Goal: Task Accomplishment & Management: Manage account settings

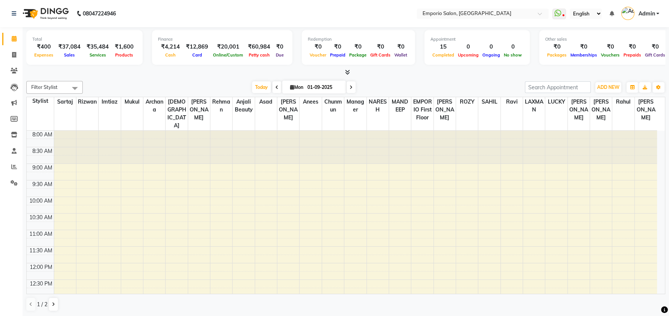
select select "en"
click at [621, 85] on button "ADD NEW Toggle Dropdown" at bounding box center [608, 87] width 26 height 11
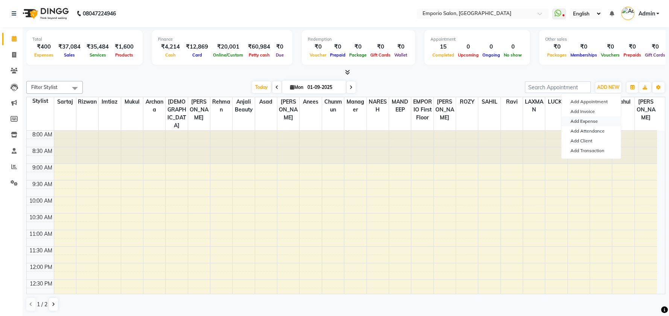
click at [587, 119] on link "Add Expense" at bounding box center [590, 121] width 59 height 10
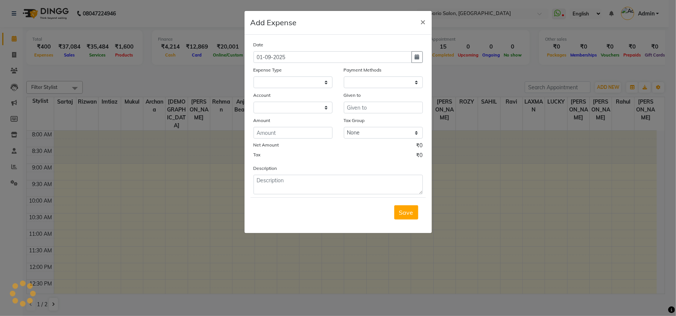
select select
select select "1"
select select "5330"
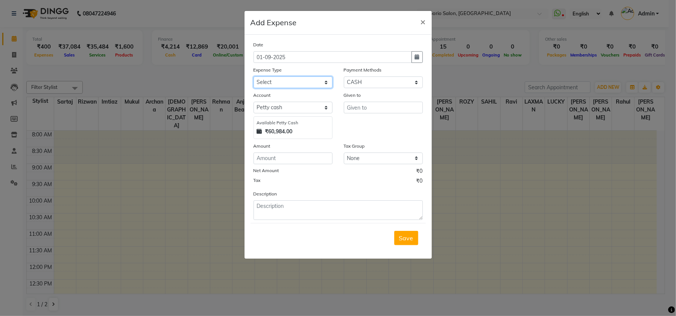
click at [306, 84] on select "Select Advance Salary Bank charges Car maintenance Cash transfer to bank Cash t…" at bounding box center [293, 82] width 79 height 12
select select "9"
click at [254, 76] on select "Select Advance Salary Bank charges Car maintenance Cash transfer to bank Cash t…" at bounding box center [293, 82] width 79 height 12
click at [369, 108] on input "text" at bounding box center [383, 108] width 79 height 12
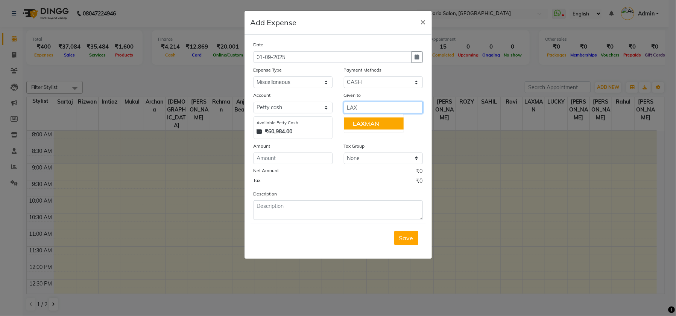
click at [377, 123] on ngb-highlight "LAX MAN" at bounding box center [366, 124] width 26 height 8
type input "LAXMAN"
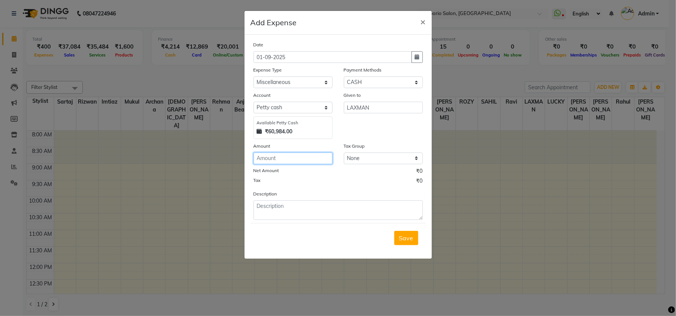
click at [301, 161] on input "number" at bounding box center [293, 158] width 79 height 12
type input "150"
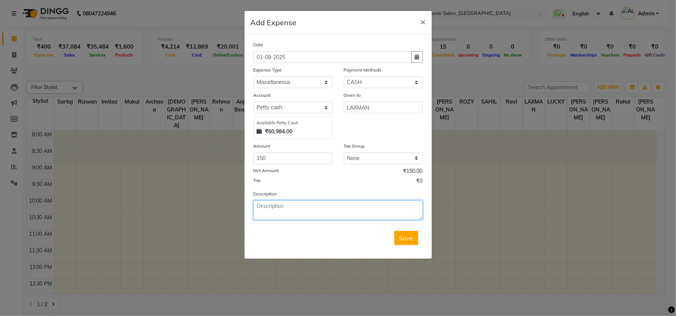
click at [284, 201] on textarea at bounding box center [338, 210] width 169 height 20
drag, startPoint x: 290, startPoint y: 207, endPoint x: 294, endPoint y: 205, distance: 4.2
click at [293, 206] on textarea "COCONUT OIL LEMON" at bounding box center [338, 210] width 169 height 20
click at [294, 205] on textarea "COCONUT OIL LEMON" at bounding box center [338, 210] width 169 height 20
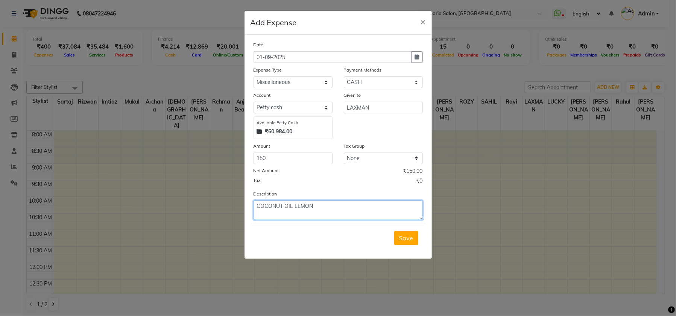
click at [292, 205] on textarea "COCONUT OIL LEMON" at bounding box center [338, 210] width 169 height 20
click at [294, 205] on textarea "COCONUT OIL LEMON" at bounding box center [338, 210] width 169 height 20
type textarea "COCONUT OIL ,LEMON"
click at [408, 235] on span "Save" at bounding box center [406, 238] width 14 height 8
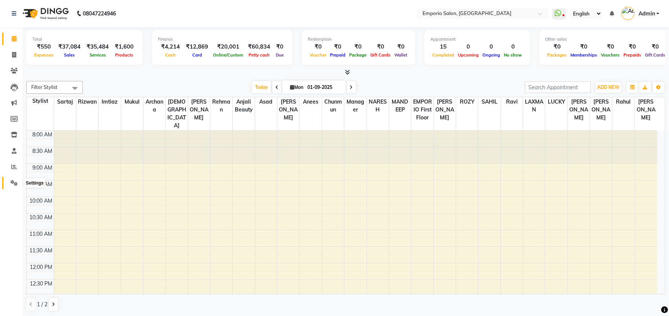
drag, startPoint x: 15, startPoint y: 182, endPoint x: 21, endPoint y: 175, distance: 9.3
click at [15, 182] on icon at bounding box center [14, 183] width 7 height 6
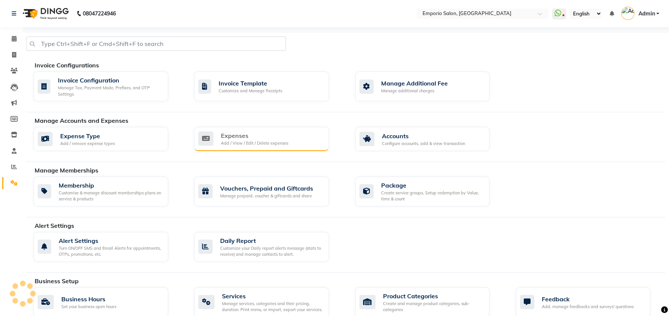
click at [239, 140] on div "Add / View / Edit / Delete expenses" at bounding box center [254, 143] width 67 height 6
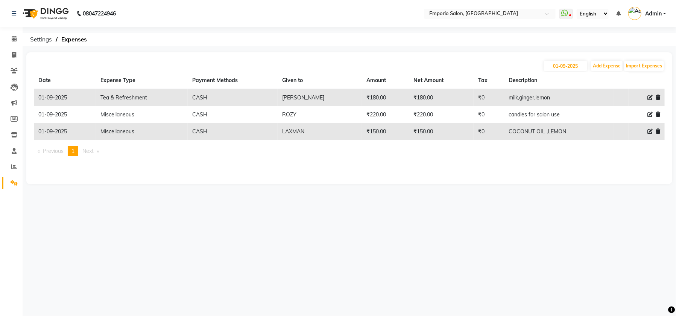
click at [651, 96] on icon at bounding box center [649, 97] width 5 height 5
select select "17"
select select "1"
select select "5330"
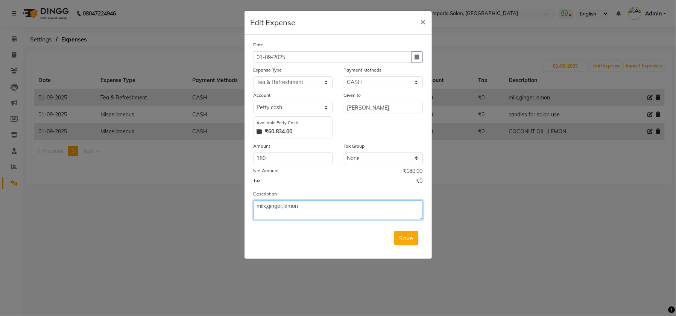
click at [345, 212] on textarea "milk,ginger,lemon" at bounding box center [338, 210] width 169 height 20
type textarea "milk,ginger"
click at [405, 241] on button "Save" at bounding box center [406, 238] width 24 height 14
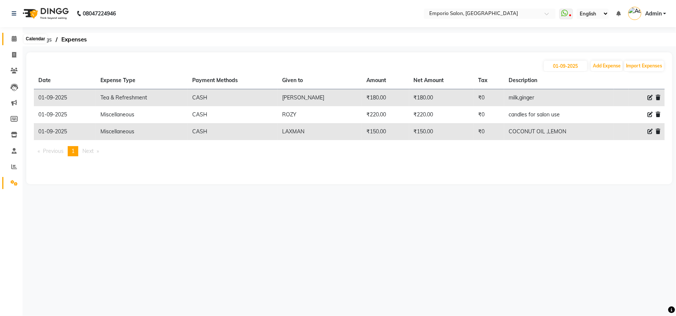
click at [12, 41] on icon at bounding box center [14, 39] width 5 height 6
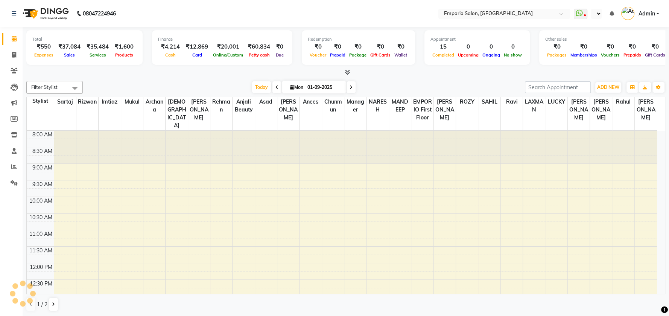
select select "en"
click at [16, 58] on span at bounding box center [14, 55] width 13 height 9
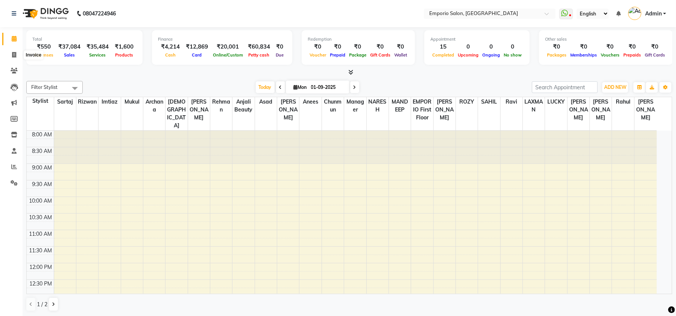
select select "6332"
select select "service"
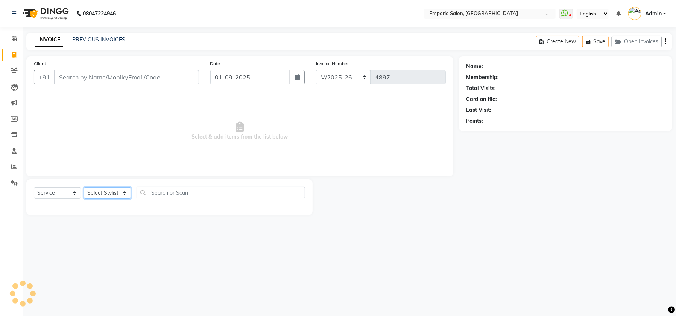
click at [122, 190] on select "Select Stylist" at bounding box center [107, 193] width 47 height 12
select select "90345"
click at [84, 187] on select "Select Stylist Anees Anjali beauty Archana Asad AYUSH chunmun EMPORIO First Flo…" at bounding box center [107, 193] width 47 height 12
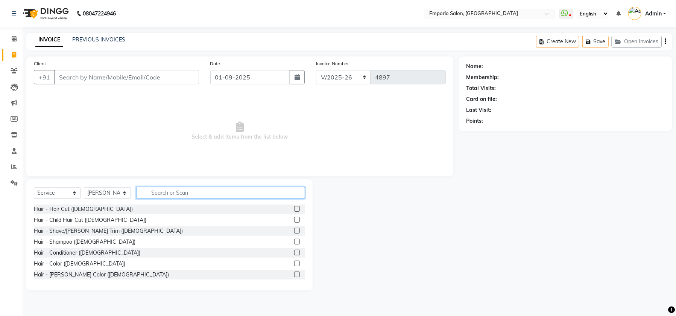
click at [180, 191] on input "text" at bounding box center [221, 193] width 169 height 12
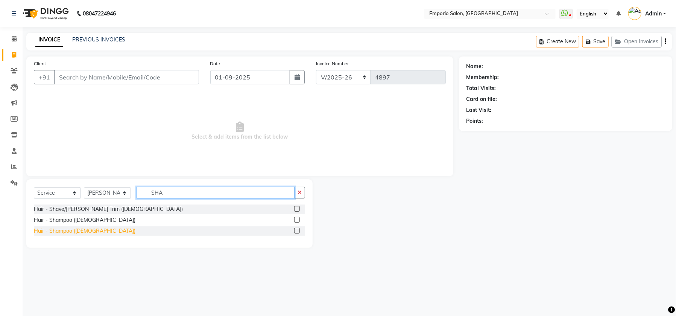
type input "SHA"
click at [93, 229] on div "Hair - Shampoo ([DEMOGRAPHIC_DATA])" at bounding box center [85, 231] width 102 height 8
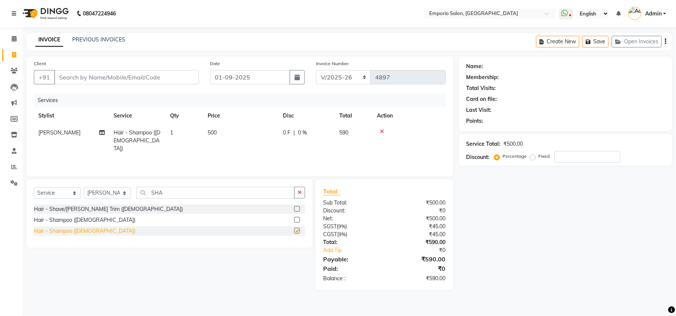
checkbox input "false"
click at [167, 79] on input "Client" at bounding box center [126, 77] width 145 height 14
type input "9"
type input "0"
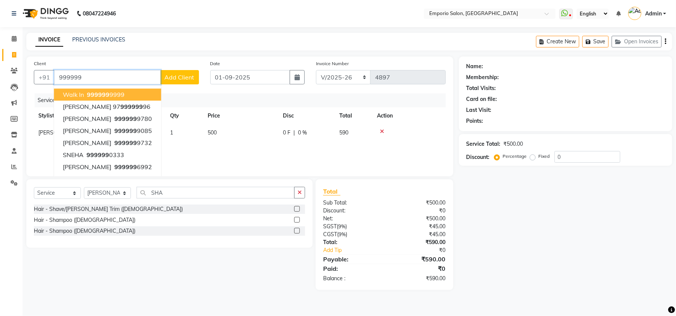
click at [144, 95] on button "walk in 999999 9999" at bounding box center [107, 94] width 107 height 12
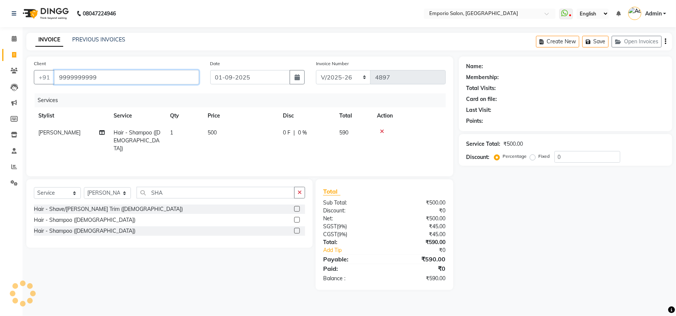
type input "9999999999"
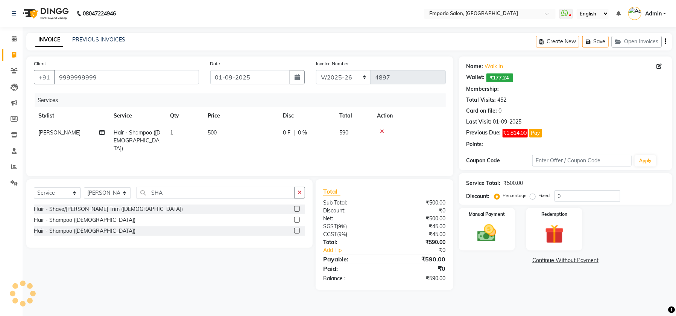
select select "1: Object"
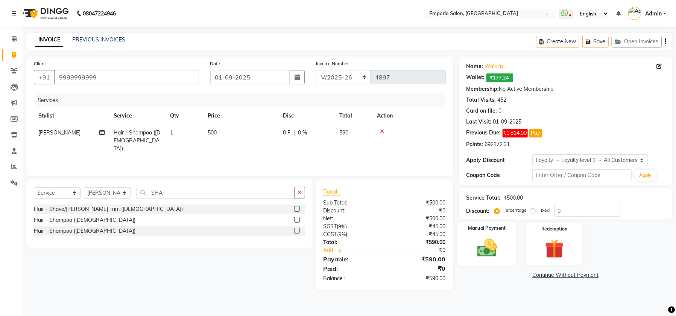
click at [491, 245] on img at bounding box center [487, 247] width 32 height 23
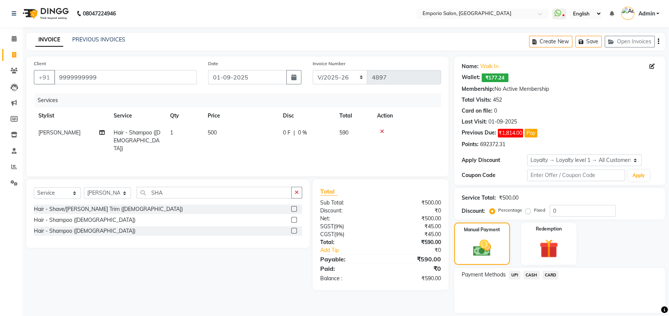
click at [532, 276] on span "CASH" at bounding box center [531, 274] width 16 height 9
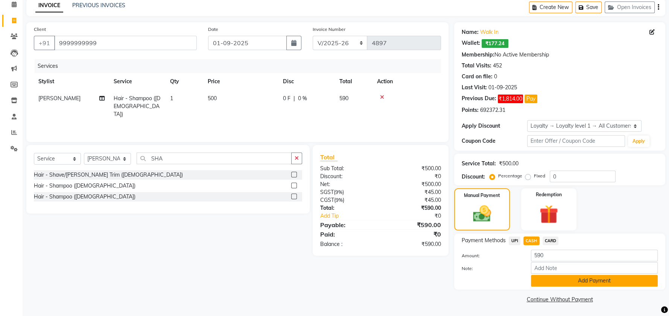
click at [577, 276] on button "Add Payment" at bounding box center [594, 281] width 127 height 12
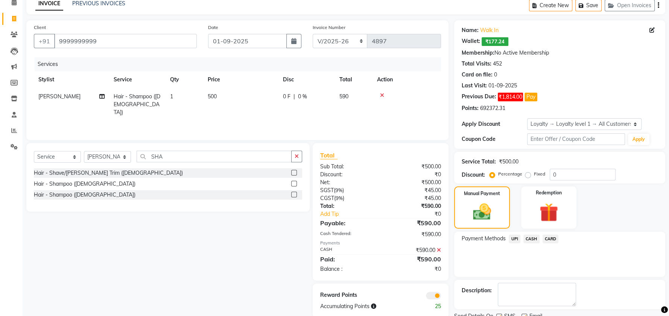
scroll to position [65, 0]
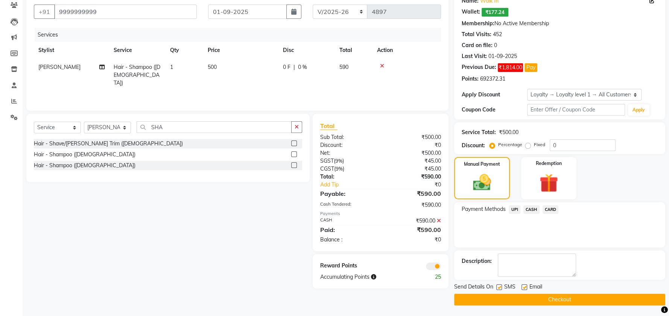
click at [576, 301] on button "Checkout" at bounding box center [559, 299] width 211 height 12
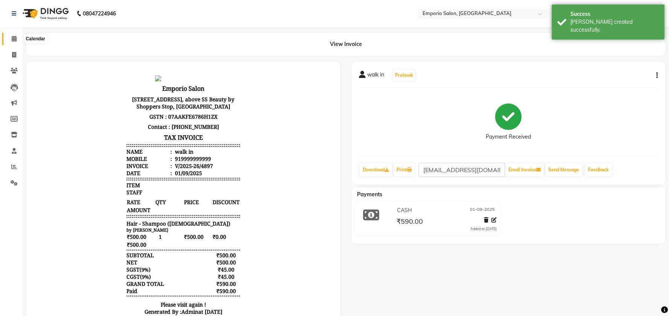
click at [12, 41] on icon at bounding box center [14, 39] width 5 height 6
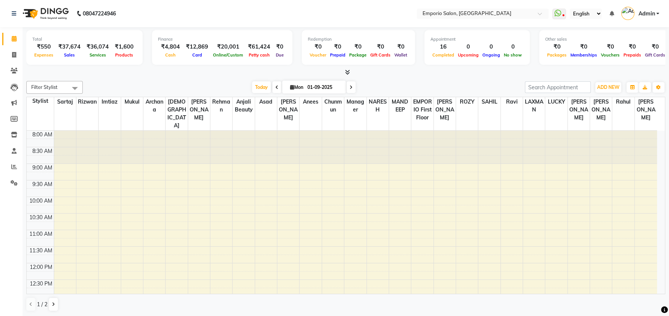
drag, startPoint x: 234, startPoint y: 46, endPoint x: 279, endPoint y: 52, distance: 44.8
click at [279, 52] on div "₹4,804 Cash ₹12,869 Card ₹20,001 Online/Custom ₹61,424 [PERSON_NAME] cash ₹0 Due" at bounding box center [222, 51] width 128 height 17
click at [266, 17] on nav "08047224946 Select Location × Emporio Salon, [GEOGRAPHIC_DATA] WhatsApp Status …" at bounding box center [334, 13] width 669 height 27
click at [16, 13] on link at bounding box center [16, 13] width 8 height 21
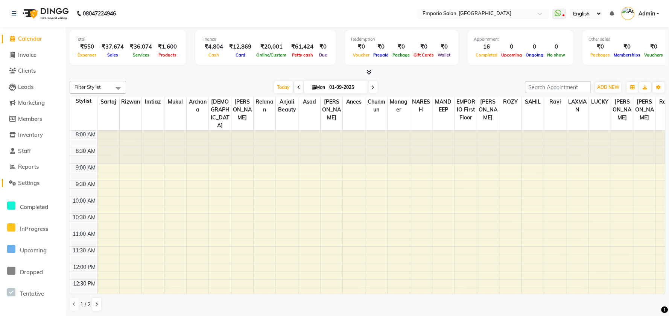
click at [32, 179] on link "Settings" at bounding box center [33, 183] width 62 height 9
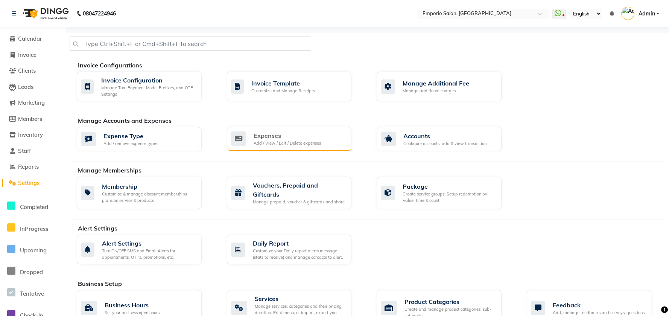
click at [273, 137] on div "Expenses" at bounding box center [287, 135] width 67 height 9
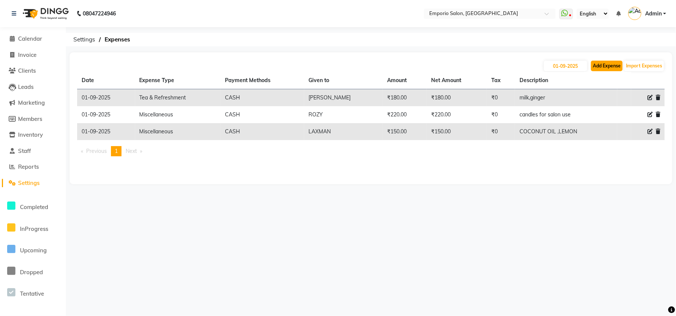
click at [603, 68] on button "Add Expense" at bounding box center [607, 66] width 32 height 11
select select "1"
select select "5330"
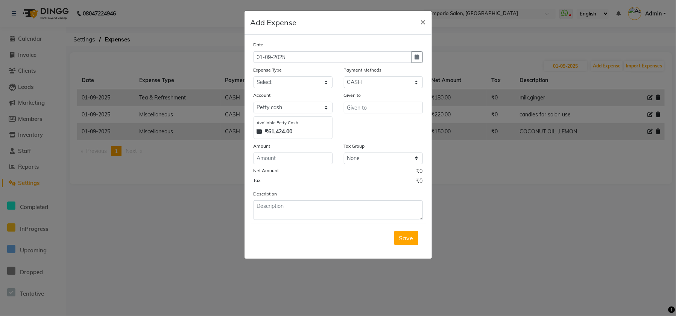
click at [646, 99] on ngb-modal-window "Add Expense × Date [DATE] Expense Type Select Advance Salary Bank charges Car m…" at bounding box center [338, 158] width 676 height 316
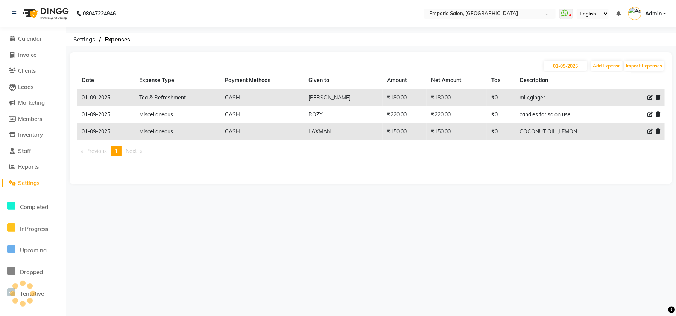
click at [650, 96] on icon at bounding box center [649, 97] width 5 height 5
select select "17"
select select "1"
select select "5330"
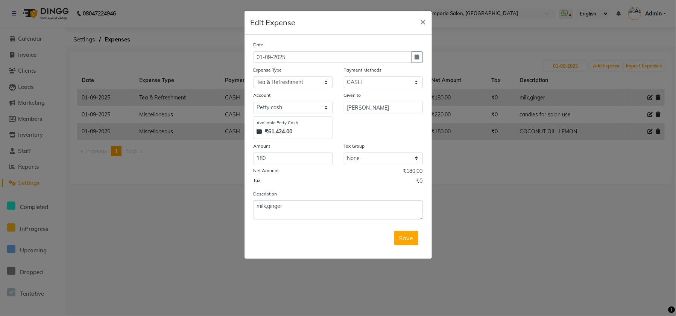
click at [511, 203] on ngb-modal-window "Edit Expense × Date [DATE] Expense Type Select Advance Salary Bank charges Car …" at bounding box center [338, 158] width 676 height 316
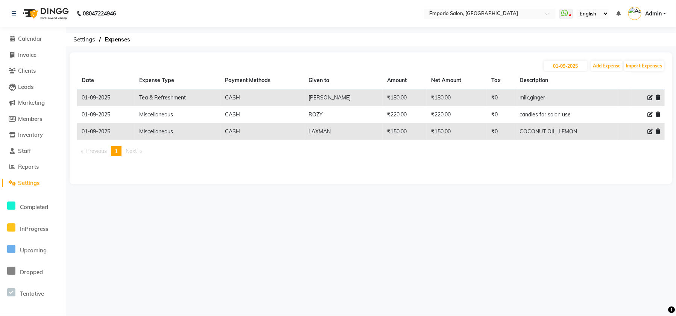
click at [650, 95] on icon at bounding box center [649, 97] width 5 height 5
select select "17"
select select "1"
select select "5330"
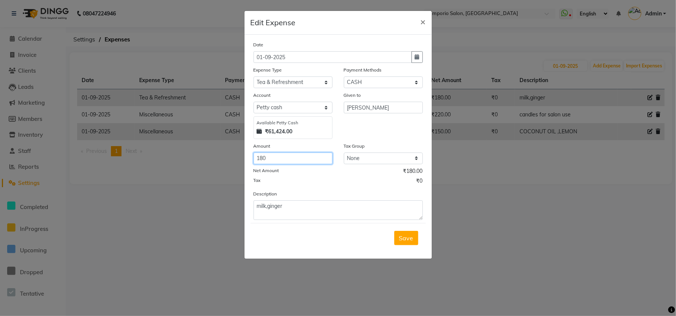
click at [304, 156] on input "180" at bounding box center [293, 158] width 79 height 12
type input "1"
type input "250"
click at [412, 235] on span "Save" at bounding box center [406, 238] width 14 height 8
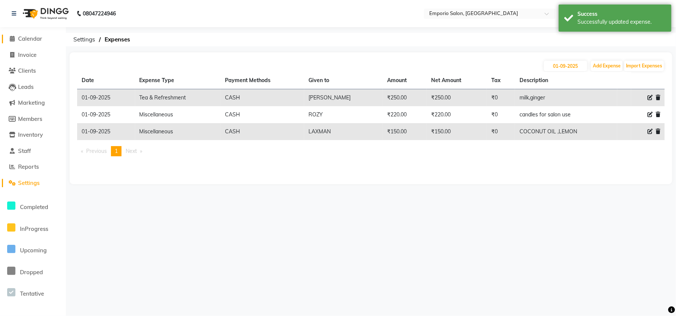
click at [33, 35] on span "Calendar" at bounding box center [30, 38] width 24 height 7
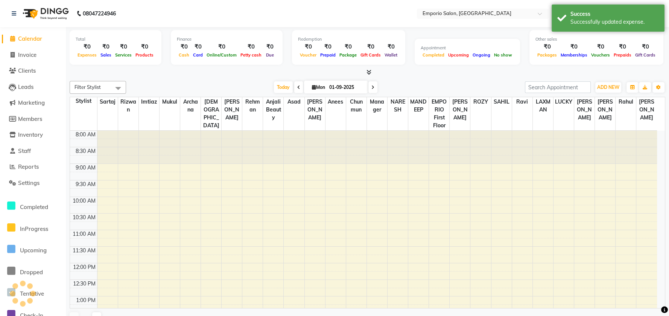
scroll to position [317, 0]
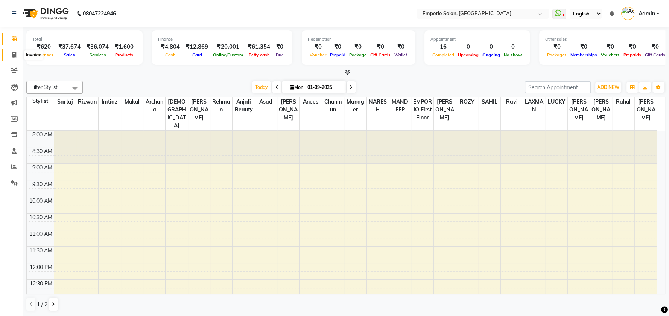
click at [16, 57] on span at bounding box center [14, 55] width 13 height 9
select select "service"
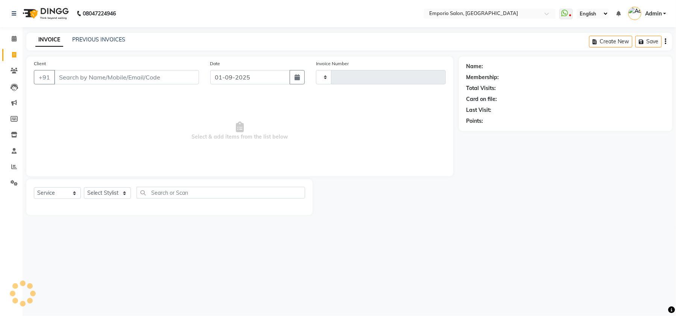
type input "4898"
select select "6332"
click at [14, 40] on icon at bounding box center [14, 39] width 5 height 6
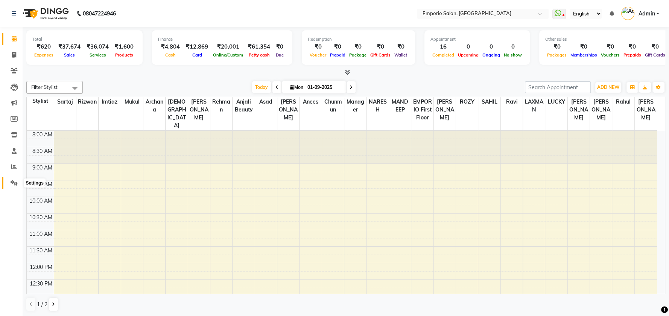
click at [15, 185] on icon at bounding box center [14, 183] width 7 height 6
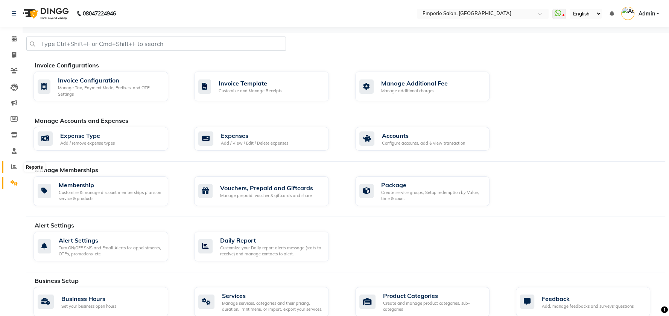
click at [14, 170] on span at bounding box center [14, 167] width 13 height 9
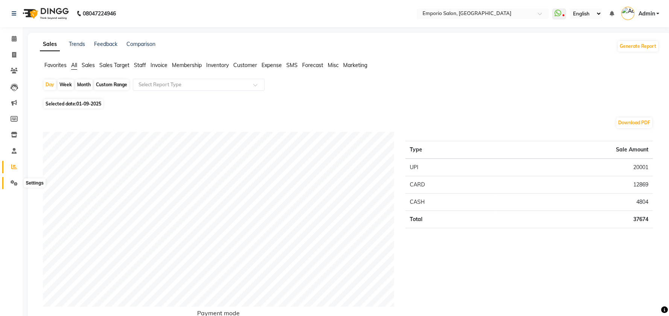
click at [16, 185] on icon at bounding box center [14, 183] width 7 height 6
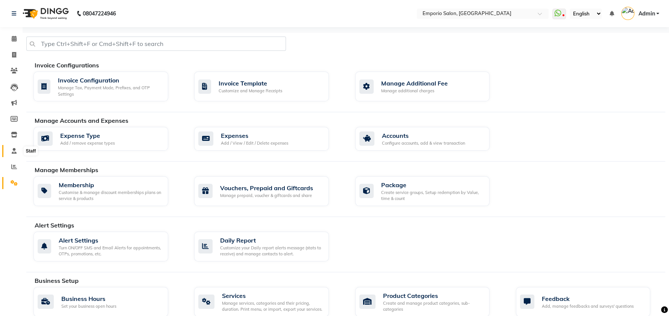
click at [11, 152] on span at bounding box center [14, 151] width 13 height 9
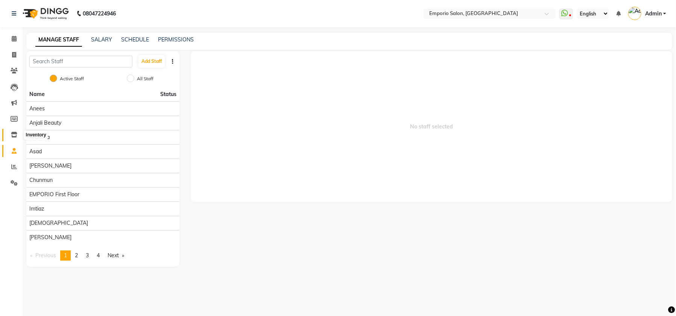
click at [15, 134] on icon at bounding box center [14, 135] width 6 height 6
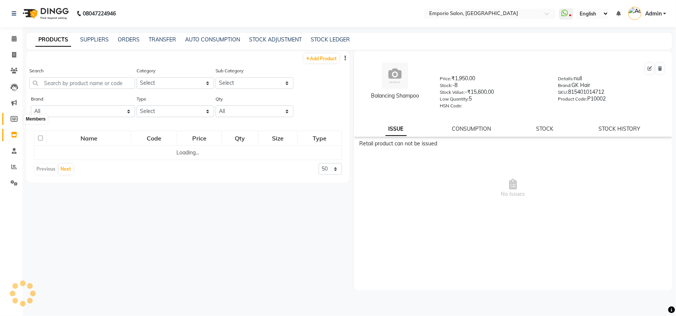
click at [15, 119] on icon at bounding box center [14, 119] width 7 height 6
select select
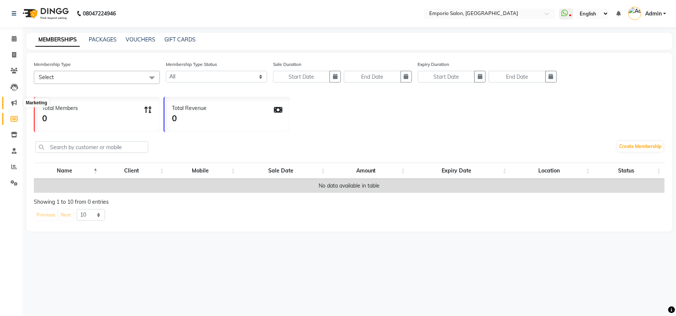
click at [14, 101] on icon at bounding box center [14, 103] width 6 height 6
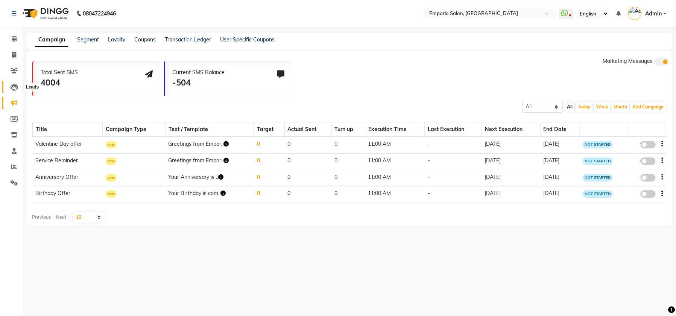
click at [12, 87] on icon at bounding box center [15, 88] width 8 height 8
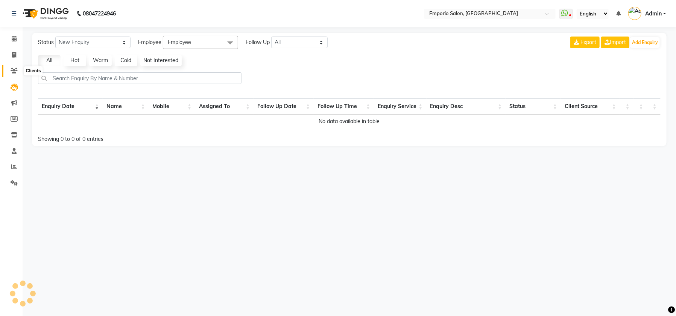
click at [14, 70] on icon at bounding box center [14, 71] width 7 height 6
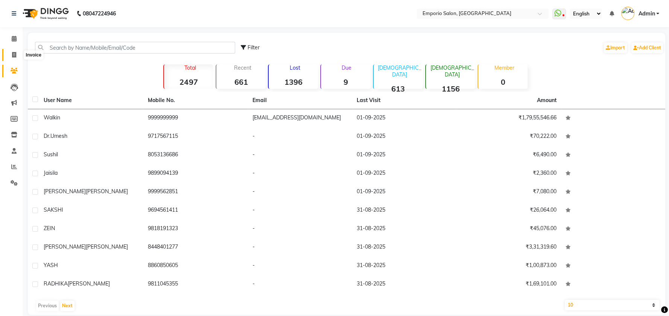
click at [17, 56] on span at bounding box center [14, 55] width 13 height 9
select select "service"
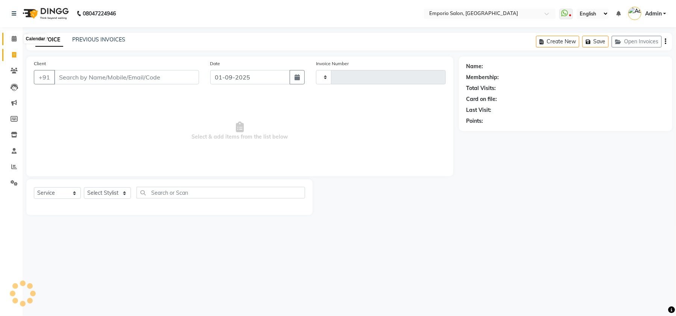
click at [15, 38] on icon at bounding box center [14, 39] width 5 height 6
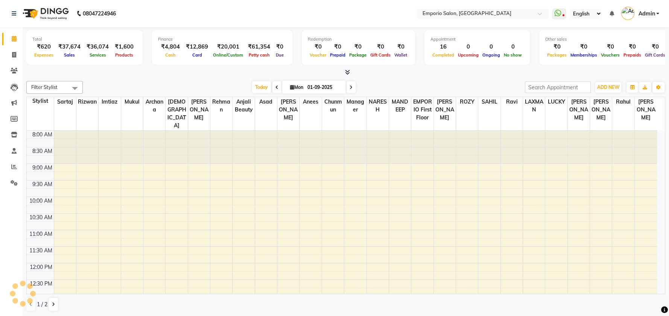
drag, startPoint x: 116, startPoint y: 82, endPoint x: 92, endPoint y: 46, distance: 43.9
click at [117, 82] on div "Today Mon 01-09-2025" at bounding box center [304, 87] width 435 height 11
click at [14, 181] on icon at bounding box center [14, 183] width 7 height 6
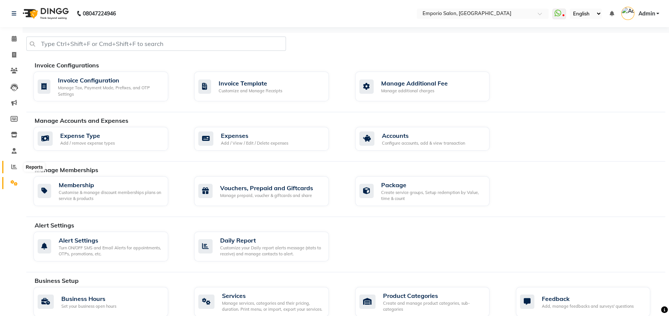
click at [9, 166] on span at bounding box center [14, 167] width 13 height 9
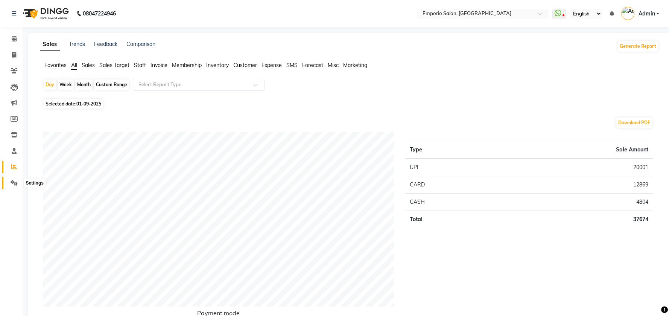
click at [12, 184] on icon at bounding box center [14, 183] width 7 height 6
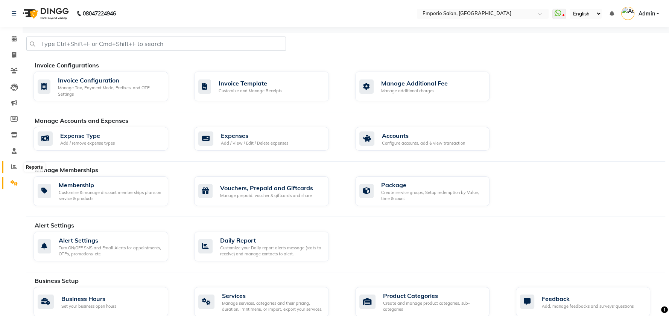
click at [12, 167] on icon at bounding box center [14, 167] width 6 height 6
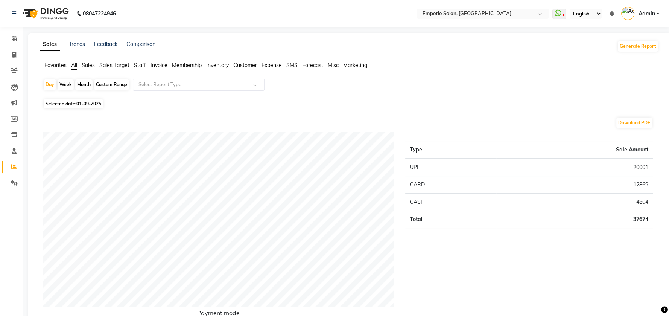
click at [138, 62] on span "Staff" at bounding box center [140, 65] width 12 height 7
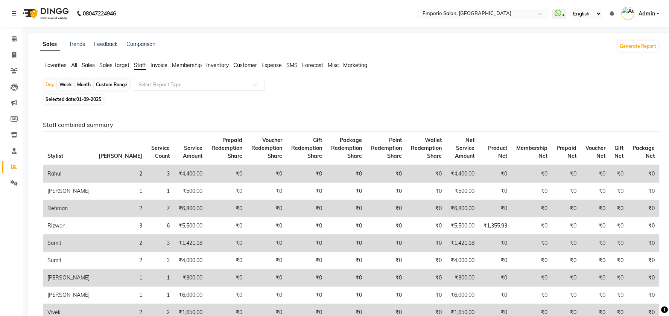
click at [82, 81] on div "Month" at bounding box center [83, 84] width 17 height 11
select select "9"
select select "2025"
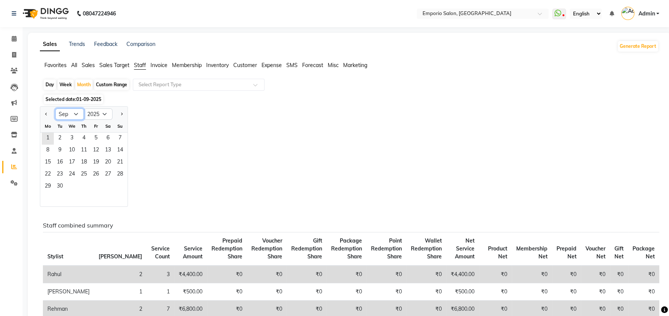
click at [68, 110] on select "Jan Feb Mar Apr May Jun [DATE] Aug Sep Oct Nov Dec" at bounding box center [69, 113] width 29 height 11
select select "8"
click at [55, 108] on select "Jan Feb Mar Apr May Jun [DATE] Aug Sep Oct Nov Dec" at bounding box center [69, 113] width 29 height 11
click at [96, 134] on span "1" at bounding box center [96, 138] width 12 height 12
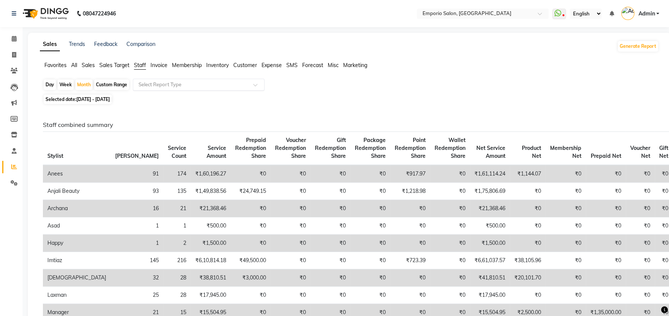
click at [158, 83] on input "text" at bounding box center [191, 85] width 108 height 8
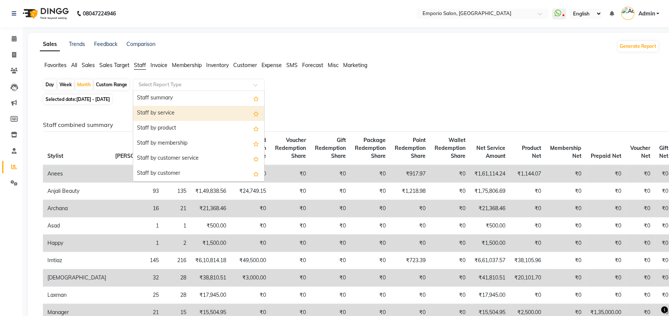
drag, startPoint x: 158, startPoint y: 115, endPoint x: 585, endPoint y: 111, distance: 427.4
click at [158, 115] on div "Staff by service" at bounding box center [198, 113] width 131 height 15
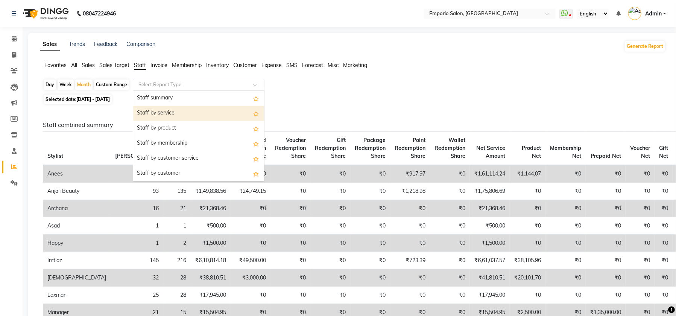
select select "filtered_report"
select select "csv"
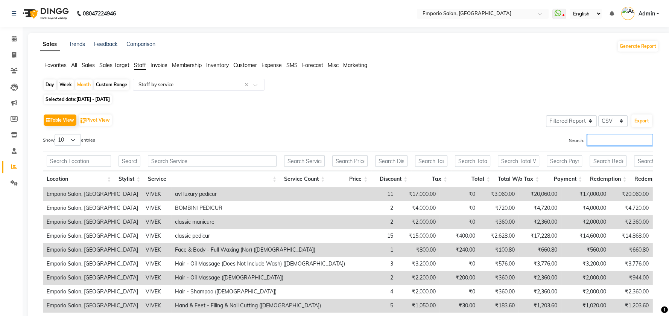
click at [626, 143] on input "Search:" at bounding box center [620, 140] width 66 height 12
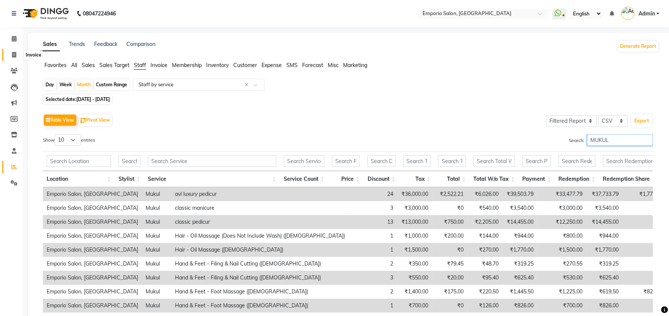
type input "MUKUL"
click at [13, 54] on icon at bounding box center [14, 55] width 4 height 6
select select "service"
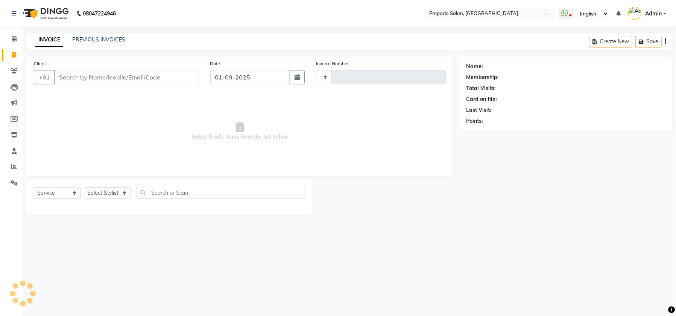
type input "4898"
select select "6332"
click at [13, 38] on icon at bounding box center [14, 39] width 5 height 6
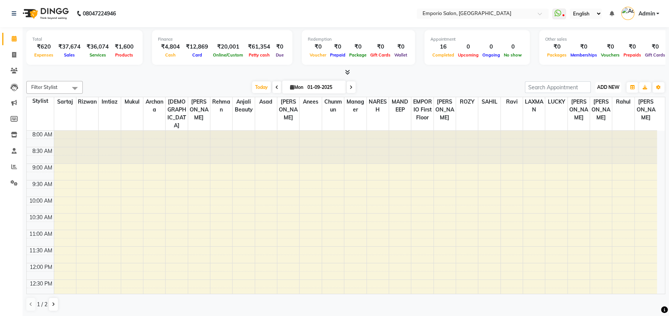
click at [609, 87] on span "ADD NEW" at bounding box center [608, 87] width 22 height 6
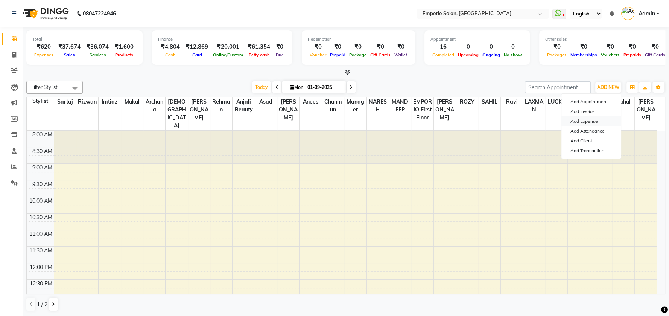
click at [593, 119] on link "Add Expense" at bounding box center [590, 121] width 59 height 10
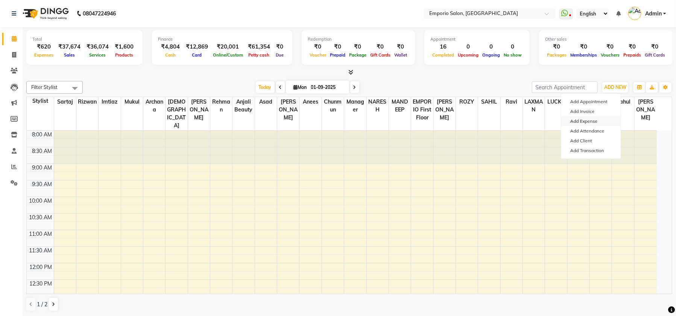
select select "1"
select select "5330"
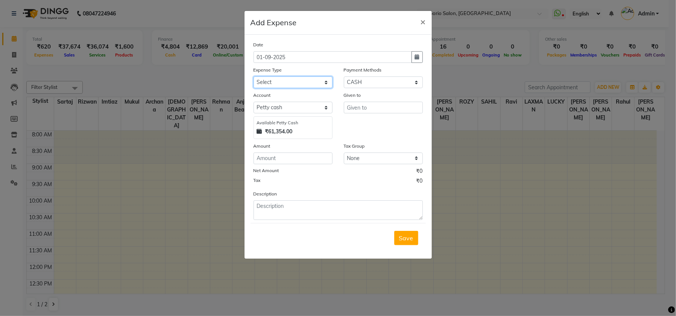
click at [308, 84] on select "Select Advance Salary Bank charges Car maintenance Cash transfer to bank Cash t…" at bounding box center [293, 82] width 79 height 12
click at [314, 81] on select "Select Advance Salary Bank charges Car maintenance Cash transfer to bank Cash t…" at bounding box center [293, 82] width 79 height 12
select select "9"
click at [254, 76] on select "Select Advance Salary Bank charges Car maintenance Cash transfer to bank Cash t…" at bounding box center [293, 82] width 79 height 12
click at [384, 104] on input "text" at bounding box center [383, 108] width 79 height 12
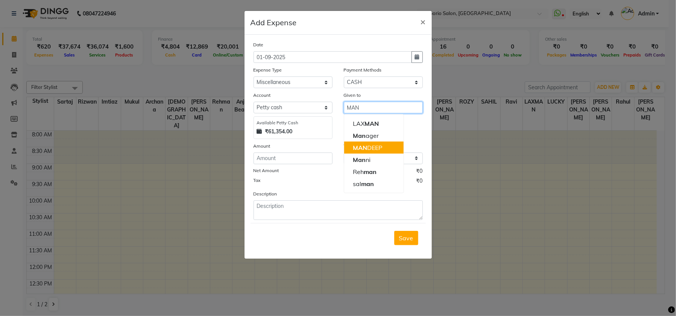
click at [373, 144] on ngb-highlight "MAN DEEP" at bounding box center [367, 148] width 29 height 8
type input "MANDEEP"
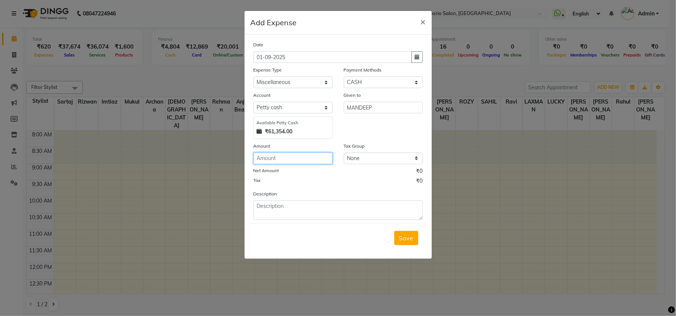
click at [309, 158] on input "number" at bounding box center [293, 158] width 79 height 12
type input "20"
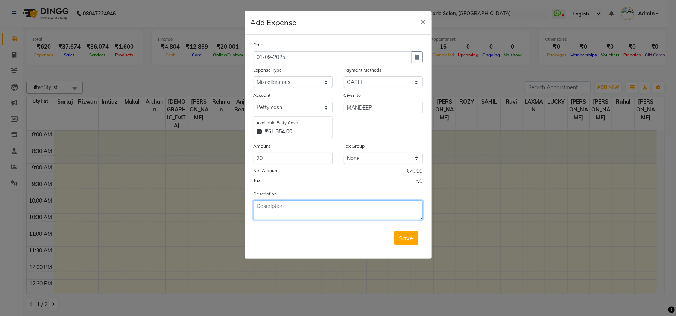
click at [311, 204] on textarea at bounding box center [338, 210] width 169 height 20
type textarea "FEVICOL"
click at [414, 235] on button "Save" at bounding box center [406, 238] width 24 height 14
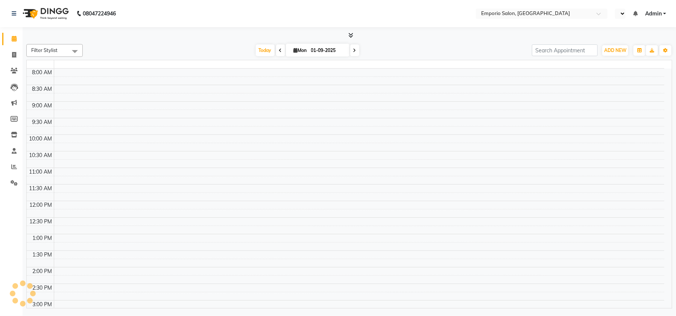
select select "en"
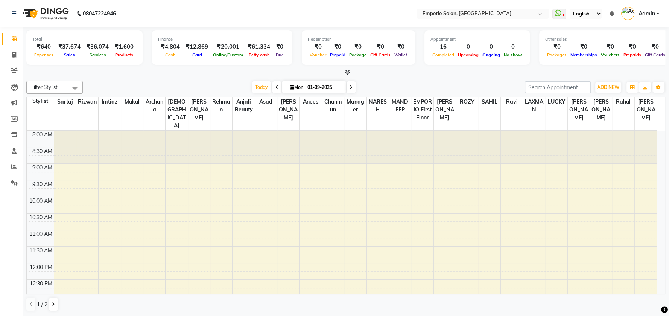
click at [41, 6] on img at bounding box center [45, 13] width 52 height 21
click at [15, 14] on icon at bounding box center [14, 13] width 5 height 5
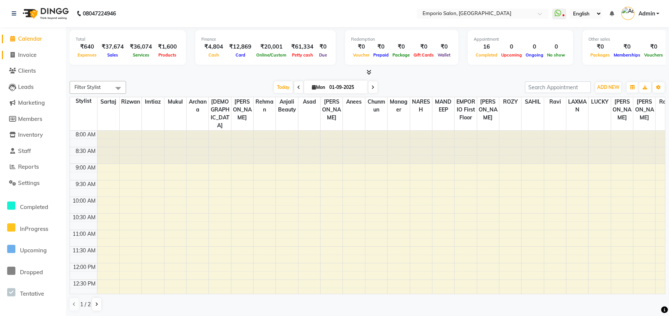
click at [30, 53] on span "Invoice" at bounding box center [27, 54] width 18 height 7
select select "service"
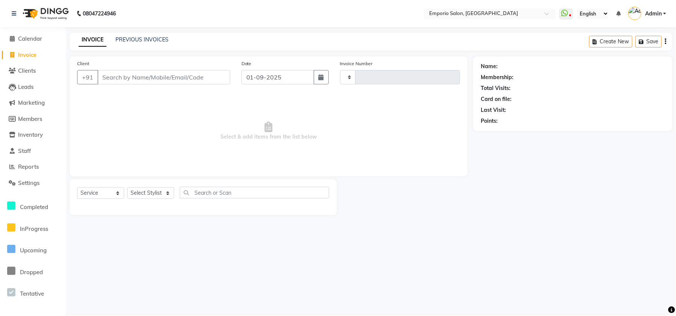
type input "4898"
select select "6332"
click at [155, 194] on select "Select Stylist [PERSON_NAME] beauty [PERSON_NAME] [PERSON_NAME] EMPORIO First F…" at bounding box center [150, 193] width 47 height 12
select select "89435"
click at [127, 187] on select "Select Stylist [PERSON_NAME] beauty [PERSON_NAME] [PERSON_NAME] EMPORIO First F…" at bounding box center [150, 193] width 47 height 12
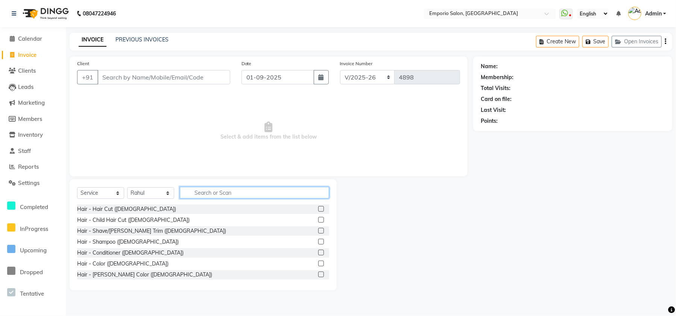
click at [207, 190] on input "text" at bounding box center [254, 193] width 149 height 12
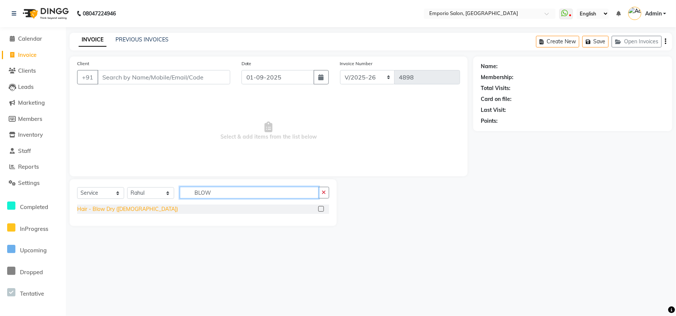
type input "BLOW"
click at [108, 207] on div "Hair - Blow Dry ([DEMOGRAPHIC_DATA])" at bounding box center [127, 209] width 101 height 8
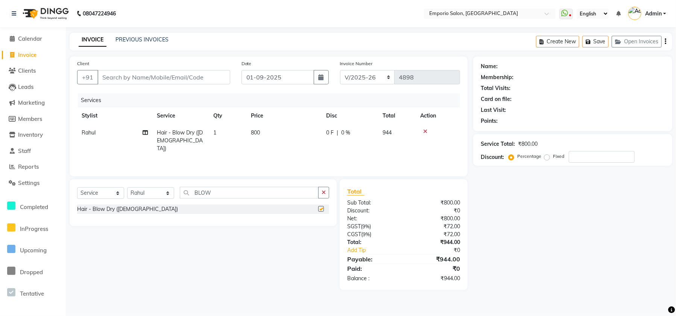
checkbox input "false"
drag, startPoint x: 155, startPoint y: 83, endPoint x: 156, endPoint y: 72, distance: 10.5
click at [155, 77] on input "Client" at bounding box center [163, 77] width 133 height 14
type input "9"
type input "0"
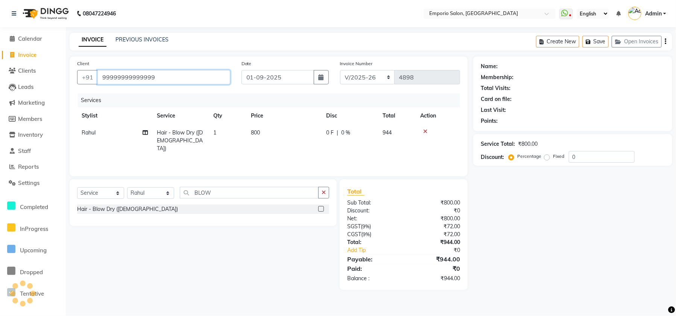
type input "99999999999999"
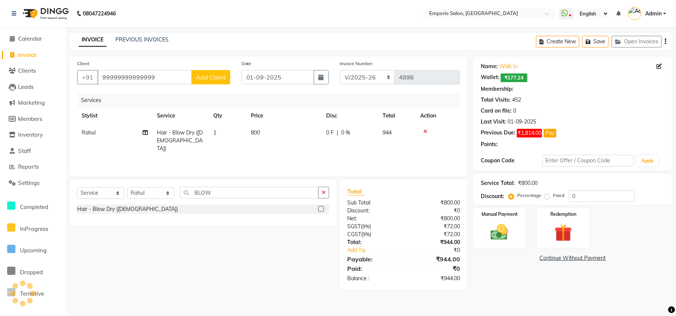
click at [294, 132] on td "800" at bounding box center [283, 140] width 75 height 33
select select "1: Object"
select select "89435"
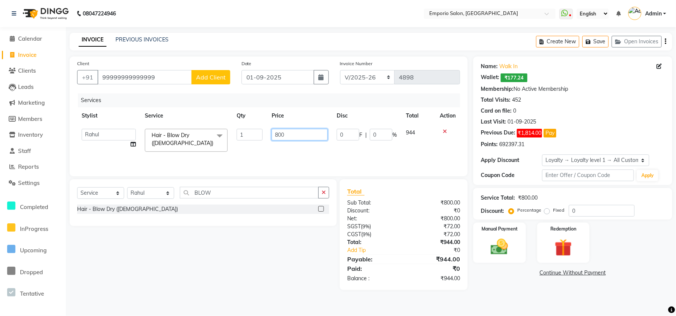
click at [297, 134] on input "800" at bounding box center [300, 135] width 56 height 12
type input "8"
type input "1200"
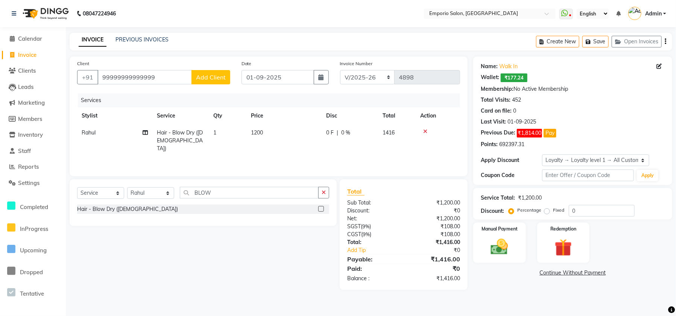
drag, startPoint x: 424, startPoint y: 197, endPoint x: 476, endPoint y: 200, distance: 51.2
click at [430, 198] on div "Total Sub Total: ₹1,200.00 Discount: ₹0 Net: ₹1,200.00 SGST ( 9% ) ₹108.00 CGST…" at bounding box center [403, 235] width 113 height 96
click at [591, 210] on input "0" at bounding box center [602, 211] width 66 height 12
click at [495, 252] on img at bounding box center [499, 246] width 29 height 21
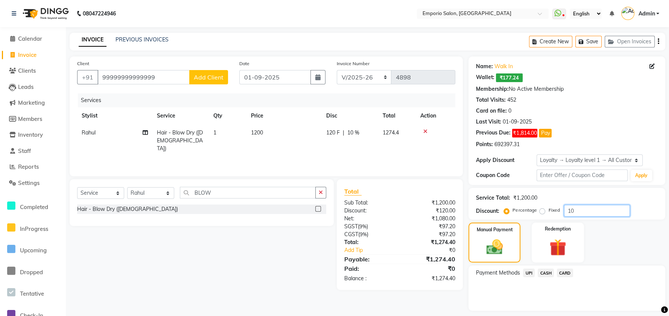
click at [585, 208] on input "10" at bounding box center [597, 211] width 66 height 12
type input "1"
type input "2"
click at [303, 138] on td "1200" at bounding box center [283, 140] width 75 height 33
select select "89435"
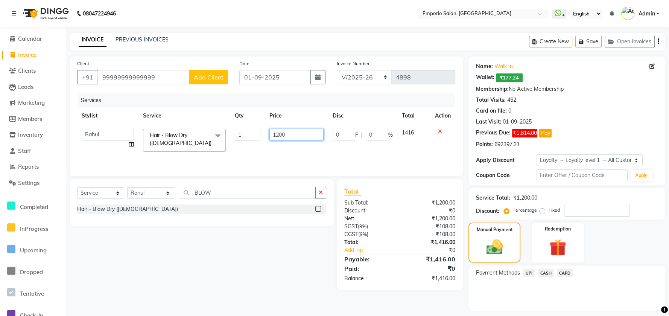
click at [303, 138] on input "1200" at bounding box center [296, 135] width 54 height 12
type input "1"
type input "1000"
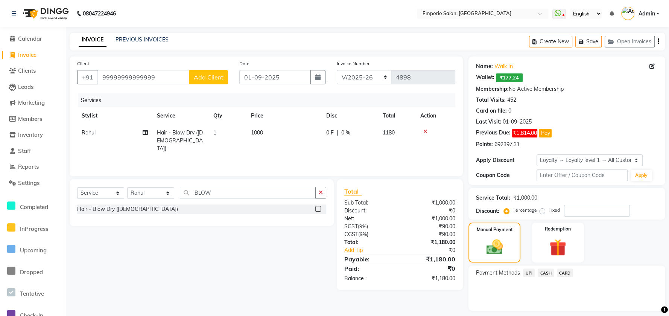
click at [328, 169] on div "Client +91 99999999999999 Add Client Date 01-09-2025 Invoice Number EMP/2025-26…" at bounding box center [266, 116] width 393 height 120
click at [582, 209] on input "number" at bounding box center [597, 211] width 66 height 12
click at [583, 213] on input "20" at bounding box center [597, 211] width 66 height 12
type input "2"
type input "10"
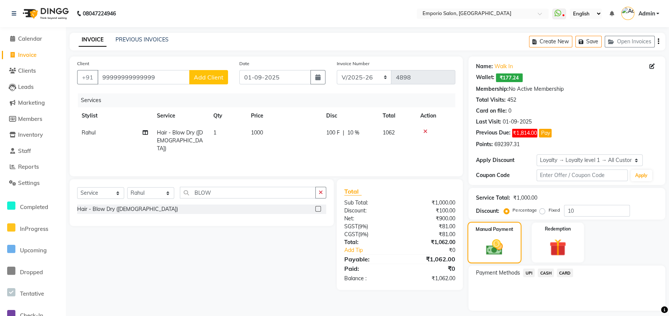
click at [501, 246] on img at bounding box center [494, 247] width 27 height 20
click at [539, 272] on span "CASH" at bounding box center [546, 272] width 16 height 9
click at [525, 274] on span "UPI" at bounding box center [529, 272] width 12 height 9
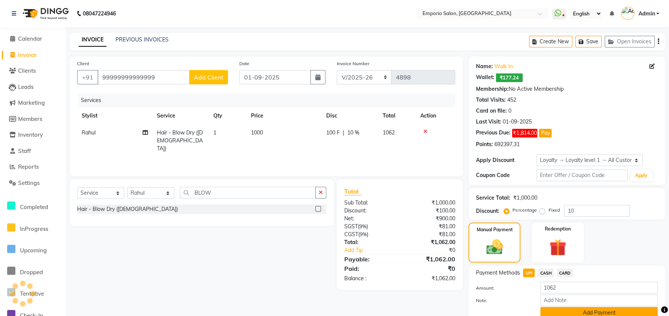
click at [546, 309] on button "Add Payment" at bounding box center [598, 313] width 117 height 12
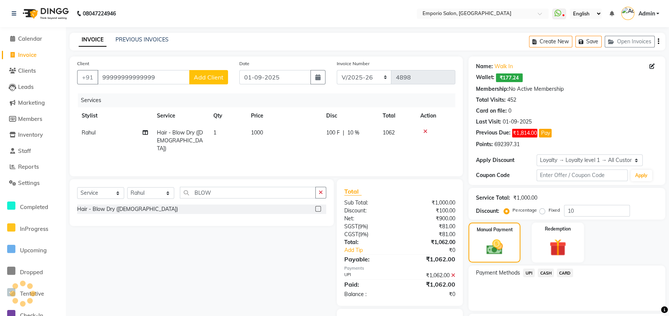
scroll to position [64, 0]
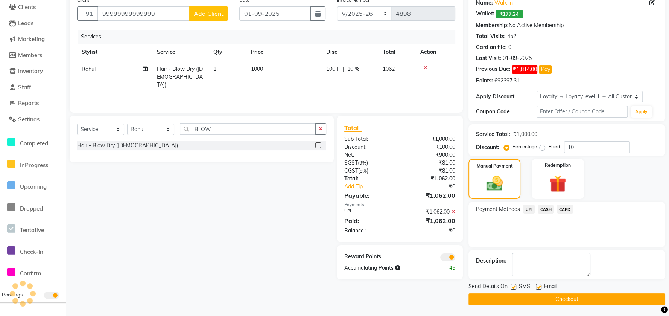
click at [545, 295] on button "Checkout" at bounding box center [566, 299] width 197 height 12
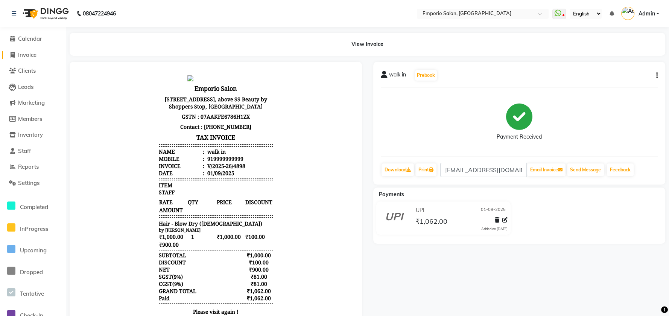
click at [33, 55] on span "Invoice" at bounding box center [27, 54] width 18 height 7
select select "6332"
select select "service"
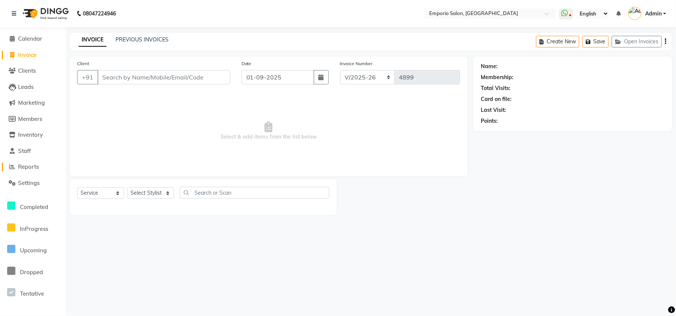
click at [28, 168] on span "Reports" at bounding box center [28, 166] width 21 height 7
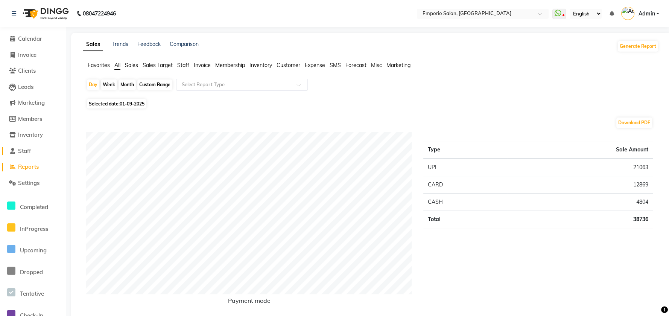
click at [27, 147] on link "Staff" at bounding box center [33, 151] width 62 height 9
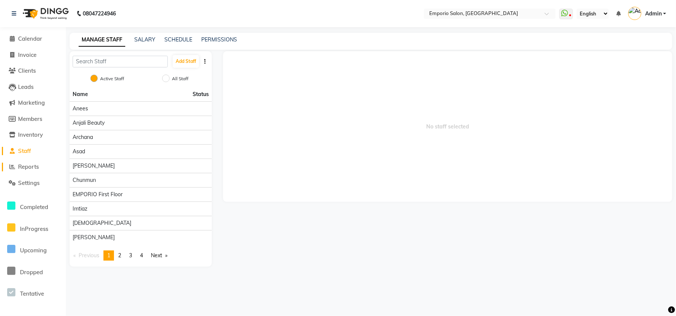
click at [25, 170] on link "Reports" at bounding box center [33, 167] width 62 height 9
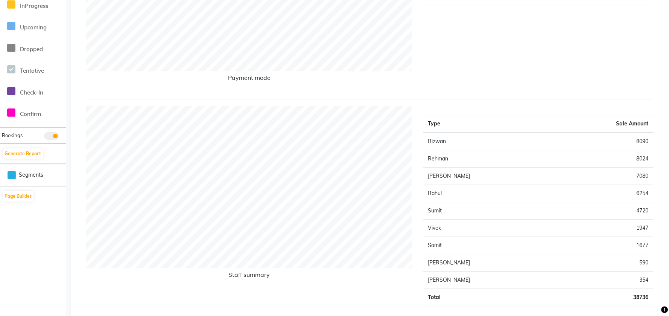
scroll to position [201, 0]
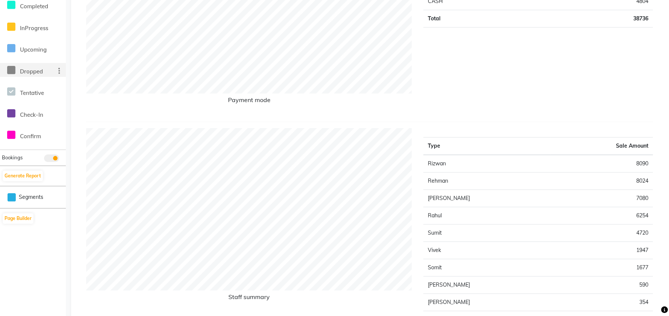
click at [38, 70] on span "Dropped" at bounding box center [31, 71] width 23 height 7
click at [26, 110] on div "Check-In" at bounding box center [16, 113] width 33 height 14
click at [30, 93] on span "Tentative" at bounding box center [32, 92] width 24 height 7
click at [27, 128] on div "Confirm" at bounding box center [16, 135] width 33 height 14
click at [21, 117] on span "Check-In" at bounding box center [31, 114] width 23 height 7
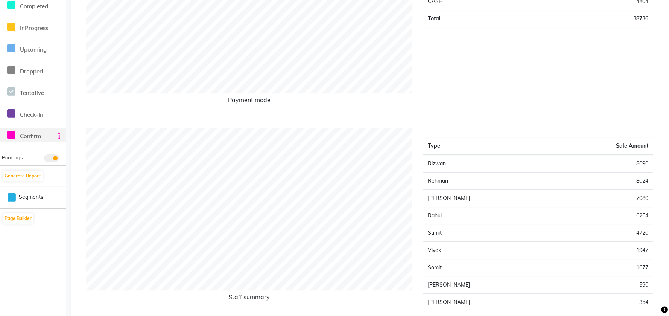
scroll to position [0, 0]
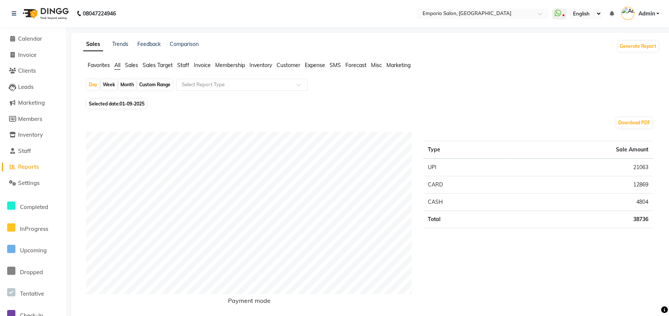
click at [176, 64] on ul "Favorites All Sales Sales Target Staff Invoice Membership Inventory Customer Ex…" at bounding box center [371, 65] width 576 height 8
click at [180, 65] on span "Staff" at bounding box center [183, 65] width 12 height 7
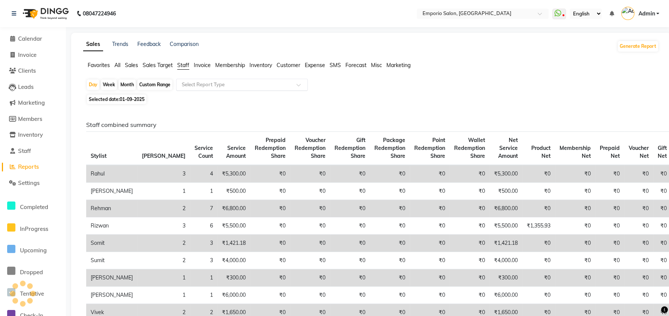
drag, startPoint x: 181, startPoint y: 96, endPoint x: 189, endPoint y: 85, distance: 13.8
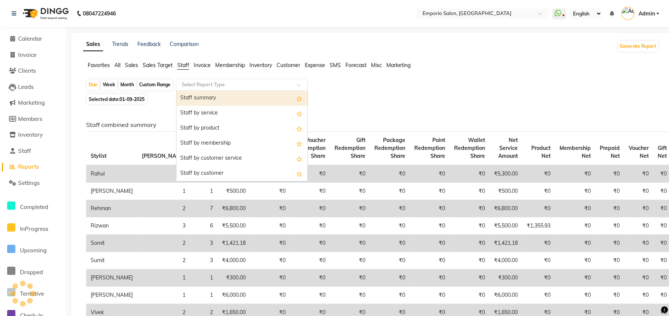
click at [189, 85] on input "text" at bounding box center [234, 85] width 108 height 8
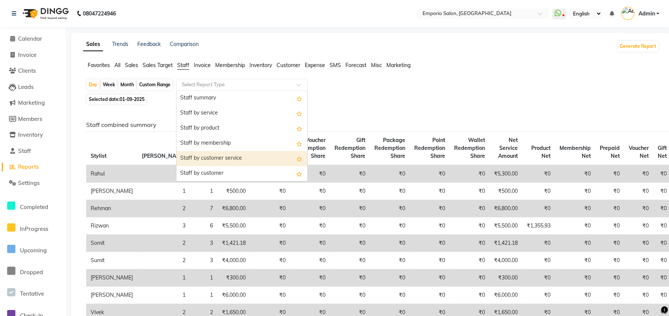
drag, startPoint x: 186, startPoint y: 153, endPoint x: 226, endPoint y: 149, distance: 40.5
click at [190, 153] on div "Staff by customer service" at bounding box center [241, 158] width 131 height 15
select select "filtered_report"
select select "csv"
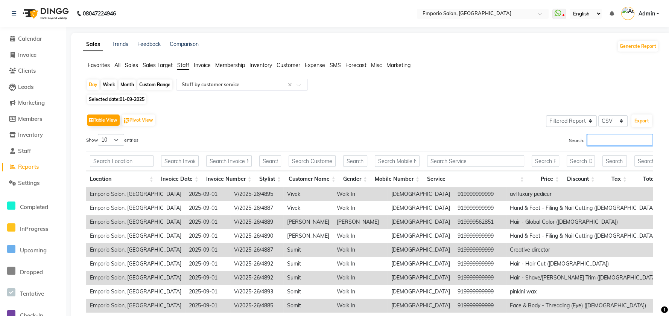
click at [603, 134] on input "Search:" at bounding box center [620, 140] width 66 height 12
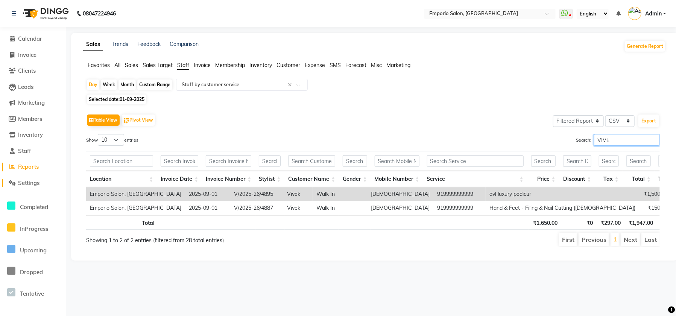
type input "VIVE"
click at [25, 182] on span "Settings" at bounding box center [28, 182] width 21 height 7
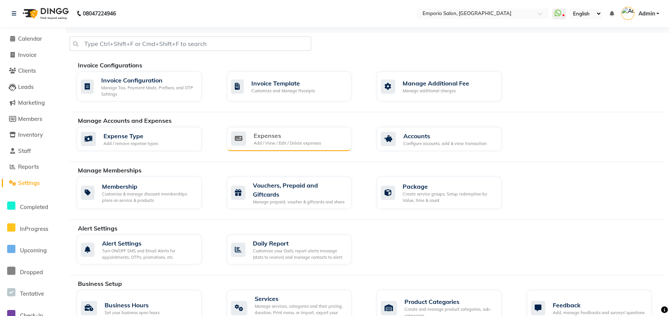
click at [246, 141] on icon at bounding box center [238, 138] width 15 height 14
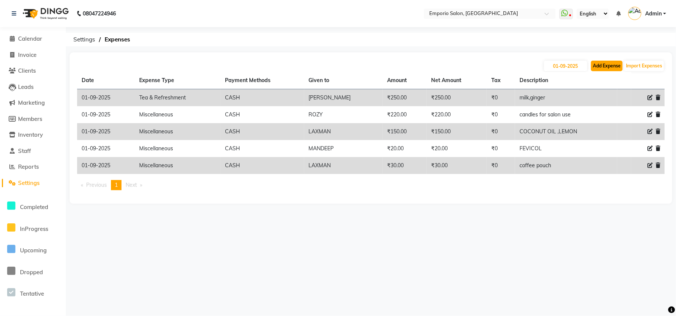
click at [610, 68] on button "Add Expense" at bounding box center [607, 66] width 32 height 11
select select "1"
select select "5330"
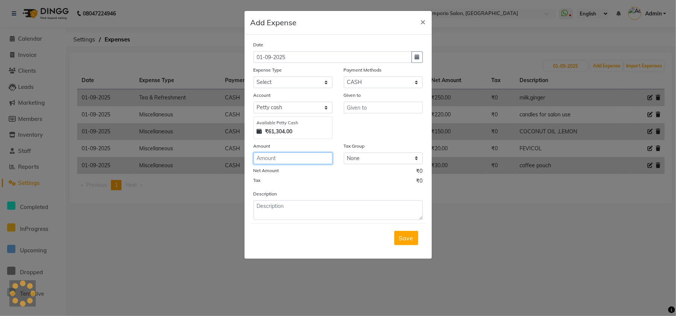
click at [277, 160] on input "number" at bounding box center [293, 158] width 79 height 12
type input "120"
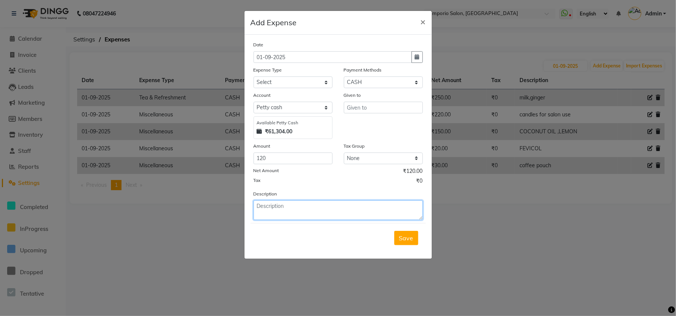
click at [355, 210] on textarea at bounding box center [338, 210] width 169 height 20
click at [354, 210] on textarea "VIVEK" at bounding box center [338, 210] width 169 height 20
type textarea "V"
type textarea "AVL PEDICURE"
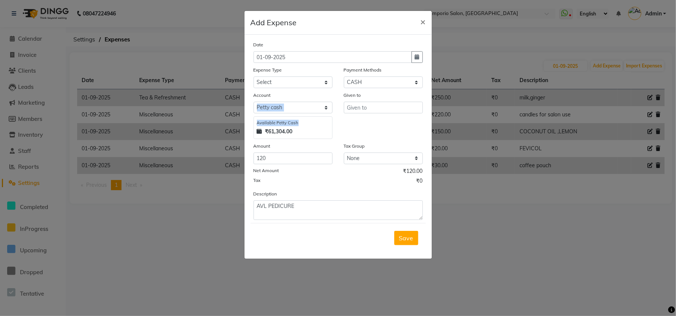
drag, startPoint x: 302, startPoint y: 119, endPoint x: 302, endPoint y: 110, distance: 8.3
click at [302, 112] on div "Account Select Petty cash Available Petty Cash ₹61,304.00" at bounding box center [293, 115] width 90 height 48
click at [302, 99] on div "Account" at bounding box center [293, 96] width 79 height 11
click at [309, 106] on select "Select Petty cash" at bounding box center [293, 108] width 79 height 12
click at [303, 90] on div "Date 01-09-2025 Expense Type Select Advance Salary Bank charges Car maintenance…" at bounding box center [338, 130] width 169 height 179
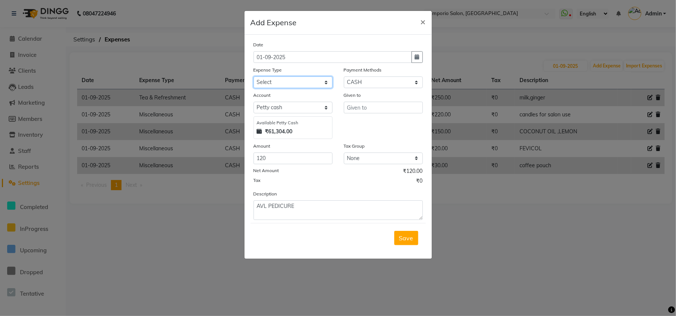
click at [303, 83] on select "Select Advance Salary Bank charges Car maintenance Cash transfer to bank Cash t…" at bounding box center [293, 82] width 79 height 12
select select "15"
click at [254, 76] on select "Select Advance Salary Bank charges Car maintenance Cash transfer to bank Cash t…" at bounding box center [293, 82] width 79 height 12
click at [365, 106] on input "text" at bounding box center [383, 108] width 79 height 12
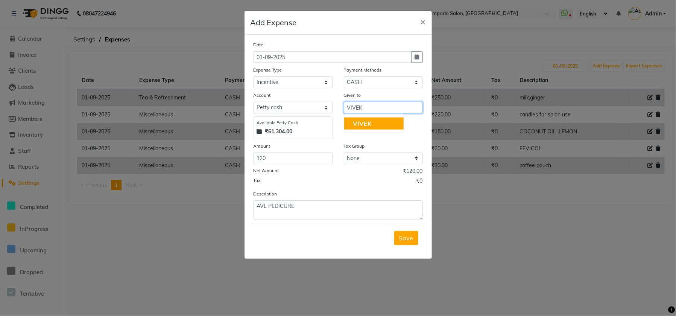
type input "VIVEK"
drag, startPoint x: 356, startPoint y: 125, endPoint x: 360, endPoint y: 123, distance: 4.9
click at [360, 123] on div "Given to VIVEK VIVEK" at bounding box center [383, 115] width 90 height 48
click at [360, 123] on div "Given to VIVEK" at bounding box center [383, 115] width 90 height 48
click at [407, 239] on span "Save" at bounding box center [406, 238] width 14 height 8
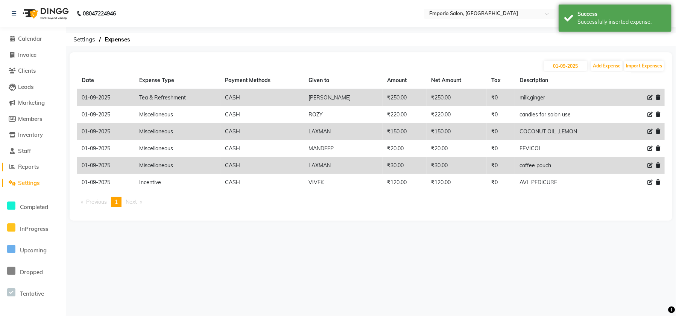
click at [26, 166] on span "Reports" at bounding box center [28, 166] width 21 height 7
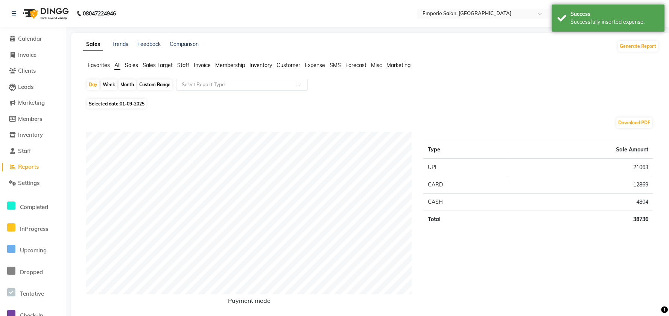
click at [185, 62] on span "Staff" at bounding box center [183, 65] width 12 height 7
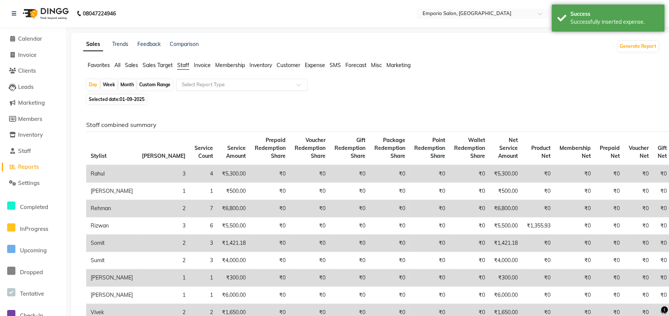
click at [188, 82] on input "text" at bounding box center [234, 85] width 108 height 8
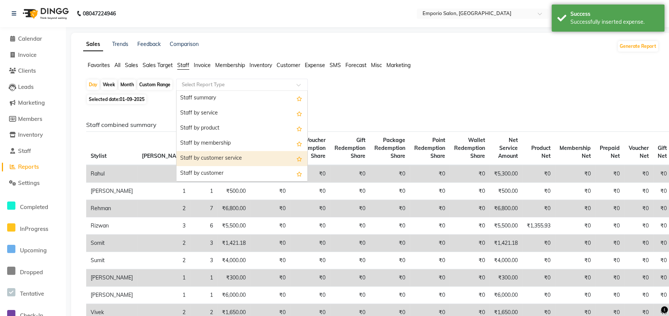
click at [193, 155] on div "Staff by customer service" at bounding box center [241, 158] width 131 height 15
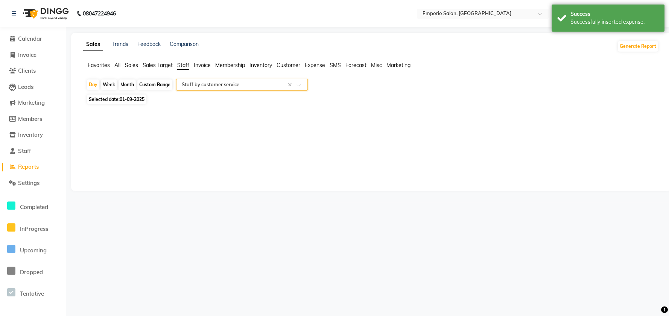
select select "filtered_report"
select select "csv"
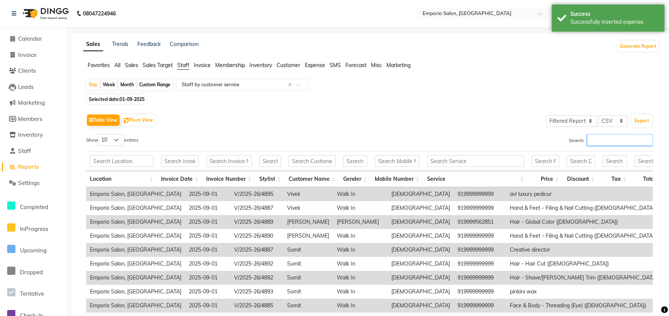
click at [619, 139] on input "Search:" at bounding box center [620, 140] width 66 height 12
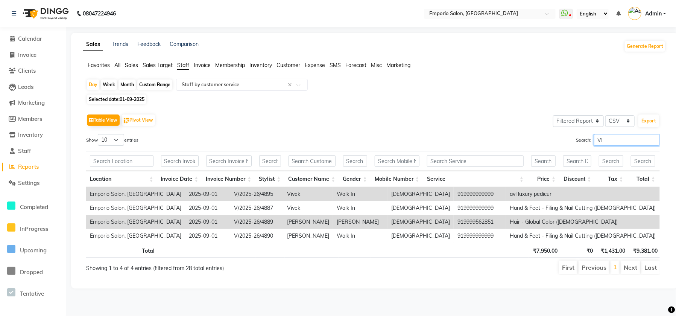
type input "V"
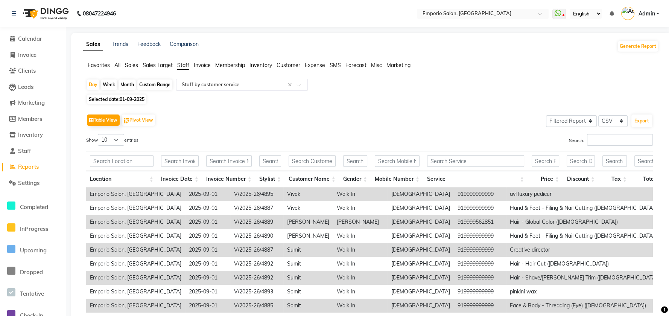
click at [200, 87] on input "text" at bounding box center [234, 85] width 108 height 8
click at [395, 147] on div "Search:" at bounding box center [514, 141] width 278 height 15
click at [623, 141] on input "Search:" at bounding box center [620, 140] width 66 height 12
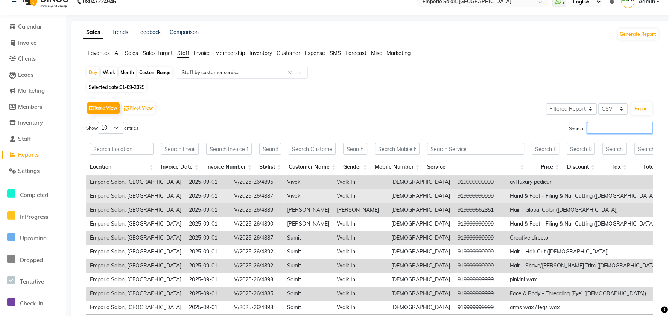
scroll to position [82, 0]
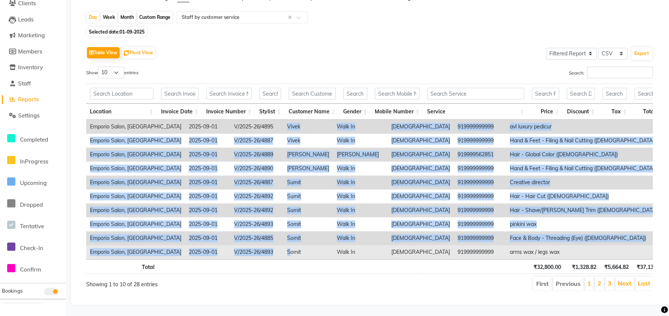
drag, startPoint x: 260, startPoint y: 106, endPoint x: 261, endPoint y: 244, distance: 137.3
click at [261, 244] on tbody "Emporio Salon, Green Park 2025-09-01 V/2025-26/4895 Vivek Walk In male 91999999…" at bounding box center [560, 189] width 949 height 139
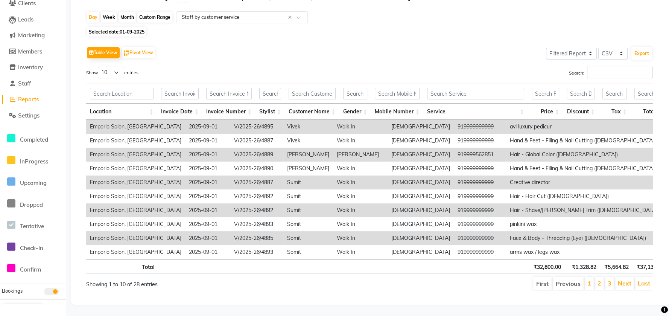
click at [251, 259] on th at bounding box center [229, 266] width 53 height 15
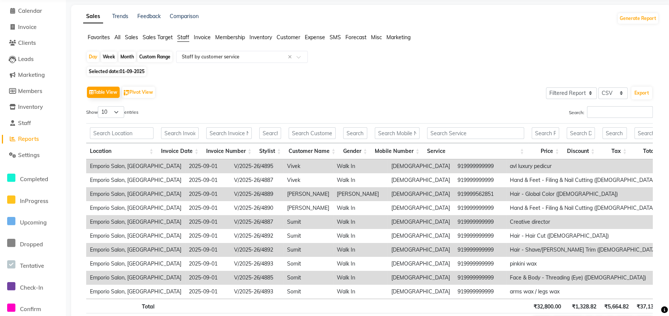
scroll to position [0, 0]
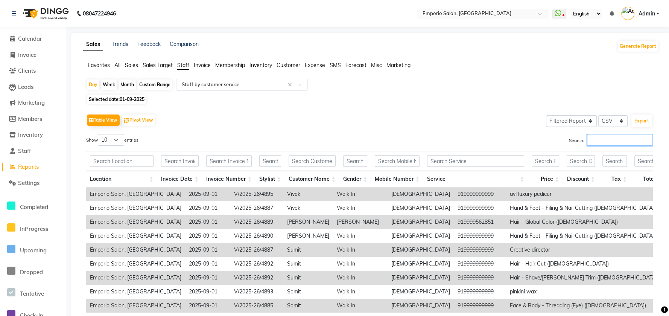
click at [623, 140] on input "Search:" at bounding box center [620, 140] width 66 height 12
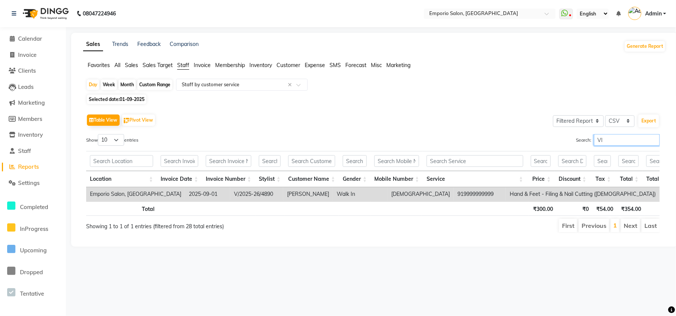
type input "V"
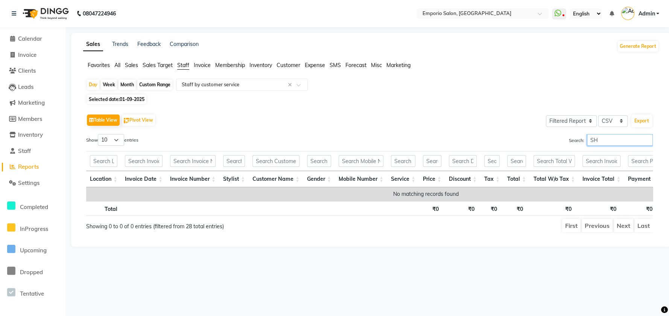
type input "S"
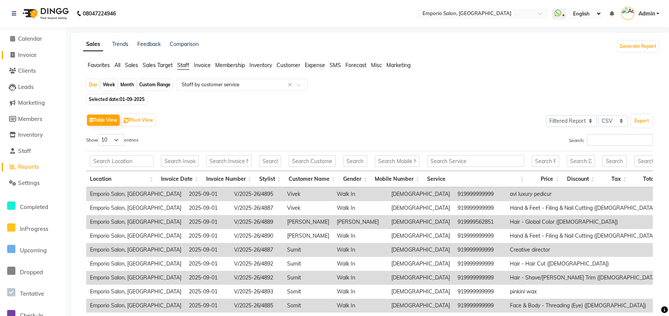
click at [36, 59] on link "Invoice" at bounding box center [33, 55] width 62 height 9
select select "service"
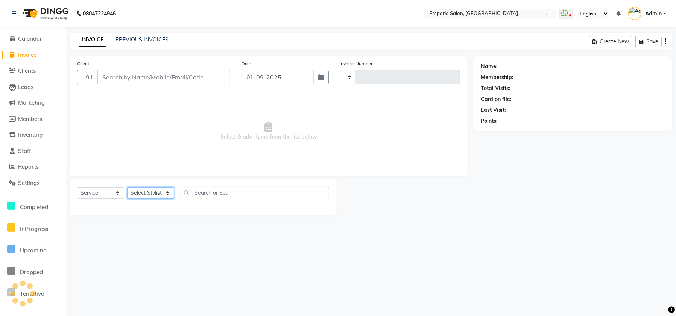
click at [155, 191] on select "Select Stylist" at bounding box center [150, 193] width 47 height 12
type input "4899"
select select "6332"
click at [157, 188] on select "Select Stylist" at bounding box center [150, 193] width 47 height 12
click at [153, 188] on select "Select Stylist Anees Anjali beauty Archana Asad AYUSH chunmun EMPORIO First Flo…" at bounding box center [150, 193] width 47 height 12
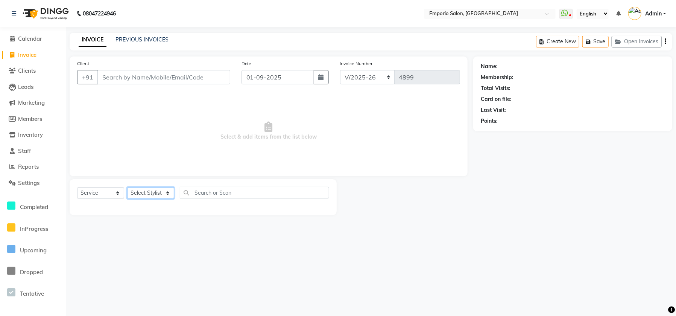
select select "47513"
click at [127, 187] on select "Select Stylist Anees Anjali beauty Archana Asad AYUSH chunmun EMPORIO First Flo…" at bounding box center [150, 193] width 47 height 12
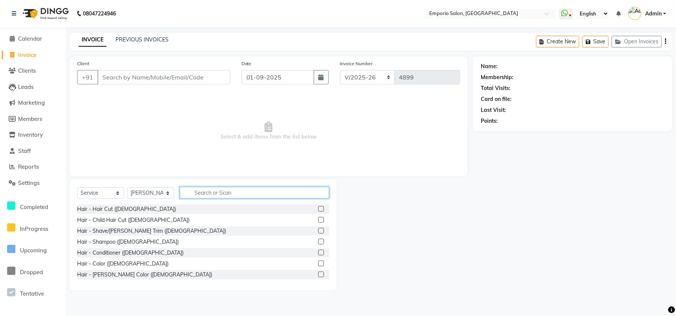
click at [196, 189] on input "text" at bounding box center [254, 193] width 149 height 12
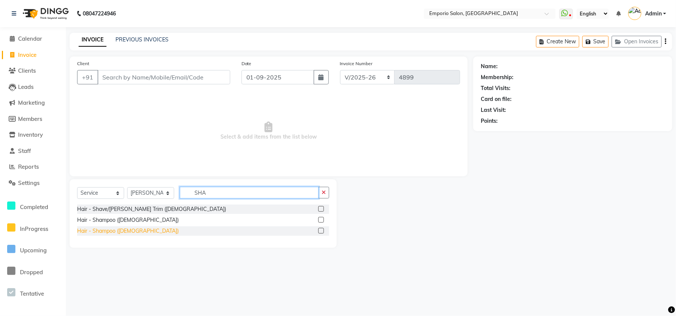
type input "SHA"
click at [108, 234] on div "Hair - Shampoo (Female)" at bounding box center [128, 231] width 102 height 8
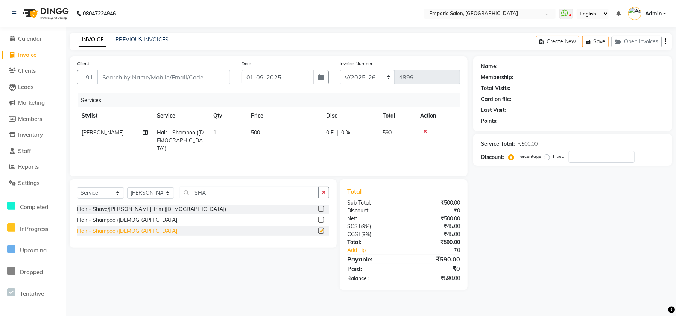
checkbox input "false"
drag, startPoint x: 291, startPoint y: 132, endPoint x: 231, endPoint y: 112, distance: 63.8
click at [285, 128] on td "500" at bounding box center [283, 140] width 75 height 33
select select "47513"
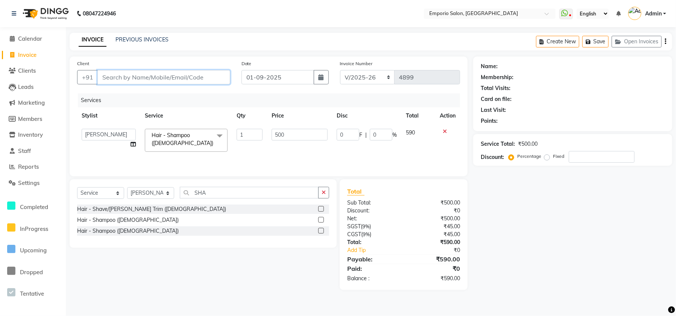
click at [204, 71] on input "Client" at bounding box center [163, 77] width 133 height 14
type input "9"
type input "0"
type input "9999999999999"
select select "1: Object"
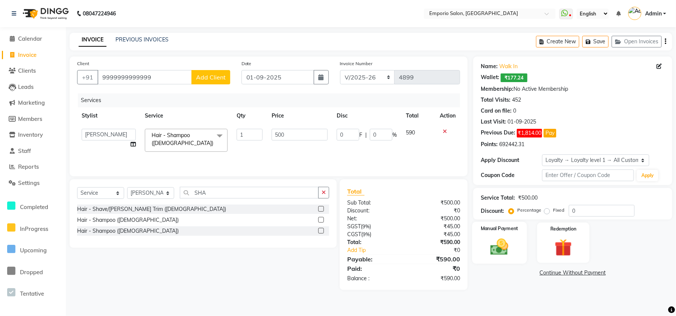
click at [510, 251] on img at bounding box center [499, 246] width 29 height 21
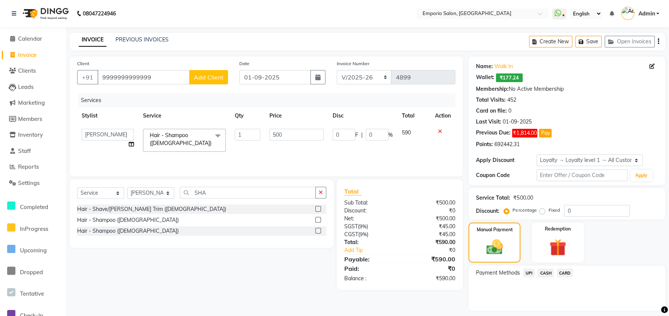
click at [552, 277] on div "CASH" at bounding box center [544, 273] width 19 height 10
click at [529, 271] on span "UPI" at bounding box center [529, 272] width 12 height 9
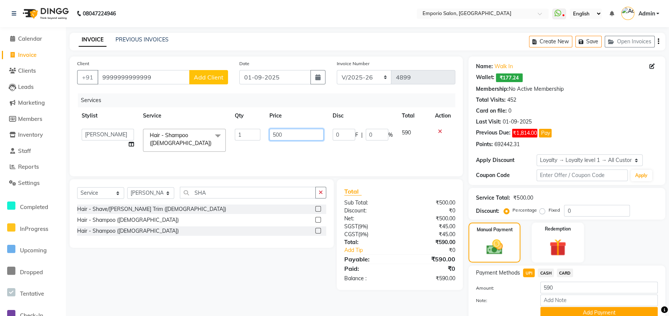
click at [284, 134] on input "500" at bounding box center [296, 135] width 54 height 12
type input "5"
type input "400"
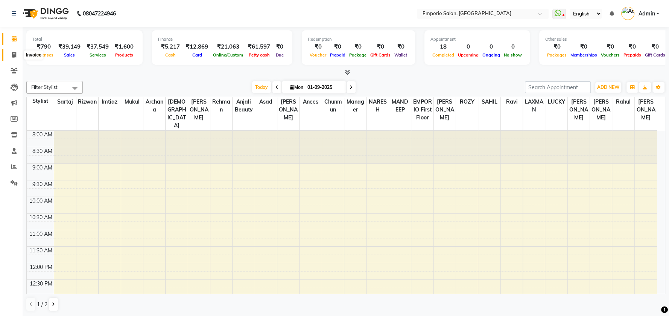
click at [18, 57] on span at bounding box center [14, 55] width 13 height 9
select select "service"
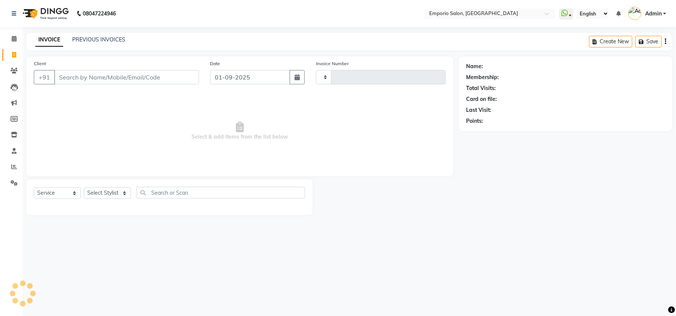
type input "4900"
select select "6332"
click at [75, 76] on input "Client" at bounding box center [126, 77] width 145 height 14
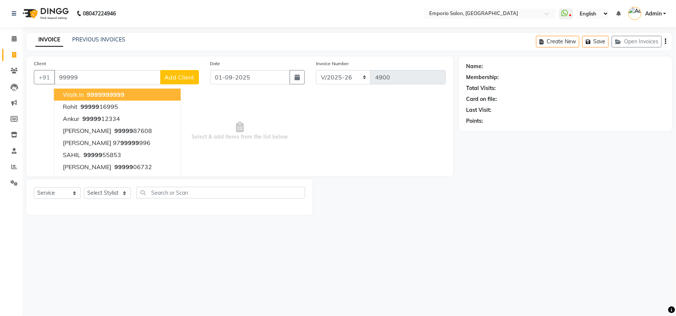
click at [78, 95] on span "walk in" at bounding box center [73, 95] width 21 height 8
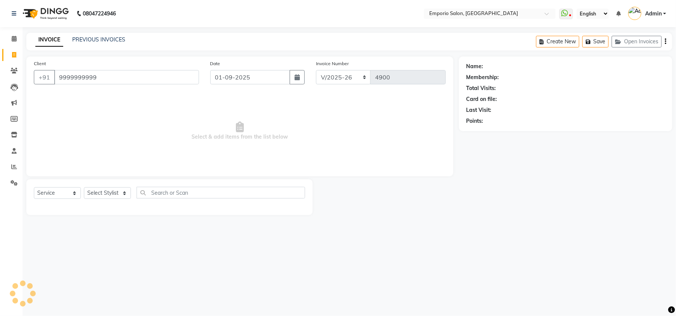
type input "9999999999"
click at [113, 198] on select "Select Stylist Anees Anjali beauty Archana Asad AYUSH chunmun EMPORIO First Flo…" at bounding box center [107, 193] width 47 height 12
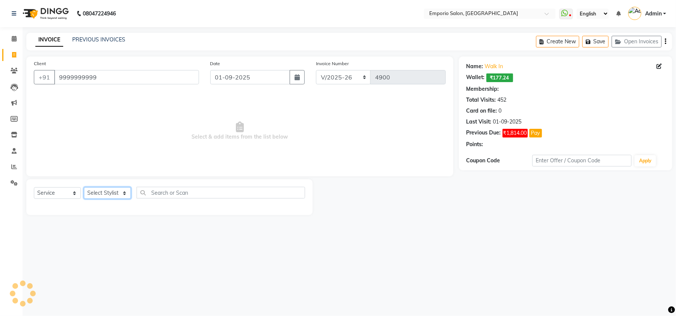
select select "1: Object"
select select "47502"
click at [84, 187] on select "Select Stylist Anees Anjali beauty Archana Asad AYUSH chunmun EMPORIO First Flo…" at bounding box center [107, 193] width 47 height 12
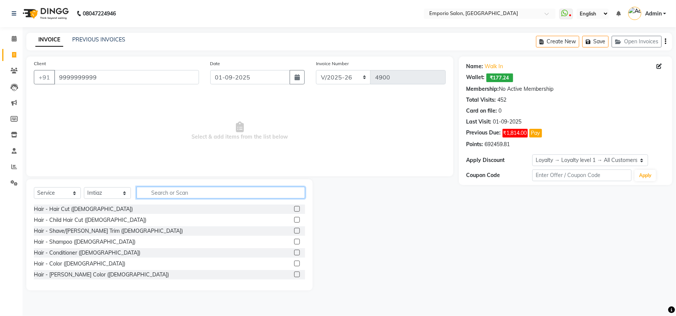
click at [169, 191] on input "text" at bounding box center [221, 193] width 169 height 12
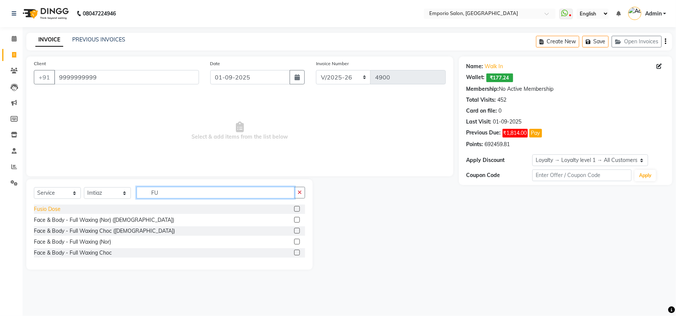
type input "FU"
click at [55, 210] on div "Fusio Dose" at bounding box center [47, 209] width 27 height 8
checkbox input "false"
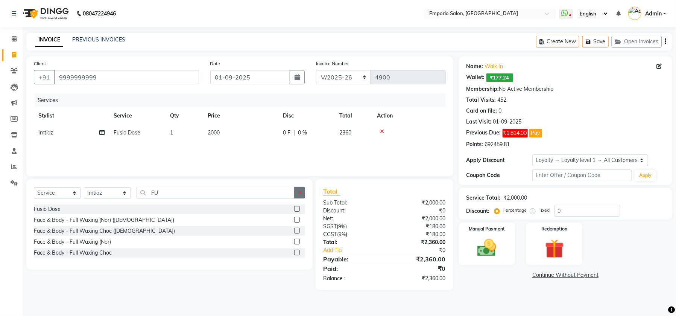
click at [301, 191] on icon "button" at bounding box center [300, 192] width 4 height 5
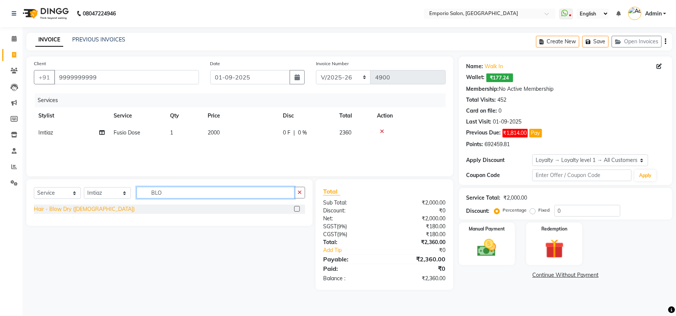
type input "BLO"
click at [93, 207] on div "Hair - Blow Dry ([DEMOGRAPHIC_DATA])" at bounding box center [84, 209] width 101 height 8
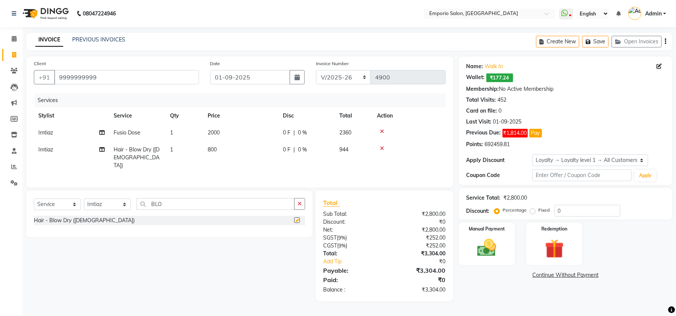
checkbox input "false"
click at [298, 202] on icon "button" at bounding box center [300, 203] width 4 height 5
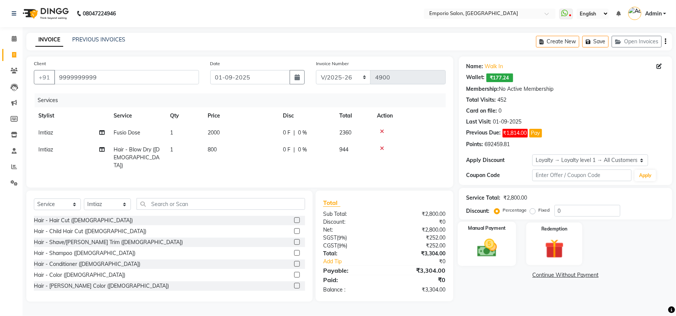
drag, startPoint x: 503, startPoint y: 242, endPoint x: 526, endPoint y: 262, distance: 31.2
click at [503, 241] on div "Manual Payment" at bounding box center [487, 244] width 58 height 44
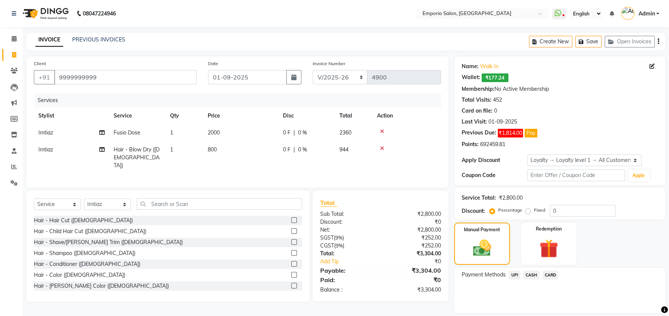
click at [513, 276] on span "UPI" at bounding box center [515, 274] width 12 height 9
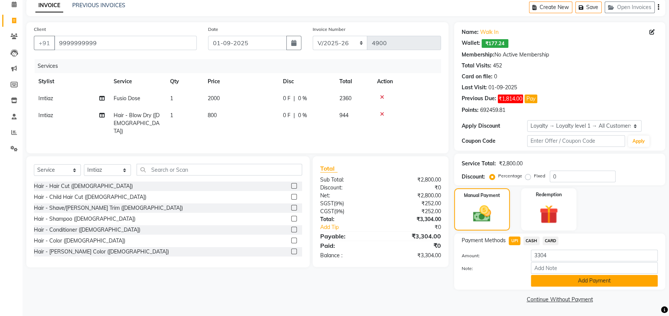
click at [573, 283] on button "Add Payment" at bounding box center [594, 281] width 127 height 12
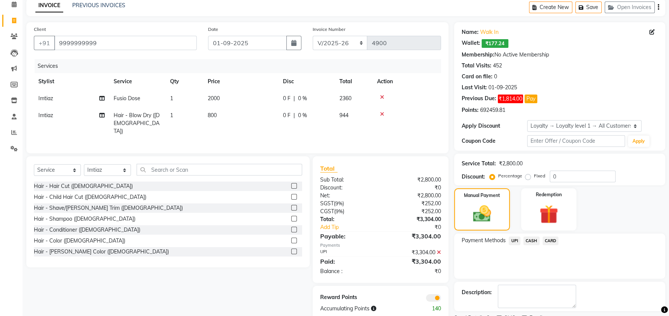
scroll to position [65, 0]
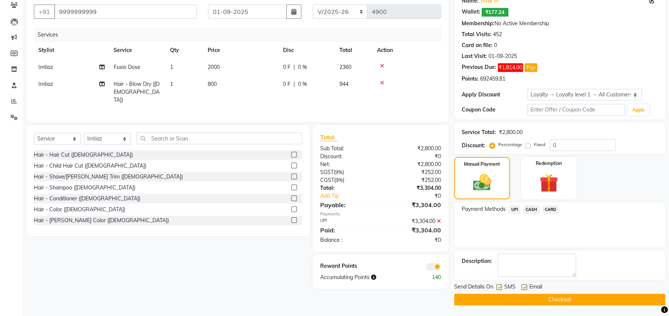
click at [569, 297] on button "Checkout" at bounding box center [559, 299] width 211 height 12
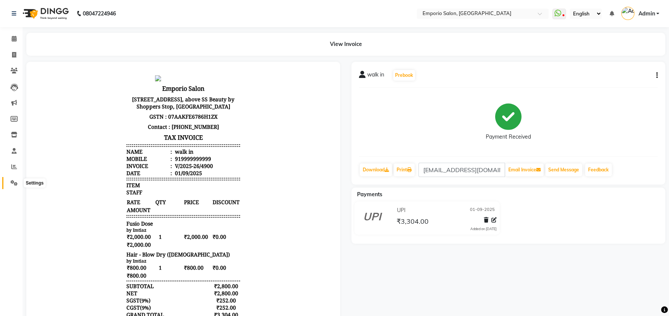
click at [16, 185] on icon at bounding box center [14, 183] width 7 height 6
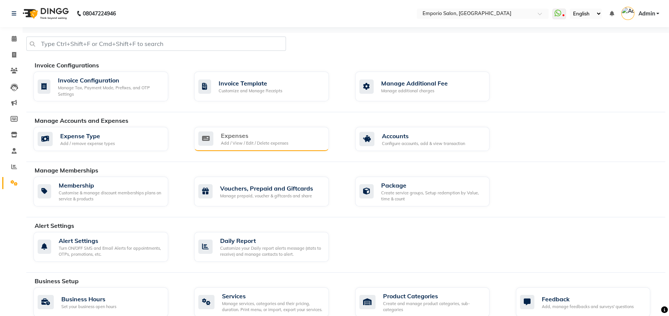
click at [247, 137] on div "Expenses" at bounding box center [254, 135] width 67 height 9
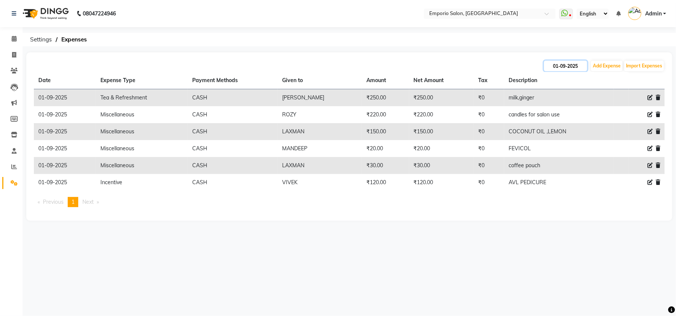
click at [574, 65] on input "01-09-2025" at bounding box center [565, 66] width 43 height 11
select select "9"
select select "2025"
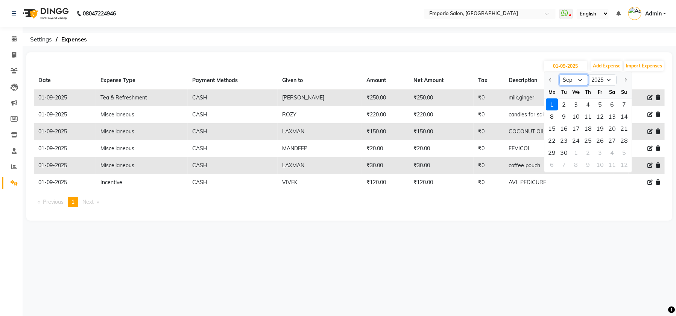
click at [582, 80] on select "Jan Feb Mar Apr May Jun Jul Aug Sep Oct Nov Dec" at bounding box center [573, 79] width 29 height 11
select select "8"
click at [559, 74] on select "Jan Feb Mar Apr May Jun Jul Aug Sep Oct Nov Dec" at bounding box center [573, 79] width 29 height 11
click at [621, 153] on div "31" at bounding box center [624, 152] width 12 height 12
type input "31-08-2025"
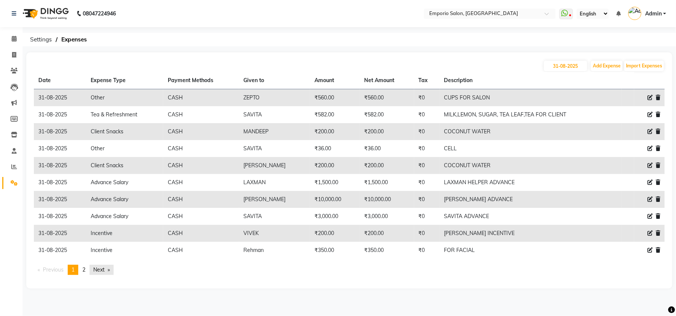
click at [108, 269] on link "Next page" at bounding box center [102, 269] width 24 height 10
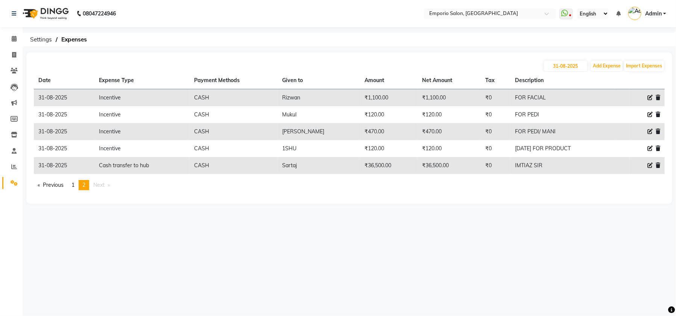
click at [649, 165] on icon at bounding box center [649, 165] width 5 height 5
select select "13"
select select "1"
select select "5330"
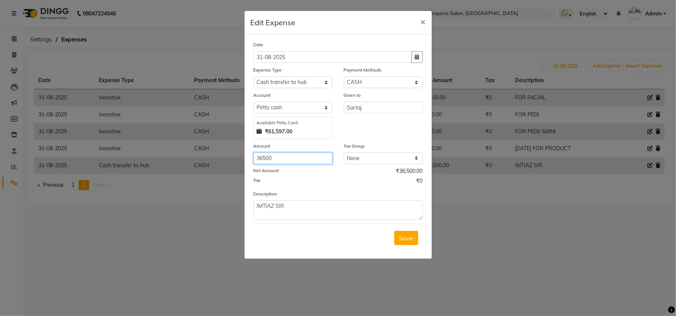
click at [293, 155] on input "36500" at bounding box center [293, 158] width 79 height 12
type input "3"
type input "66500"
click at [404, 232] on button "Save" at bounding box center [406, 238] width 24 height 14
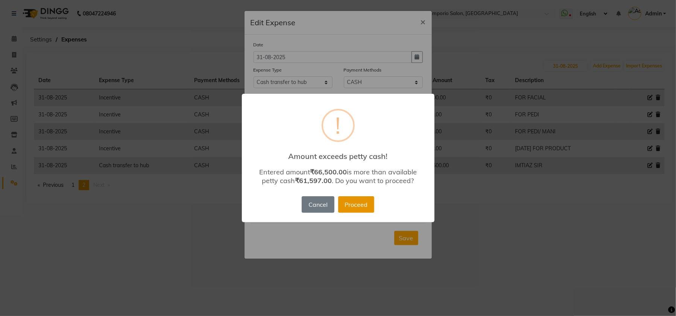
click at [349, 204] on button "Proceed" at bounding box center [356, 204] width 36 height 17
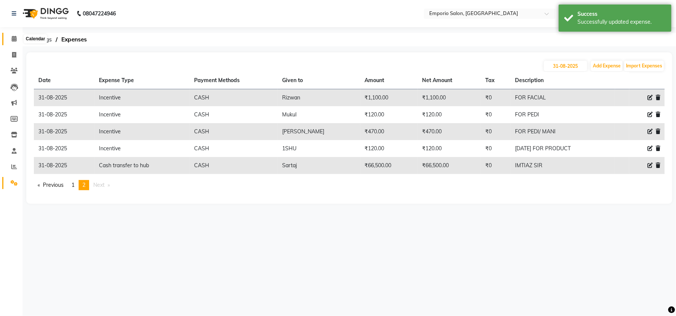
click at [9, 38] on span at bounding box center [14, 39] width 13 height 9
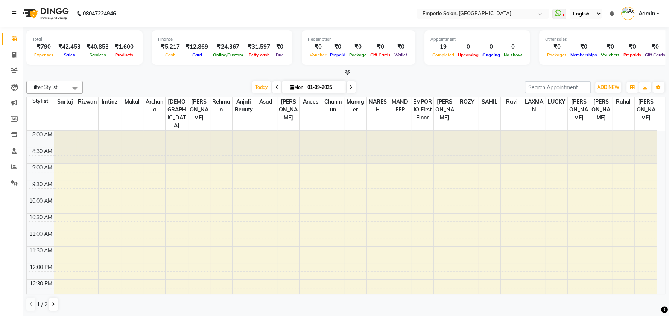
click at [15, 12] on icon at bounding box center [14, 13] width 5 height 5
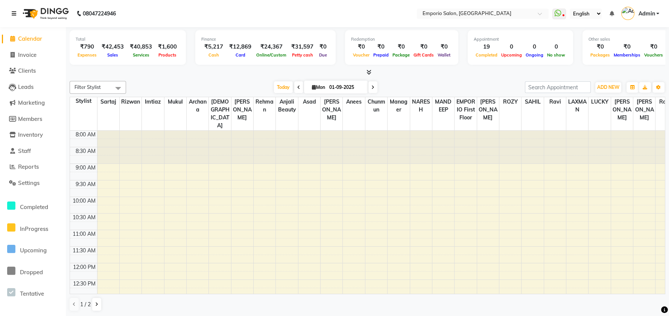
click at [17, 12] on link at bounding box center [16, 13] width 8 height 21
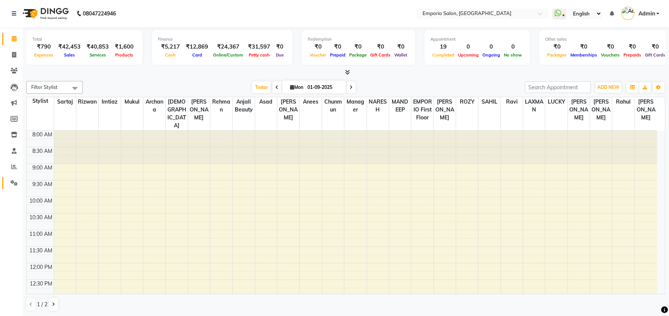
click at [11, 177] on link "Settings" at bounding box center [11, 183] width 18 height 12
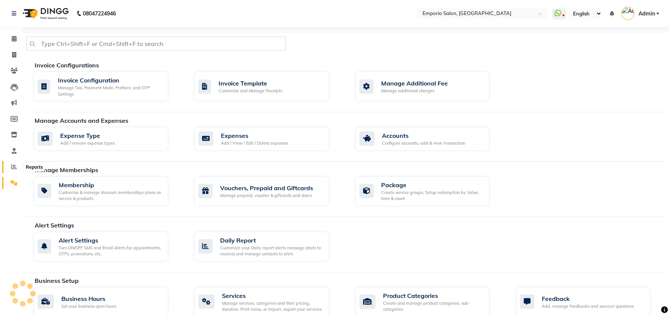
click at [11, 167] on icon at bounding box center [14, 167] width 6 height 6
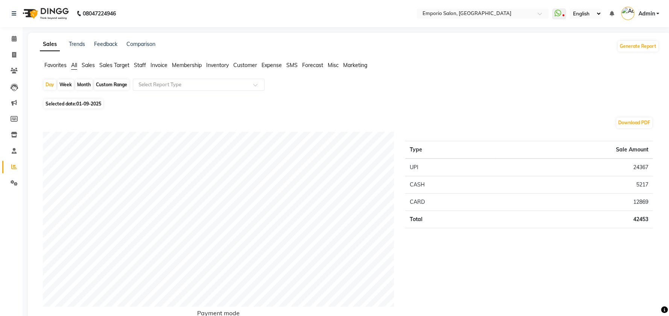
click at [79, 85] on div "Month" at bounding box center [83, 84] width 17 height 11
select select "9"
select select "2025"
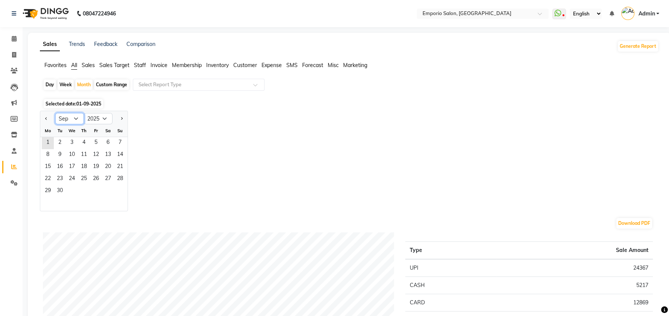
click at [73, 119] on select "Jan Feb Mar Apr May Jun Jul Aug Sep Oct Nov Dec" at bounding box center [69, 118] width 29 height 11
select select "8"
click at [55, 113] on select "Jan Feb Mar Apr May Jun Jul Aug Sep Oct Nov Dec" at bounding box center [69, 118] width 29 height 11
click at [98, 140] on span "1" at bounding box center [96, 143] width 12 height 12
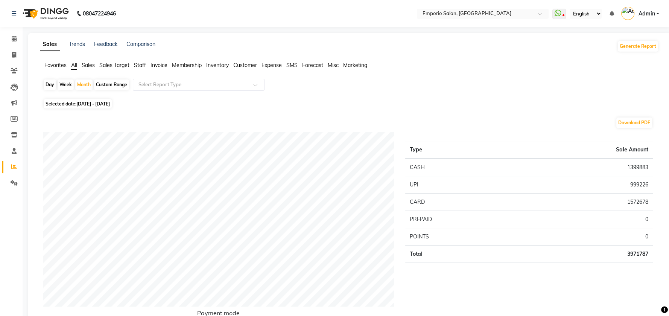
click at [91, 66] on span "Sales" at bounding box center [88, 65] width 13 height 7
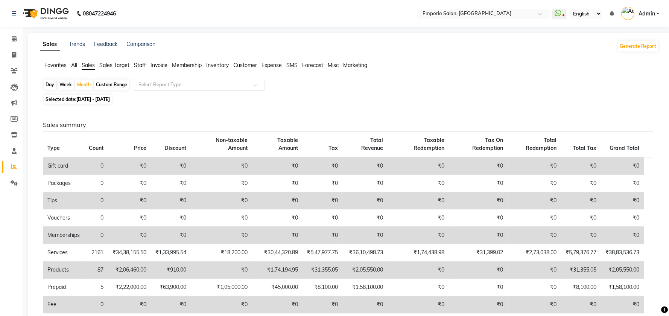
click at [136, 64] on span "Staff" at bounding box center [140, 65] width 12 height 7
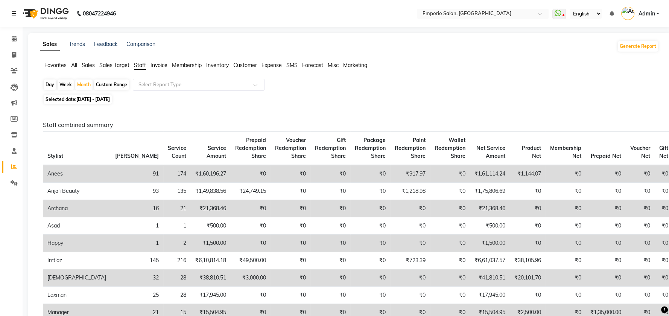
click at [13, 11] on icon at bounding box center [14, 13] width 5 height 5
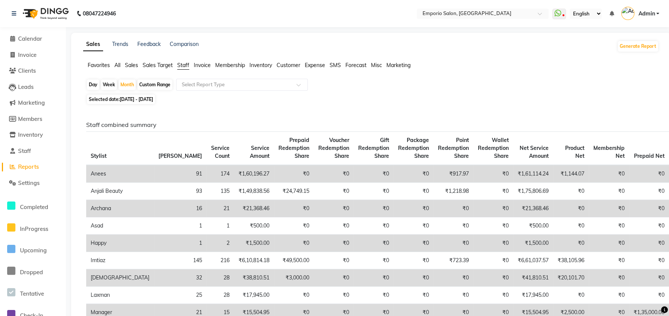
click at [27, 34] on li "Calendar" at bounding box center [33, 39] width 66 height 16
click at [35, 41] on span "Calendar" at bounding box center [30, 38] width 24 height 7
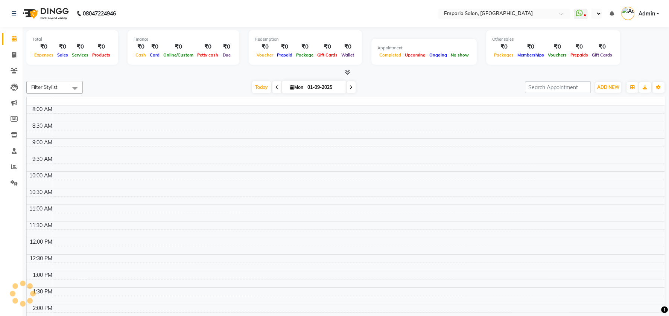
select select "en"
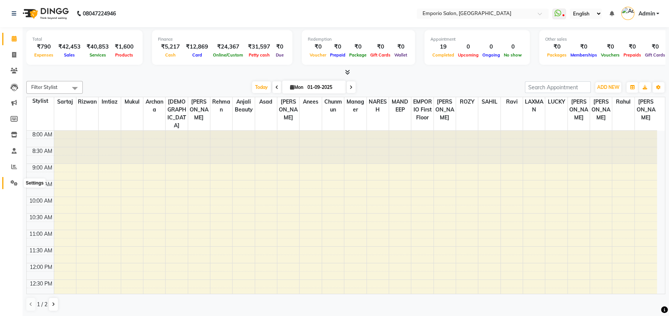
click at [10, 186] on span at bounding box center [14, 183] width 13 height 9
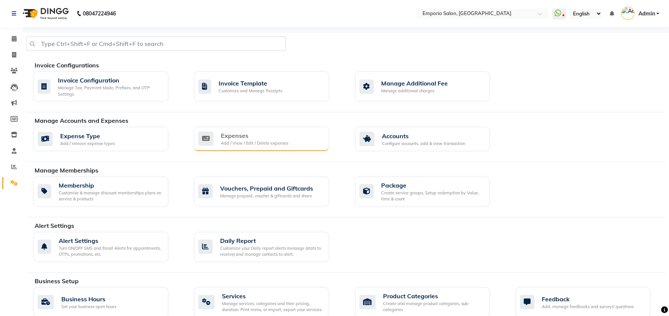
click at [223, 143] on div "Add / View / Edit / Delete expenses" at bounding box center [254, 143] width 67 height 6
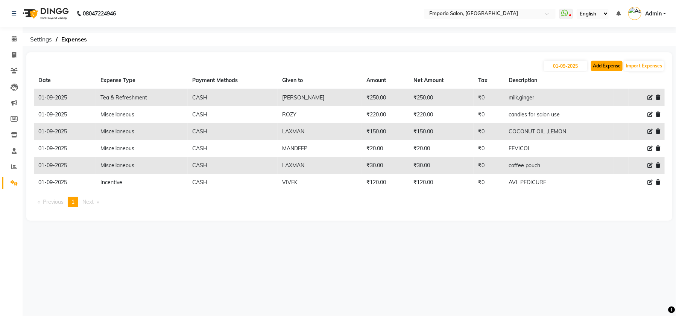
click at [601, 65] on button "Add Expense" at bounding box center [607, 66] width 32 height 11
select select "1"
select select "5330"
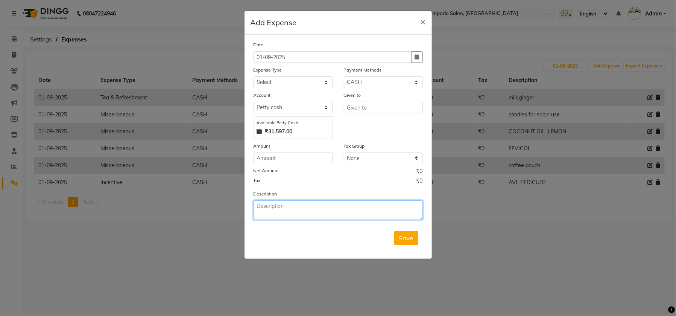
click at [356, 207] on textarea at bounding box center [338, 210] width 169 height 20
type textarea "CLEANUP"
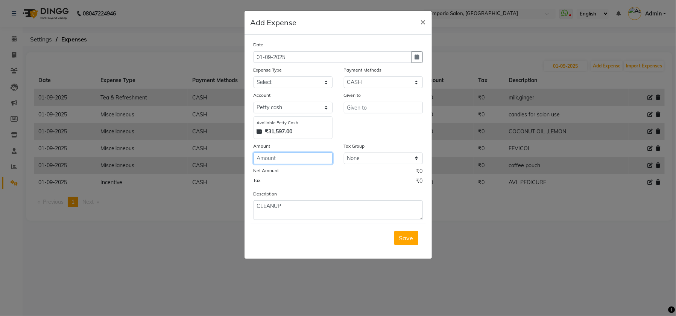
click at [322, 155] on input "number" at bounding box center [293, 158] width 79 height 12
type input "200"
click at [278, 103] on select "Select [PERSON_NAME] cash" at bounding box center [293, 108] width 79 height 12
click at [287, 82] on select "Select Advance Salary Bank charges Car maintenance Cash transfer to bank Cash t…" at bounding box center [293, 82] width 79 height 12
select select "15"
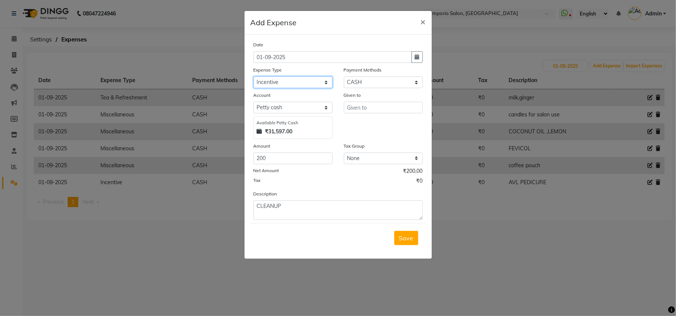
click at [254, 76] on select "Select Advance Salary Bank charges Car maintenance Cash transfer to bank Cash t…" at bounding box center [293, 82] width 79 height 12
drag, startPoint x: 377, startPoint y: 112, endPoint x: 374, endPoint y: 144, distance: 31.7
click at [376, 125] on div "Given to" at bounding box center [383, 115] width 90 height 48
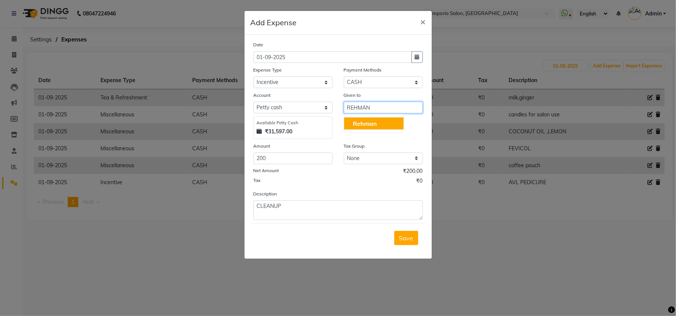
click at [359, 126] on span "Rehman" at bounding box center [365, 124] width 24 height 8
type input "Rehman"
click at [407, 234] on span "Save" at bounding box center [406, 238] width 14 height 8
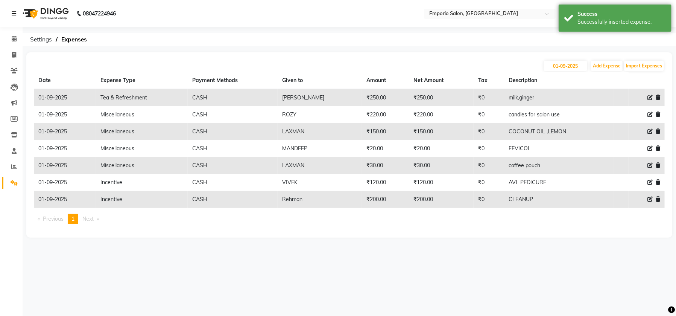
click at [12, 15] on icon at bounding box center [14, 13] width 5 height 5
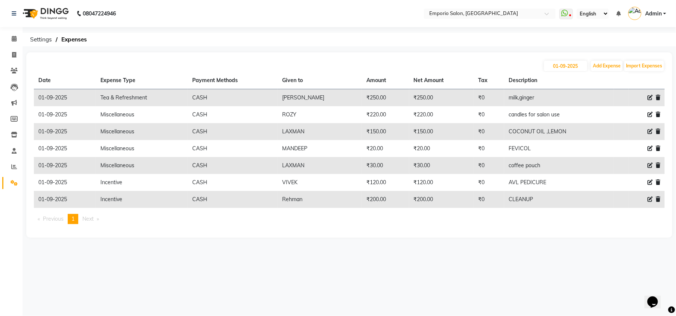
click at [11, 15] on div "08047224946" at bounding box center [63, 13] width 115 height 21
click at [17, 14] on link at bounding box center [16, 13] width 8 height 21
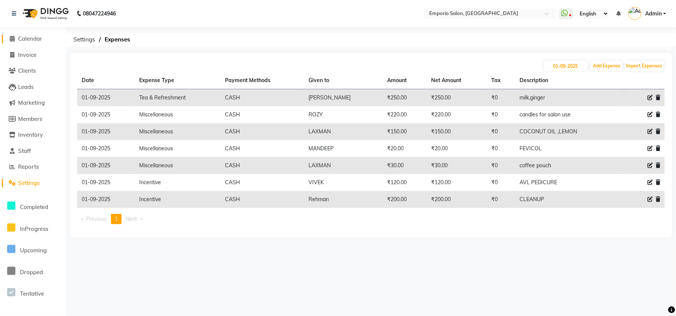
click at [31, 39] on span "Calendar" at bounding box center [30, 38] width 24 height 7
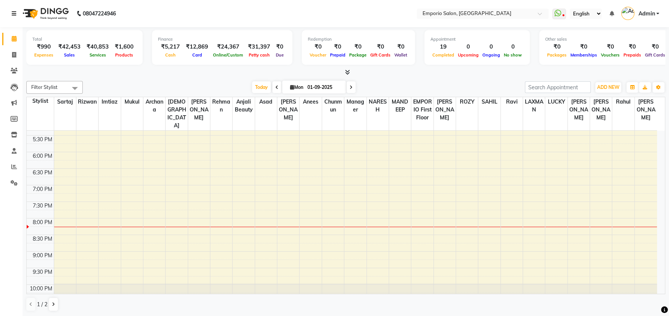
click at [15, 15] on icon at bounding box center [14, 13] width 5 height 5
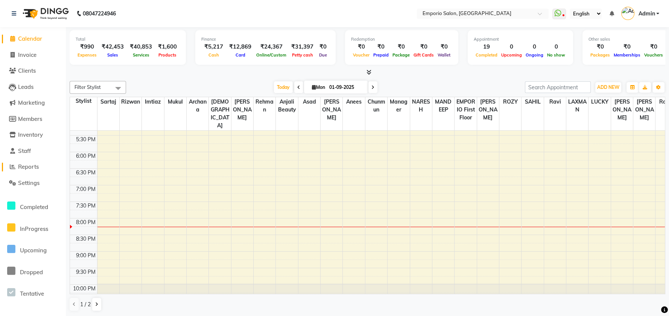
click at [24, 166] on span "Reports" at bounding box center [28, 166] width 21 height 7
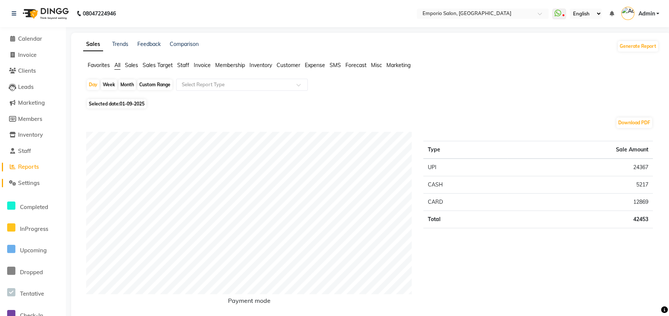
click at [23, 186] on span "Settings" at bounding box center [28, 182] width 21 height 7
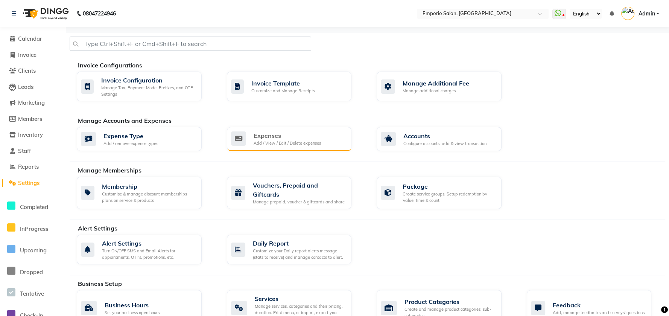
click at [278, 141] on div "Add / View / Edit / Delete expenses" at bounding box center [287, 143] width 67 height 6
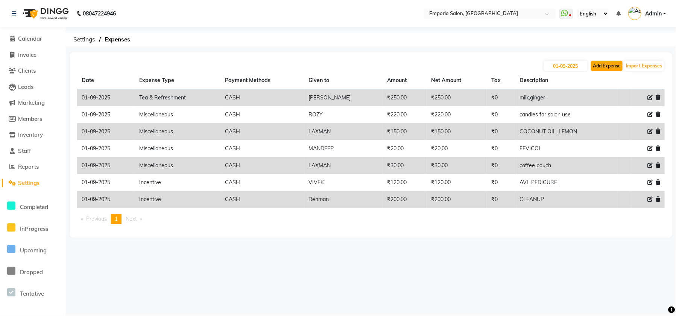
click at [602, 67] on button "Add Expense" at bounding box center [607, 66] width 32 height 11
select select "1"
select select "5330"
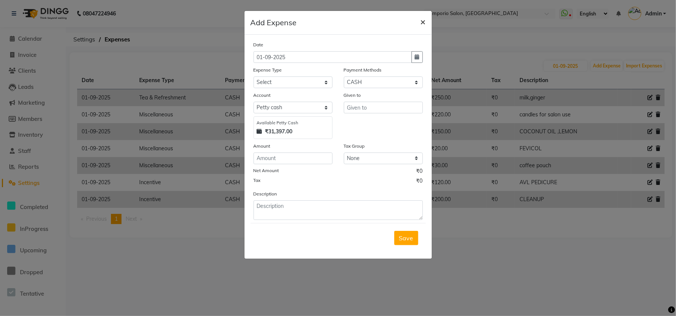
click at [424, 20] on span "×" at bounding box center [423, 21] width 5 height 11
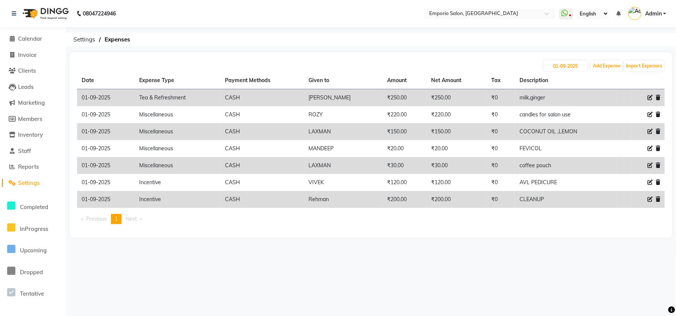
click at [650, 98] on icon at bounding box center [649, 97] width 5 height 5
select select "17"
select select "1"
select select "5330"
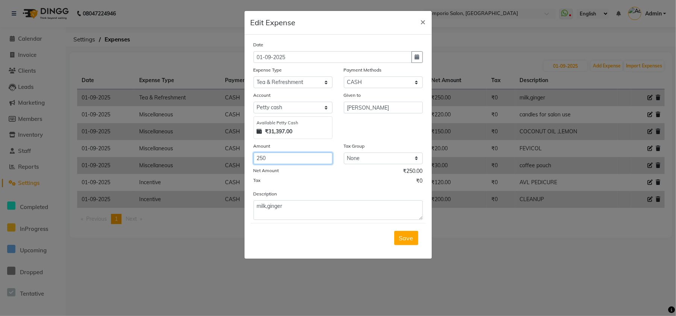
click at [305, 153] on input "250" at bounding box center [293, 158] width 79 height 12
type input "2"
type input "243"
click at [398, 235] on button "Save" at bounding box center [406, 238] width 24 height 14
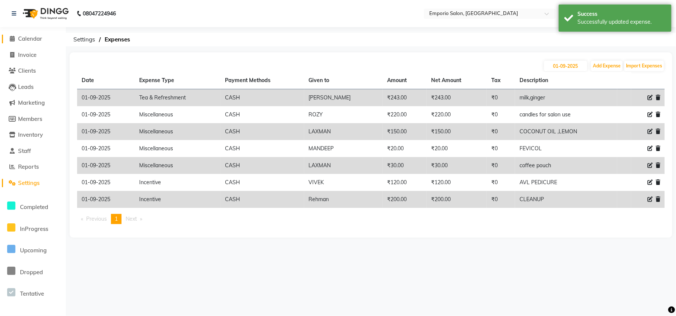
click at [30, 34] on li "Calendar" at bounding box center [33, 39] width 66 height 16
click at [33, 41] on span "Calendar" at bounding box center [30, 38] width 24 height 7
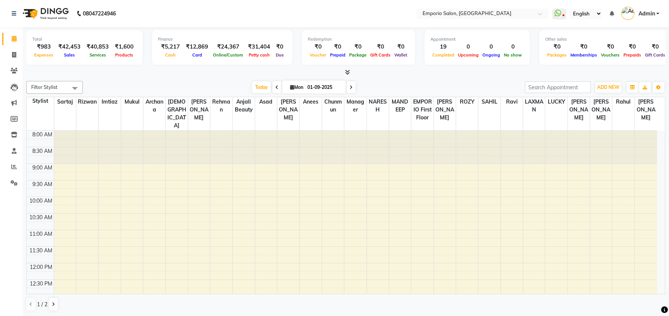
click at [9, 8] on div "08047224946" at bounding box center [63, 13] width 115 height 21
click at [9, 9] on div "08047224946" at bounding box center [63, 13] width 115 height 21
click at [12, 14] on icon at bounding box center [14, 13] width 5 height 5
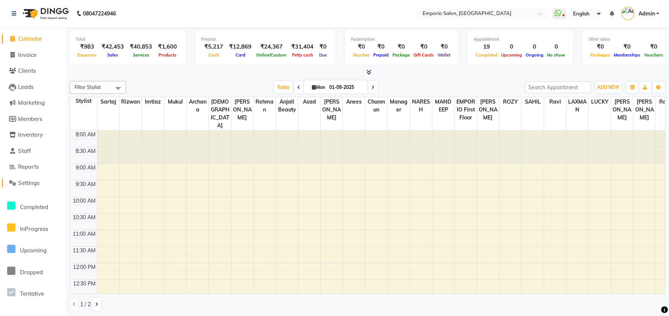
click at [14, 184] on icon at bounding box center [12, 183] width 7 height 6
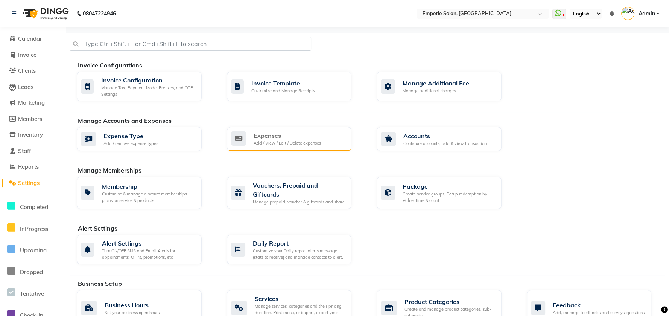
click at [298, 137] on div "Expenses" at bounding box center [287, 135] width 67 height 9
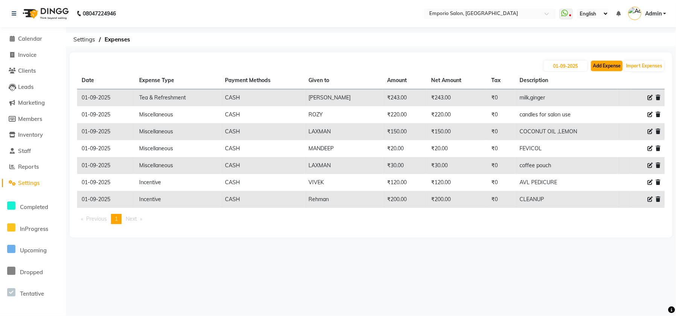
click at [605, 68] on button "Add Expense" at bounding box center [607, 66] width 32 height 11
select select "1"
select select "5330"
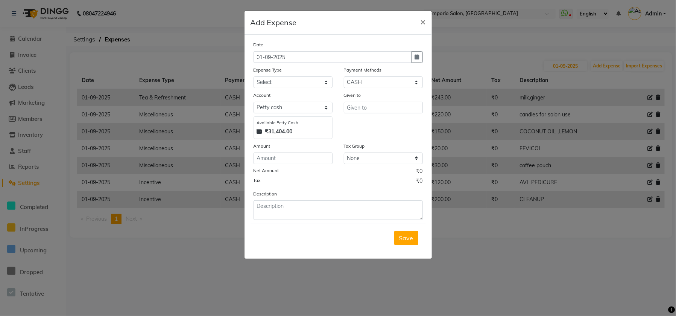
click at [278, 150] on div "Amount" at bounding box center [293, 147] width 79 height 11
click at [273, 160] on input "number" at bounding box center [293, 158] width 79 height 12
click at [423, 23] on span "×" at bounding box center [423, 21] width 5 height 11
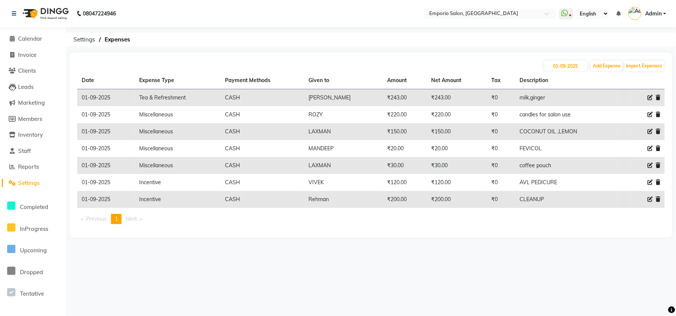
click at [646, 99] on div at bounding box center [648, 98] width 24 height 8
click at [651, 95] on icon at bounding box center [649, 97] width 5 height 5
select select "17"
select select "1"
select select "5330"
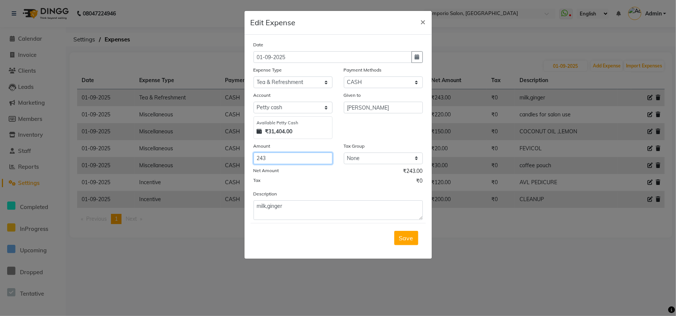
click at [292, 162] on input "243" at bounding box center [293, 158] width 79 height 12
type input "2"
type input "257"
click at [399, 232] on button "Save" at bounding box center [406, 238] width 24 height 14
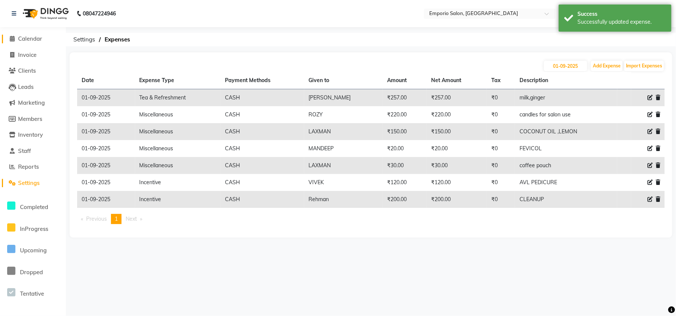
click at [32, 38] on span "Calendar" at bounding box center [30, 38] width 24 height 7
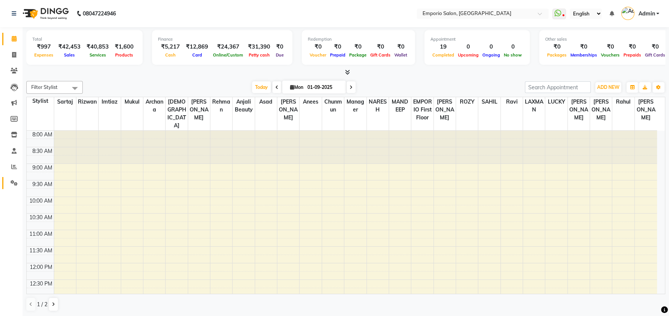
click at [14, 178] on link "Settings" at bounding box center [11, 183] width 18 height 12
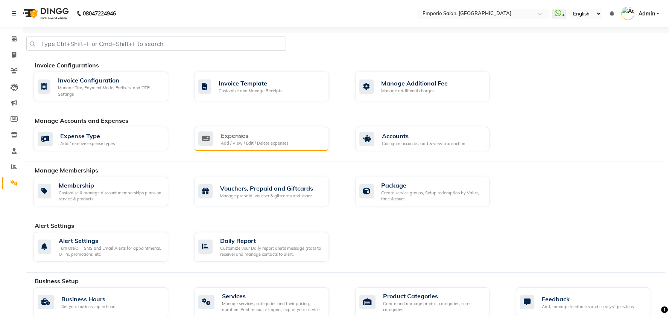
click at [242, 135] on div "Expenses" at bounding box center [254, 135] width 67 height 9
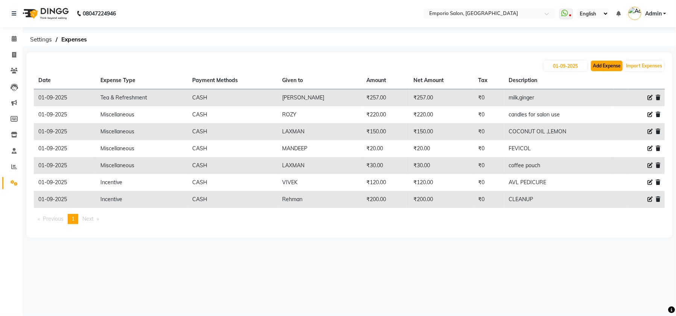
click at [610, 67] on button "Add Expense" at bounding box center [607, 66] width 32 height 11
select select "1"
select select "5330"
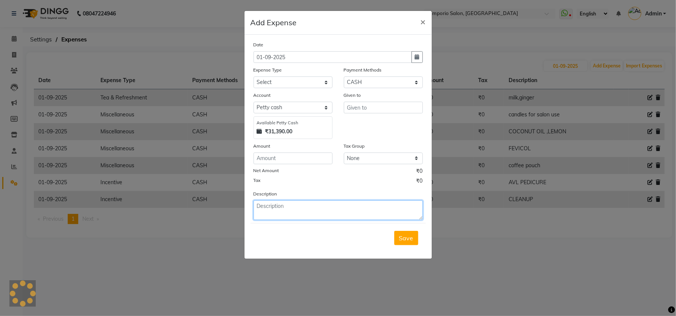
click at [350, 203] on textarea at bounding box center [338, 210] width 169 height 20
click at [349, 205] on textarea at bounding box center [338, 210] width 169 height 20
type textarea "ADVANCE"
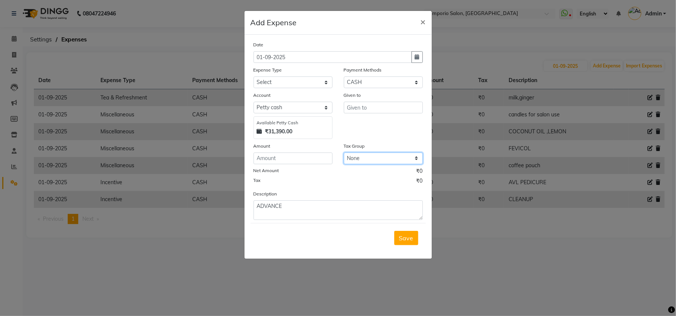
click at [370, 156] on select "None GST" at bounding box center [383, 158] width 79 height 12
click at [374, 105] on input "text" at bounding box center [383, 108] width 79 height 12
type input "2000"
click at [371, 133] on div "Given to 2000" at bounding box center [383, 115] width 90 height 48
click at [319, 96] on div "Account" at bounding box center [293, 96] width 79 height 11
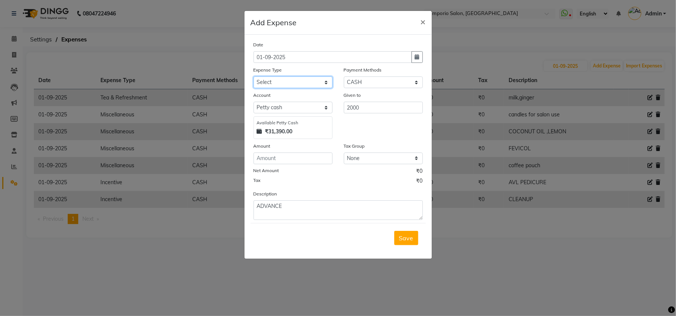
click at [290, 84] on select "Select Advance Salary Bank charges Car maintenance Cash transfer to bank Cash t…" at bounding box center [293, 82] width 79 height 12
select select "15"
click at [254, 76] on select "Select Advance Salary Bank charges Car maintenance Cash transfer to bank Cash t…" at bounding box center [293, 82] width 79 height 12
click at [323, 164] on div "Date [DATE] Expense Type Select Advance Salary Bank charges Car maintenance Cas…" at bounding box center [338, 130] width 169 height 179
click at [323, 161] on input "number" at bounding box center [293, 158] width 79 height 12
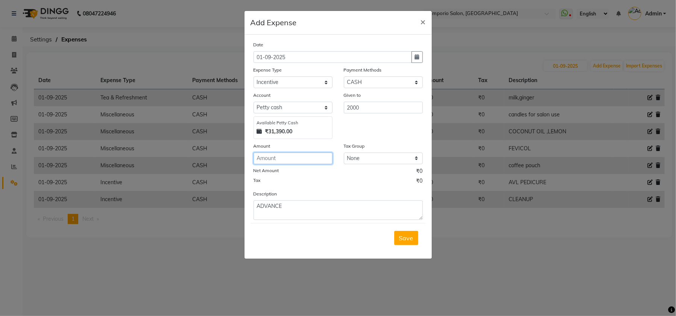
click at [322, 158] on input "number" at bounding box center [293, 158] width 79 height 12
type input "2000"
click at [383, 99] on div "Given to" at bounding box center [383, 96] width 79 height 11
click at [383, 104] on input "2000" at bounding box center [383, 108] width 79 height 12
type input "2"
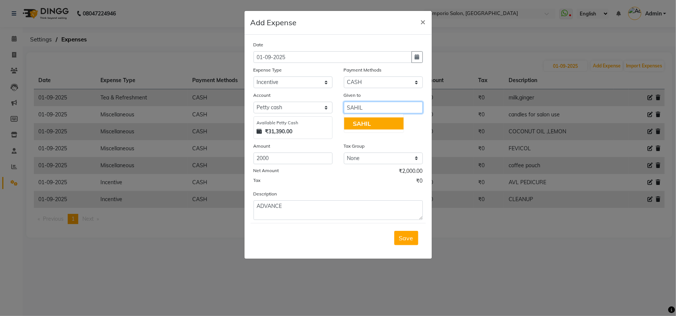
click at [377, 122] on button "SAHIL" at bounding box center [373, 123] width 59 height 12
type input "SAHIL"
click at [402, 237] on span "Save" at bounding box center [406, 238] width 14 height 8
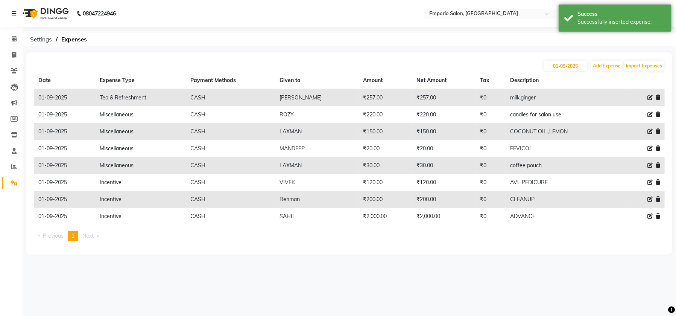
click at [15, 12] on icon at bounding box center [14, 13] width 5 height 5
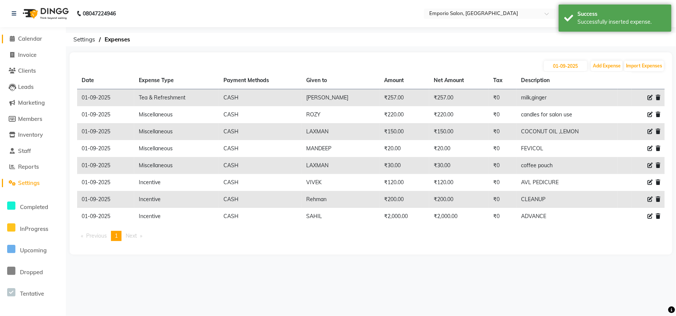
click at [33, 40] on span "Calendar" at bounding box center [30, 38] width 24 height 7
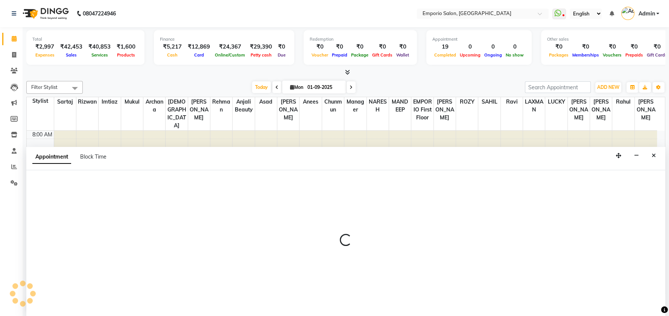
select select "71563"
select select "tentative"
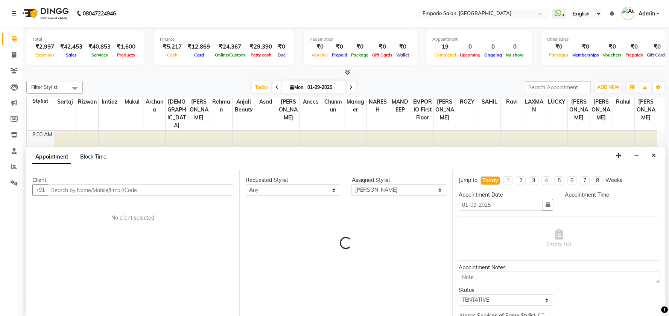
select select "690"
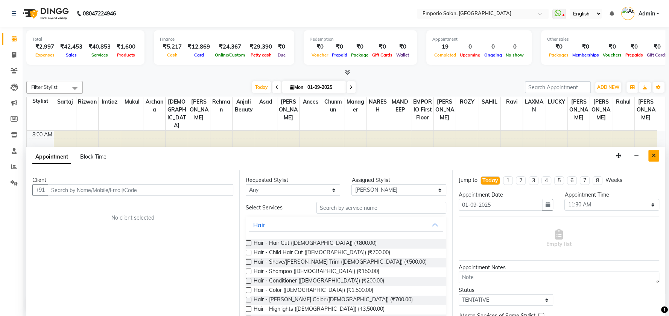
click at [648, 150] on button "Close" at bounding box center [653, 156] width 11 height 12
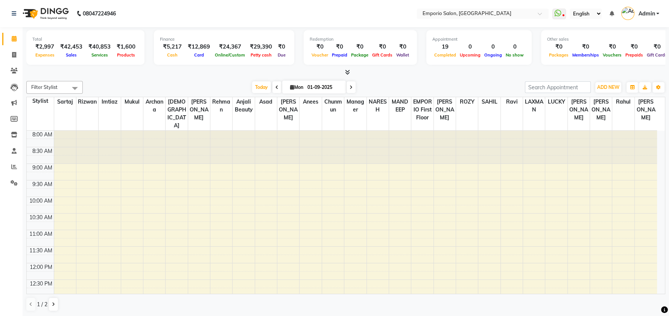
click at [5, 7] on nav "08047224946 Select Location × Emporio Salon, Green Park WhatsApp Status ✕ Statu…" at bounding box center [334, 13] width 669 height 27
click at [8, 12] on div "08047224946" at bounding box center [63, 13] width 115 height 21
click at [14, 11] on icon at bounding box center [14, 13] width 5 height 5
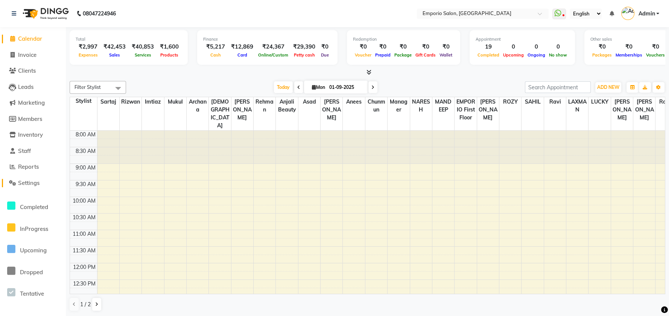
click at [24, 185] on span "Settings" at bounding box center [28, 182] width 21 height 7
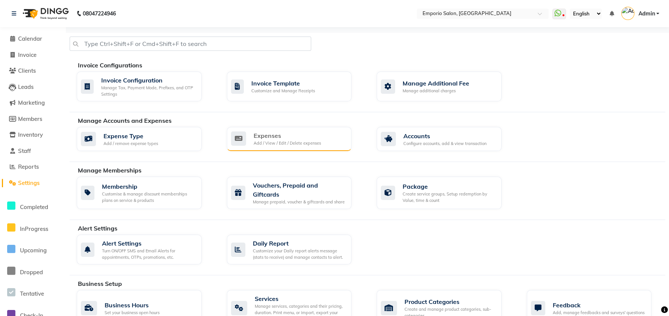
click at [269, 135] on div "Expenses" at bounding box center [287, 135] width 67 height 9
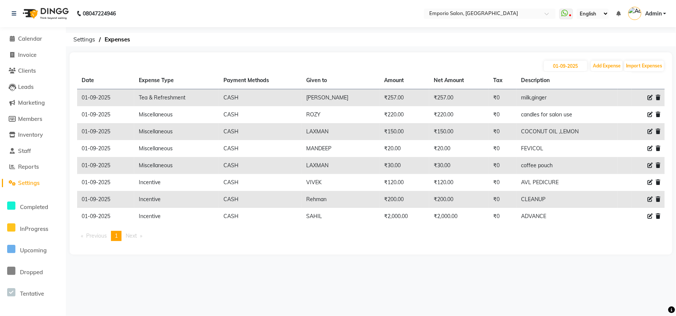
drag, startPoint x: 369, startPoint y: 198, endPoint x: 394, endPoint y: 200, distance: 25.3
click at [394, 200] on td "₹200.00" at bounding box center [405, 199] width 50 height 17
click at [429, 197] on td "₹200.00" at bounding box center [458, 199] width 59 height 17
drag, startPoint x: 365, startPoint y: 182, endPoint x: 419, endPoint y: 193, distance: 55.8
click at [419, 193] on tbody "01-09-2025 Tea & Refreshment CASH AYUSH ₹257.00 ₹257.00 ₹0 milk,ginger 01-09-20…" at bounding box center [371, 157] width 588 height 136
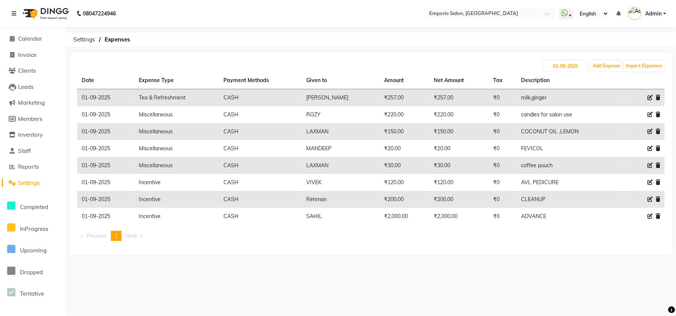
click at [338, 253] on div "01-09-2025 Add Expense Import Expenses Date Expense Type Payment Methods Given …" at bounding box center [371, 153] width 603 height 202
drag, startPoint x: 25, startPoint y: 186, endPoint x: 33, endPoint y: 181, distance: 10.1
click at [25, 186] on span "Settings" at bounding box center [28, 182] width 21 height 7
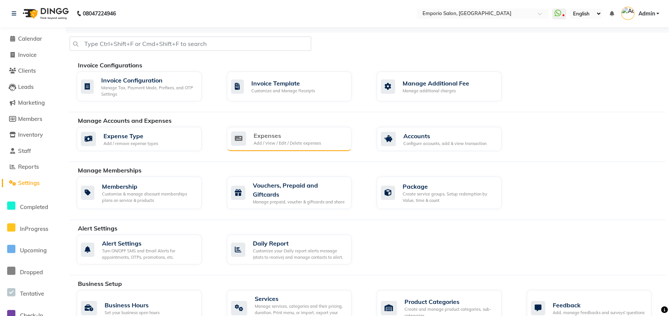
click at [310, 131] on div "Expenses" at bounding box center [287, 135] width 67 height 9
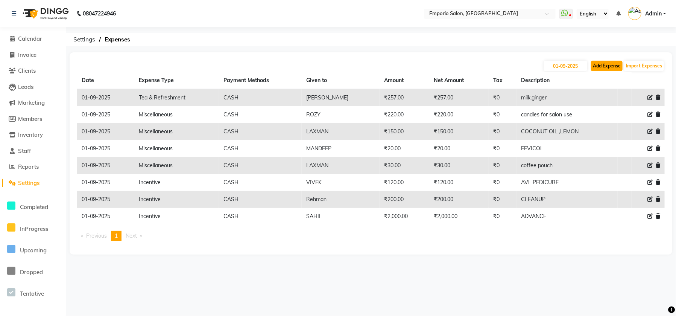
click at [608, 65] on button "Add Expense" at bounding box center [607, 66] width 32 height 11
select select "1"
select select "5330"
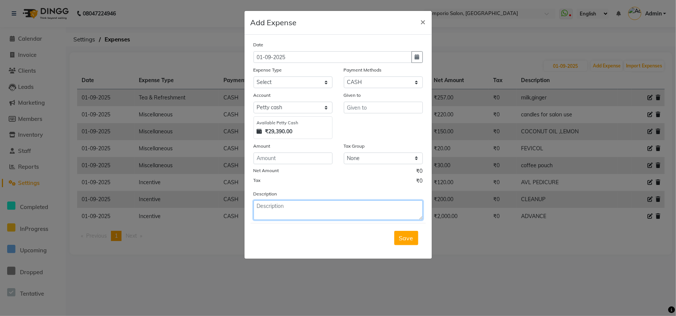
click at [293, 205] on textarea at bounding box center [338, 210] width 169 height 20
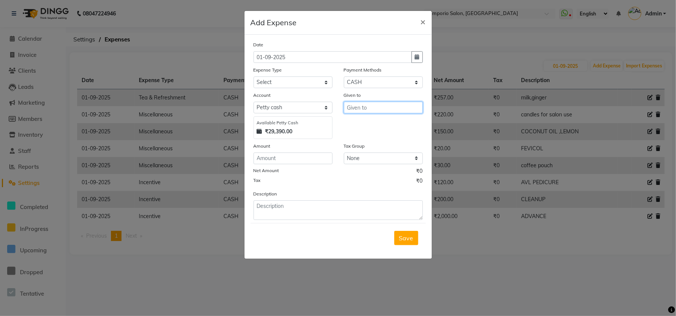
click at [363, 108] on input "text" at bounding box center [383, 108] width 79 height 12
click at [377, 108] on input "text" at bounding box center [383, 108] width 79 height 12
click at [587, 236] on ngb-modal-window "Add Expense × Date 01-09-2025 Expense Type Select Advance Salary Bank charges C…" at bounding box center [338, 158] width 676 height 316
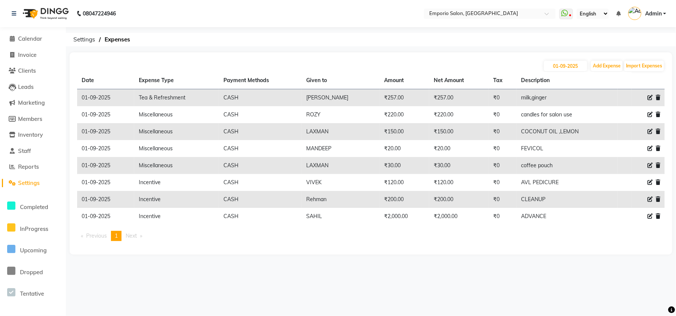
click at [624, 276] on div "08047224946 Select Location × Emporio Salon, Green Park WhatsApp Status ✕ Statu…" at bounding box center [338, 158] width 676 height 316
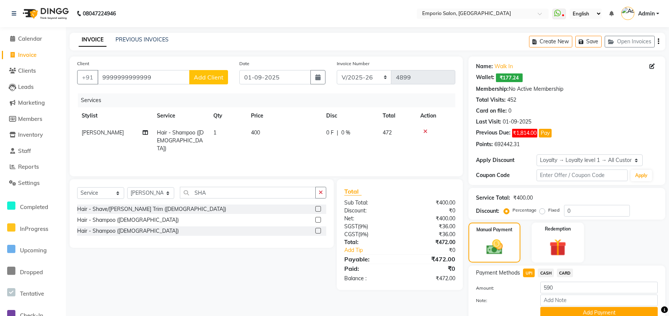
select select "6332"
select select "service"
select select "47513"
select select "1: Object"
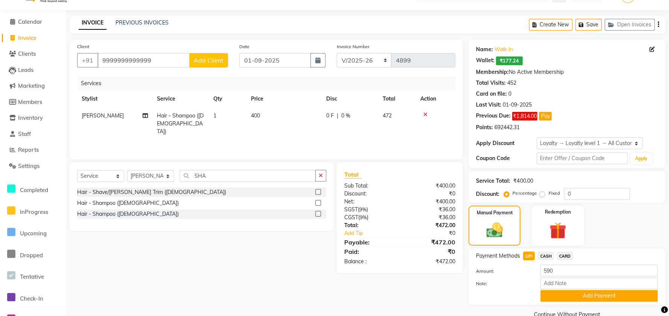
scroll to position [32, 0]
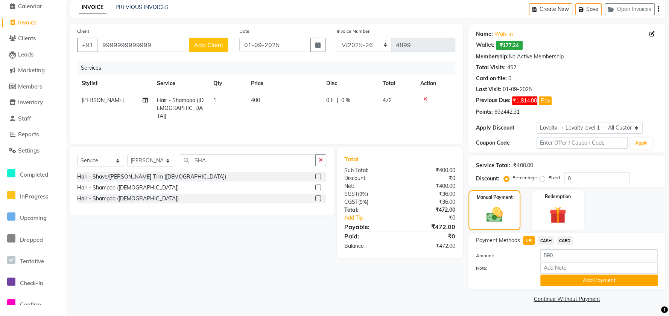
click at [546, 236] on span "CASH" at bounding box center [546, 240] width 16 height 9
type input "472"
click at [529, 238] on span "UPI" at bounding box center [529, 240] width 12 height 9
click at [544, 273] on div "Note:" at bounding box center [566, 268] width 193 height 13
click at [545, 279] on button "Add Payment" at bounding box center [598, 280] width 117 height 12
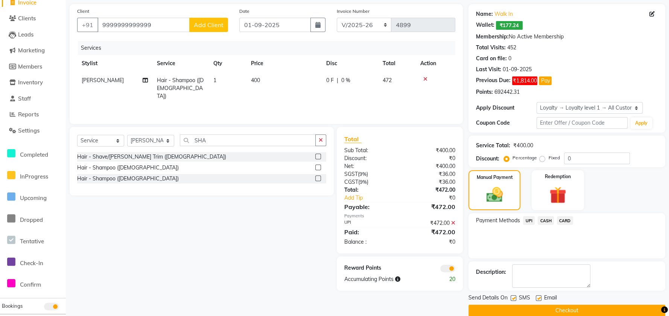
scroll to position [64, 0]
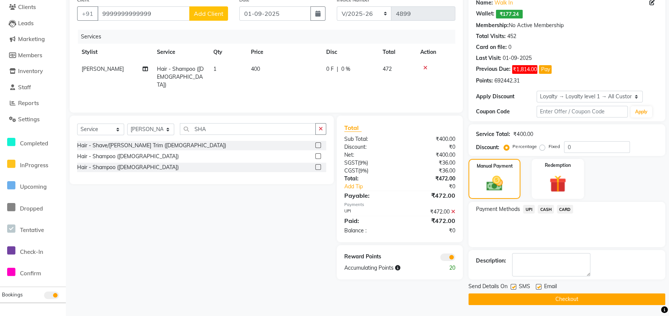
click at [542, 298] on button "Checkout" at bounding box center [566, 299] width 197 height 12
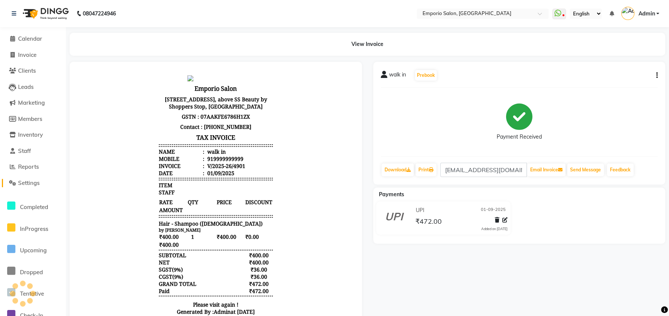
click at [16, 181] on span at bounding box center [12, 183] width 11 height 9
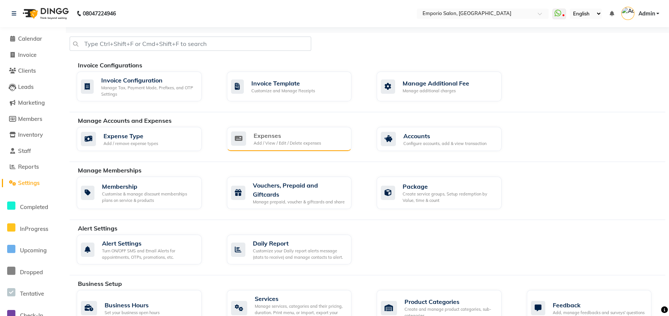
click at [320, 143] on div "Expenses Add / View / Edit / Delete expenses" at bounding box center [288, 138] width 115 height 15
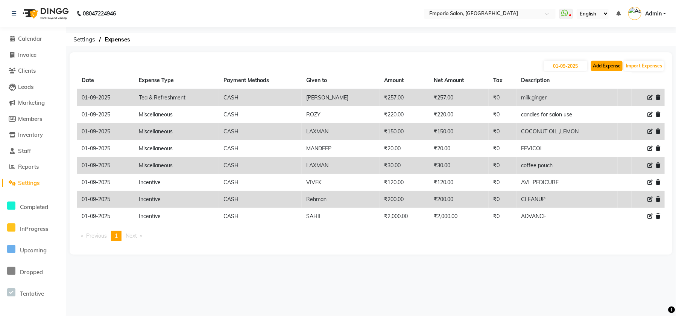
click at [611, 65] on button "Add Expense" at bounding box center [607, 66] width 32 height 11
select select "1"
select select "5330"
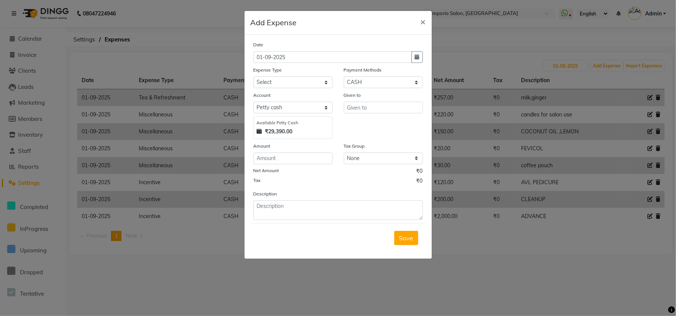
click at [310, 220] on form "Date [DATE] Expense Type Select Advance Salary Bank charges Car maintenance Cas…" at bounding box center [338, 147] width 175 height 212
click at [310, 216] on textarea at bounding box center [338, 210] width 169 height 20
type textarea "RIZWAN"
click at [291, 162] on input "number" at bounding box center [293, 158] width 79 height 12
type input "50"
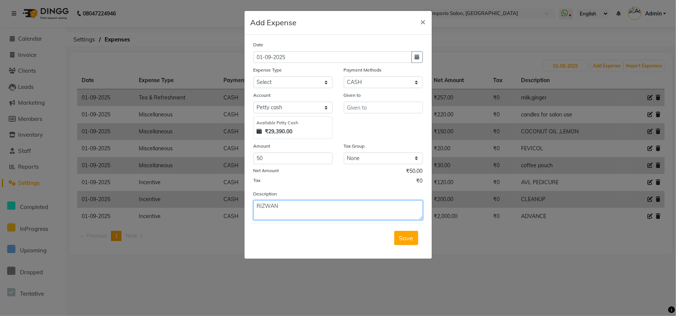
click at [377, 213] on textarea "RIZWAN" at bounding box center [338, 210] width 169 height 20
type textarea "R"
type textarea "OIL MASSAGE"
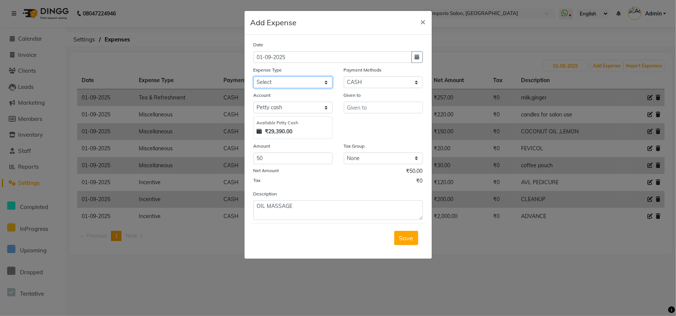
click at [279, 82] on select "Select Advance Salary Bank charges Car maintenance Cash transfer to bank Cash t…" at bounding box center [293, 82] width 79 height 12
select select "15"
click at [254, 76] on select "Select Advance Salary Bank charges Car maintenance Cash transfer to bank Cash t…" at bounding box center [293, 82] width 79 height 12
click at [383, 104] on input "text" at bounding box center [383, 108] width 79 height 12
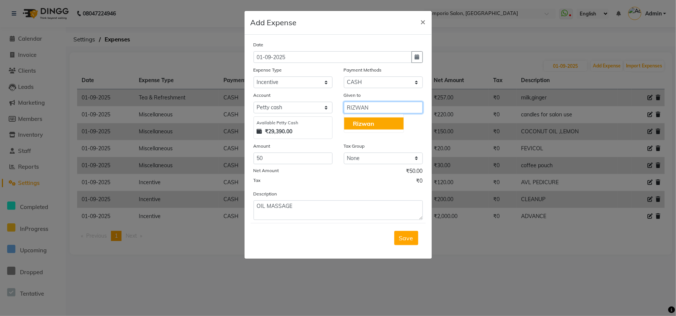
click at [390, 119] on button "Rizwan" at bounding box center [373, 123] width 59 height 12
type input "Rizwan"
click at [407, 237] on span "Save" at bounding box center [406, 238] width 14 height 8
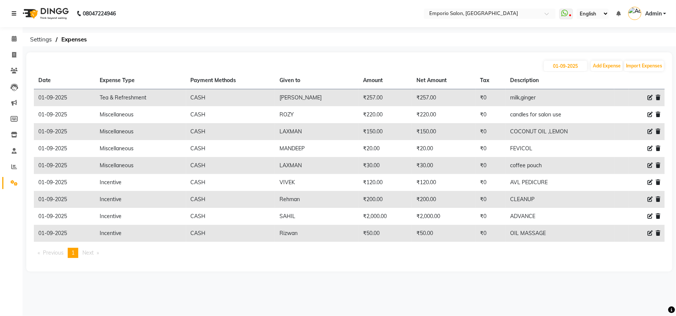
click at [12, 8] on link at bounding box center [16, 13] width 8 height 21
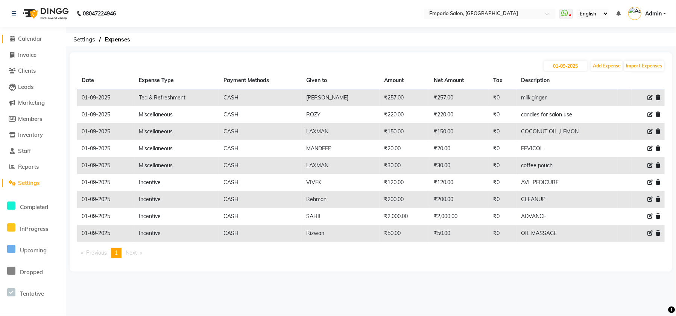
click at [26, 36] on span "Calendar" at bounding box center [30, 38] width 24 height 7
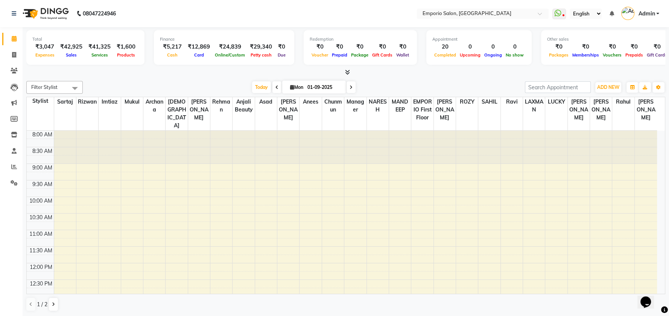
drag, startPoint x: 283, startPoint y: 43, endPoint x: 225, endPoint y: 38, distance: 58.5
click at [225, 38] on div "Finance ₹5,217 Cash ₹12,869 Card ₹24,839 Online/Custom ₹29,340 [PERSON_NAME] ca…" at bounding box center [224, 47] width 140 height 35
click at [284, 6] on nav "08047224946 Select Location × Emporio Salon, [GEOGRAPHIC_DATA] WhatsApp Status …" at bounding box center [334, 13] width 669 height 27
click at [11, 16] on div "08047224946" at bounding box center [63, 13] width 115 height 21
click at [12, 15] on icon at bounding box center [14, 13] width 5 height 5
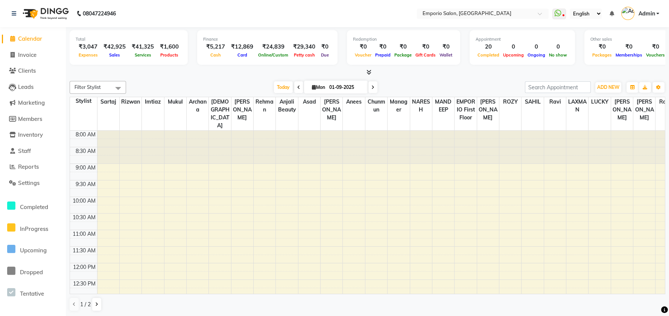
click at [16, 50] on li "Invoice" at bounding box center [33, 55] width 66 height 16
click at [20, 59] on li "Invoice" at bounding box center [33, 55] width 66 height 16
click at [22, 55] on span "Invoice" at bounding box center [27, 54] width 18 height 7
select select "service"
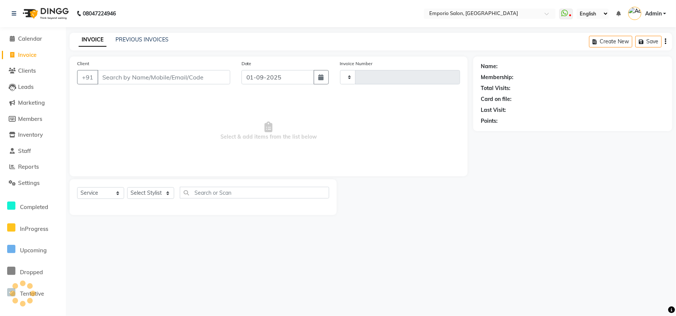
type input "4902"
select select "6332"
drag, startPoint x: 161, startPoint y: 195, endPoint x: 161, endPoint y: 188, distance: 7.2
click at [161, 192] on select "Select Stylist" at bounding box center [150, 193] width 47 height 12
click at [161, 187] on select "Select Stylist" at bounding box center [150, 193] width 47 height 12
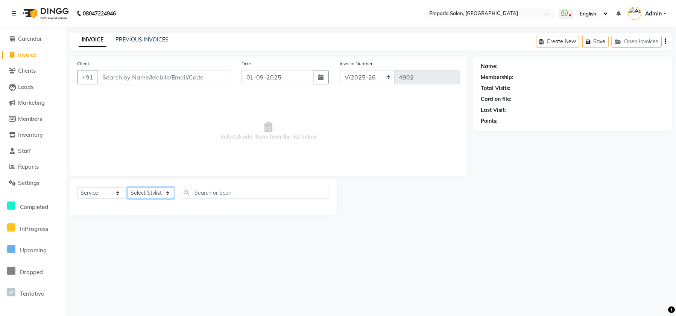
click at [161, 188] on select "Select Stylist Anees Anjali beauty Archana Asad AYUSH chunmun EMPORIO First Flo…" at bounding box center [150, 193] width 47 height 12
click at [127, 187] on select "Select Stylist Anees Anjali beauty Archana Asad AYUSH chunmun EMPORIO First Flo…" at bounding box center [150, 193] width 47 height 12
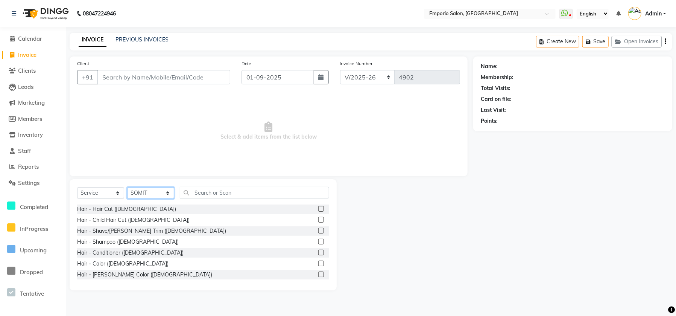
click at [166, 190] on select "Select Stylist Anees Anjali beauty Archana Asad AYUSH chunmun EMPORIO First Flo…" at bounding box center [150, 193] width 47 height 12
select select "47503"
click at [127, 187] on select "Select Stylist Anees Anjali beauty Archana Asad AYUSH chunmun EMPORIO First Flo…" at bounding box center [150, 193] width 47 height 12
click at [200, 193] on input "text" at bounding box center [254, 193] width 149 height 12
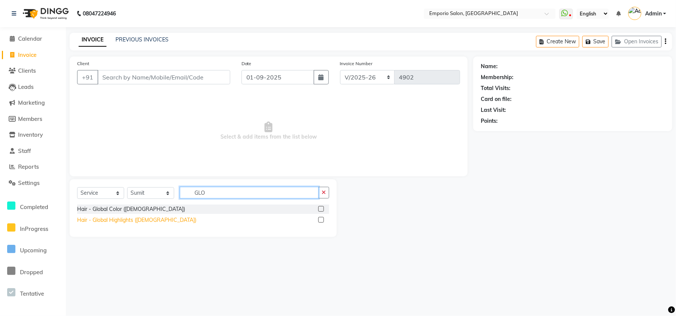
type input "GLO"
drag, startPoint x: 141, startPoint y: 220, endPoint x: 142, endPoint y: 216, distance: 4.1
click at [140, 220] on div "Hair - Global Highlights (Female)" at bounding box center [136, 220] width 119 height 8
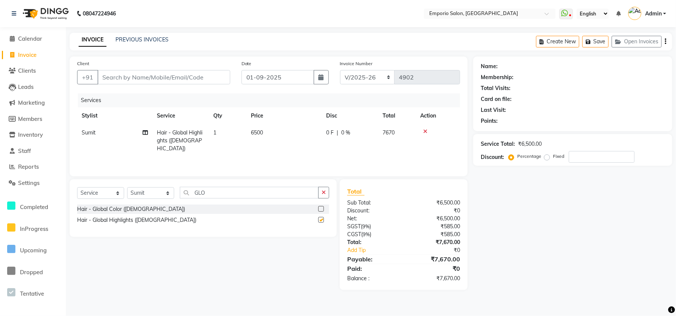
checkbox input "false"
drag, startPoint x: 276, startPoint y: 141, endPoint x: 280, endPoint y: 138, distance: 4.7
click at [280, 138] on td "6500" at bounding box center [283, 140] width 75 height 33
select select "47503"
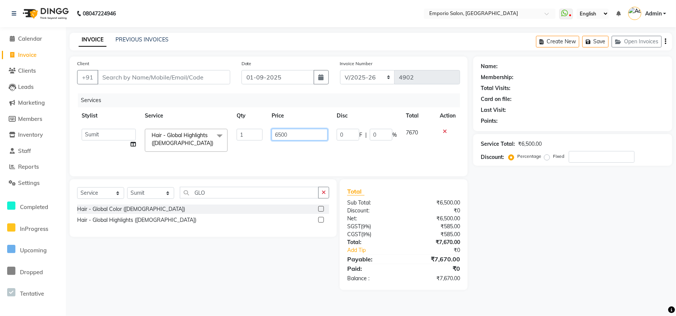
click at [286, 134] on input "6500" at bounding box center [300, 135] width 56 height 12
type input "6"
type input "16000"
click at [298, 150] on div "Services Stylist Service Qty Price Disc Total Action Anees Anjali beauty Archan…" at bounding box center [268, 130] width 383 height 75
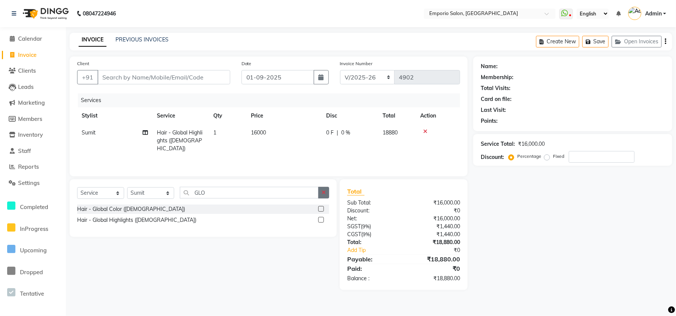
click at [326, 193] on icon "button" at bounding box center [324, 192] width 4 height 5
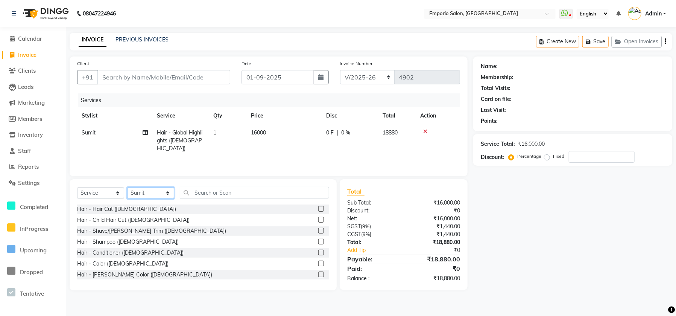
click at [167, 190] on select "Select Stylist Anees Anjali beauty Archana Asad AYUSH chunmun EMPORIO First Flo…" at bounding box center [150, 193] width 47 height 12
select select "47508"
click at [127, 187] on select "Select Stylist Anees Anjali beauty Archana Asad AYUSH chunmun EMPORIO First Flo…" at bounding box center [150, 193] width 47 height 12
click at [221, 194] on input "text" at bounding box center [254, 193] width 149 height 12
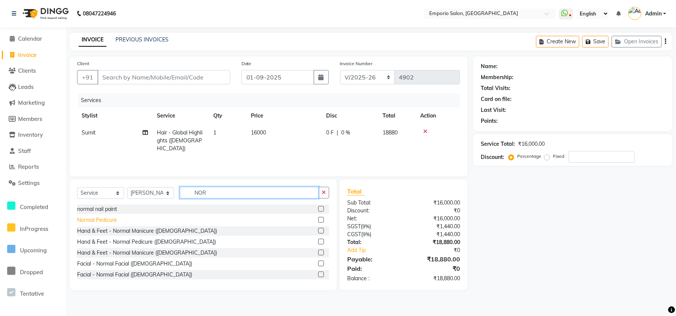
type input "NOR"
click at [110, 219] on div "Normal Pedicure" at bounding box center [97, 220] width 40 height 8
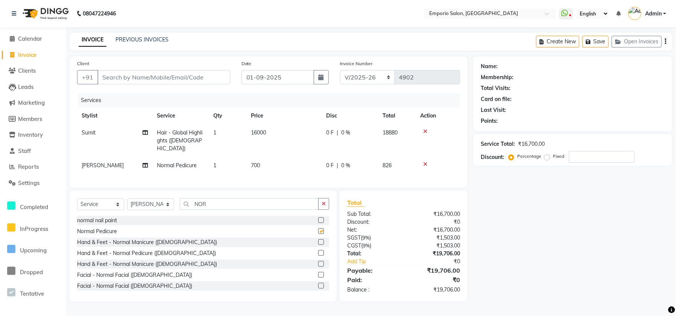
checkbox input "false"
click at [324, 199] on button "button" at bounding box center [323, 204] width 11 height 12
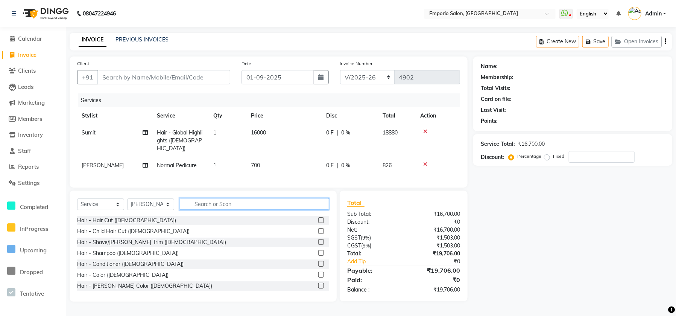
click at [315, 203] on input "text" at bounding box center [254, 204] width 149 height 12
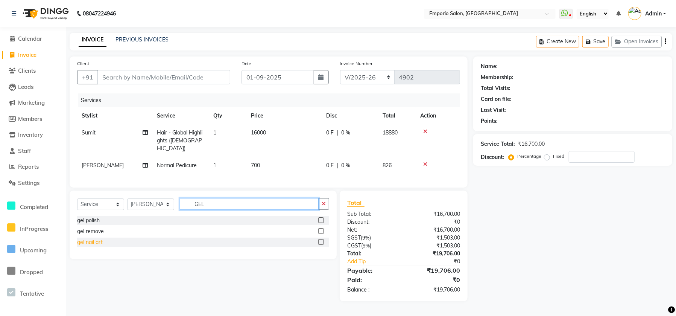
type input "GEL"
click at [87, 241] on div "gel nail art" at bounding box center [90, 242] width 26 height 8
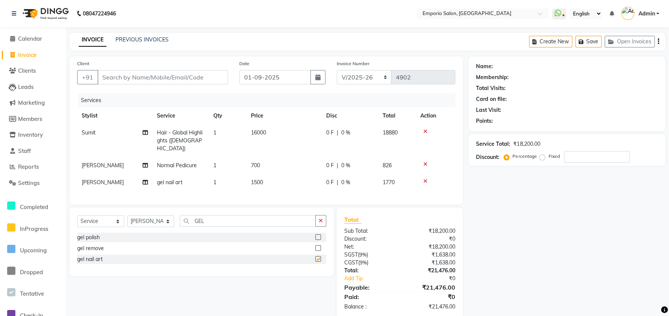
checkbox input "false"
click at [273, 175] on td "1500" at bounding box center [283, 182] width 75 height 17
select select "47508"
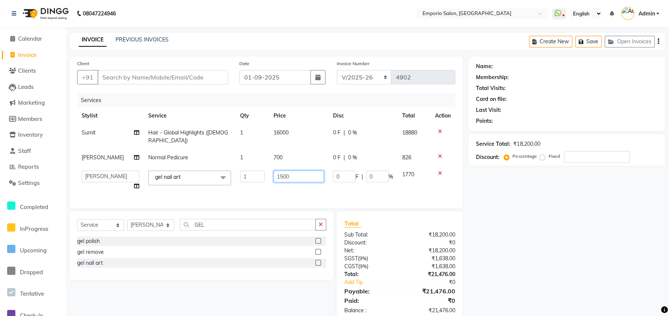
click at [286, 170] on input "1500" at bounding box center [298, 176] width 50 height 12
type input "1300"
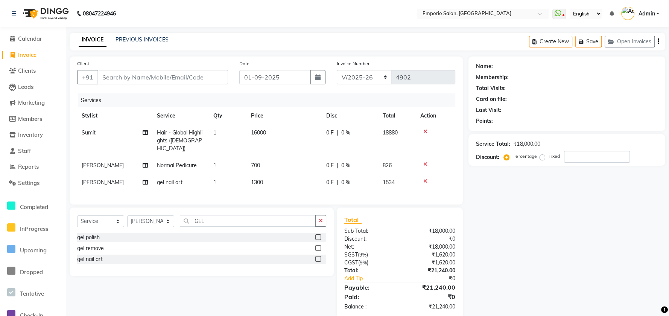
drag, startPoint x: 281, startPoint y: 176, endPoint x: 237, endPoint y: 177, distance: 44.4
click at [280, 176] on td "1300" at bounding box center [283, 182] width 75 height 17
select select "47508"
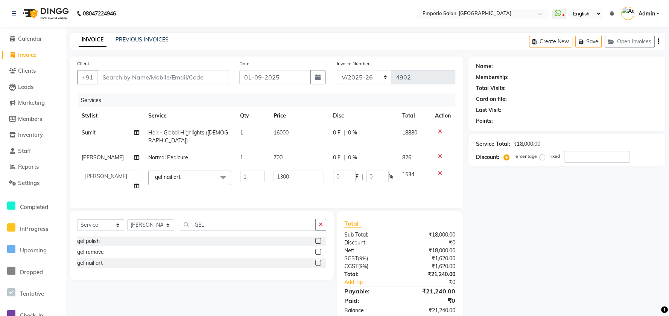
click at [91, 166] on td "Anees Anjali beauty Archana Asad AYUSH chunmun EMPORIO First Floor Imtiaz Ishu …" at bounding box center [110, 180] width 67 height 29
click at [97, 166] on td "Anees Anjali beauty Archana Asad AYUSH chunmun EMPORIO First Floor Imtiaz Ishu …" at bounding box center [110, 180] width 67 height 29
click at [96, 170] on select "Anees Anjali beauty Archana Asad AYUSH chunmun EMPORIO First Floor Imtiaz Ishu …" at bounding box center [111, 176] width 58 height 12
select select "62044"
click at [126, 77] on input "Client" at bounding box center [162, 77] width 131 height 14
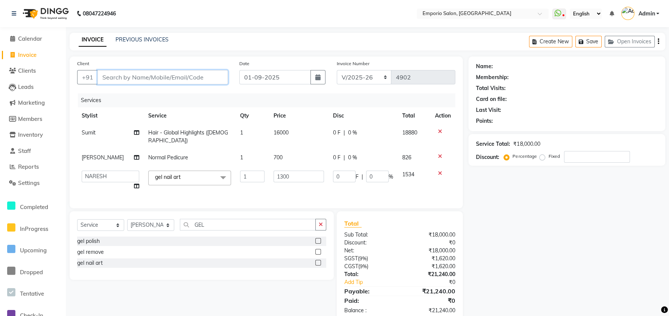
type input "9"
type input "0"
type input "999999999999999"
select select "1: Object"
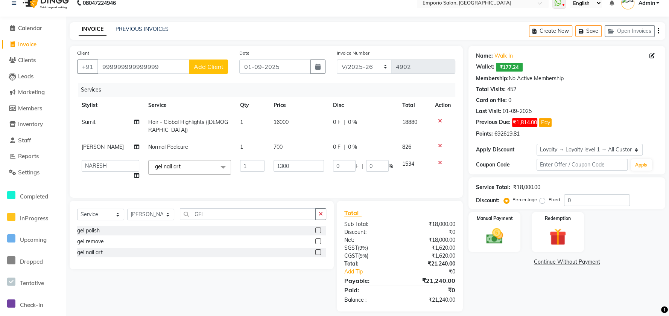
scroll to position [16, 0]
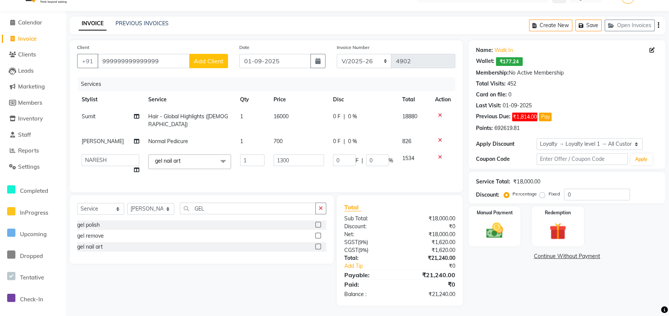
click at [479, 247] on div "Name: Walk In Wallet: ₹177.24 Membership: No Active Membership Total Visits: 45…" at bounding box center [569, 172] width 202 height 265
click at [479, 242] on div "Manual Payment" at bounding box center [495, 226] width 54 height 42
click at [564, 256] on span "CARD" at bounding box center [565, 256] width 16 height 9
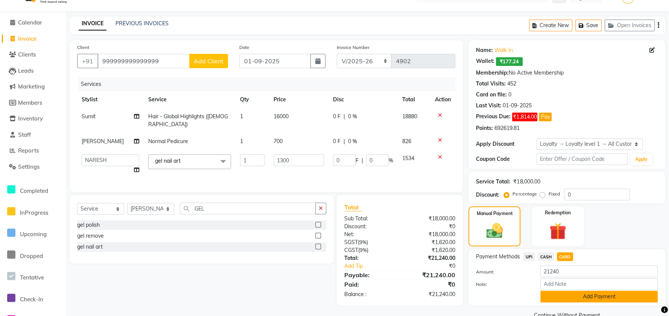
click at [564, 299] on button "Add Payment" at bounding box center [598, 296] width 117 height 12
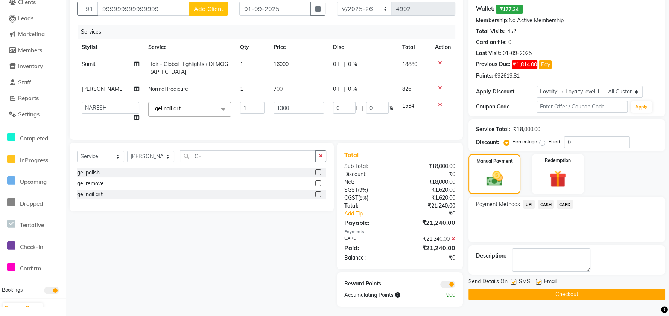
scroll to position [69, 0]
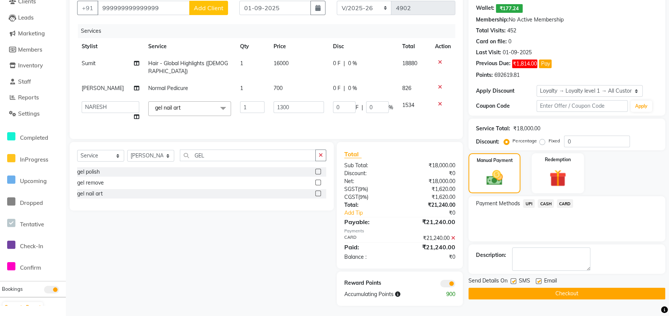
click at [560, 295] on button "Checkout" at bounding box center [566, 293] width 197 height 12
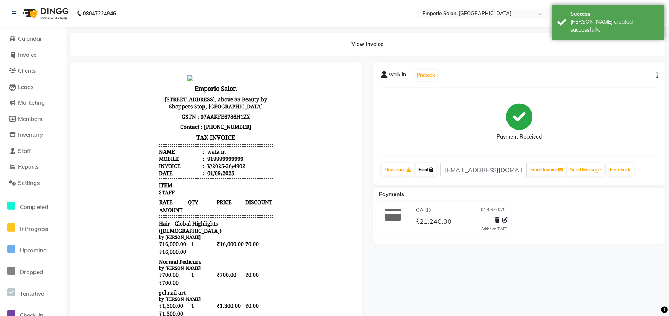
click at [428, 167] on link "Print" at bounding box center [425, 169] width 21 height 13
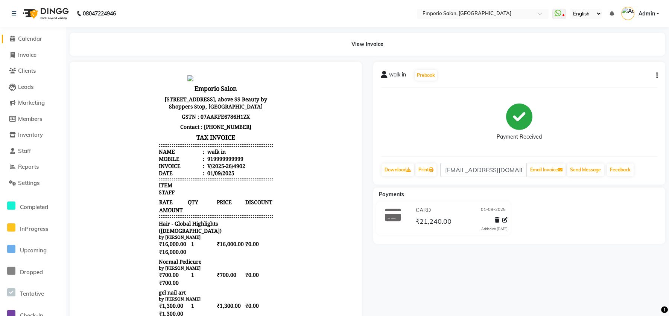
click at [41, 39] on span "Calendar" at bounding box center [30, 38] width 24 height 7
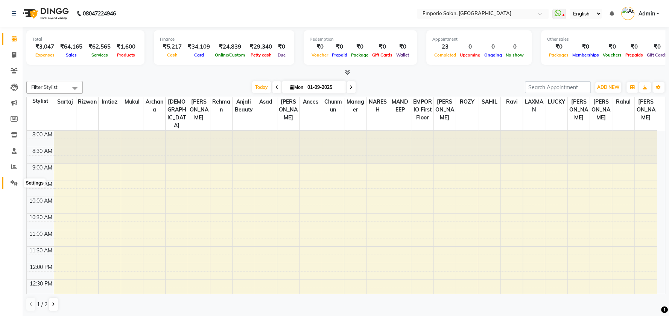
click at [9, 182] on span at bounding box center [14, 183] width 13 height 9
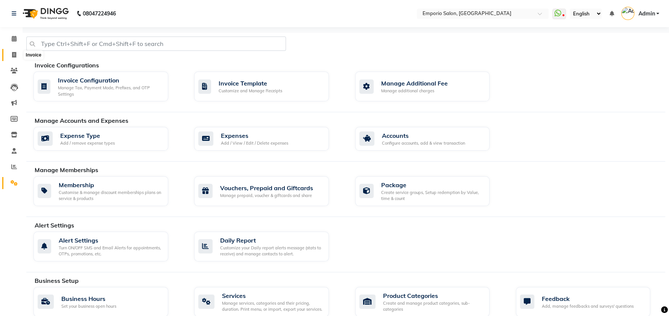
click at [15, 52] on icon at bounding box center [14, 55] width 4 height 6
select select "6332"
select select "service"
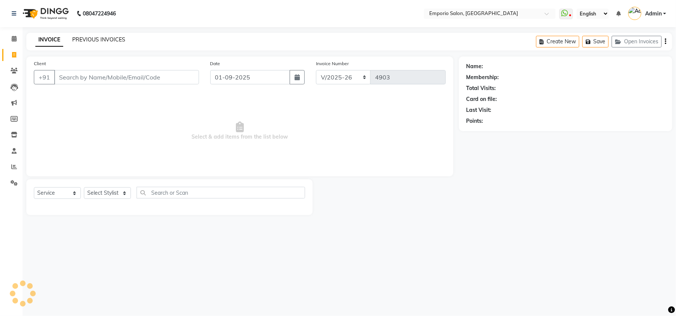
click at [84, 40] on link "PREVIOUS INVOICES" at bounding box center [98, 39] width 53 height 7
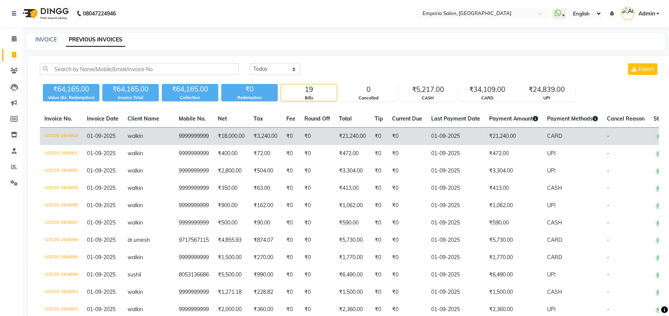
click at [504, 135] on td "₹21,240.00" at bounding box center [514, 137] width 58 height 18
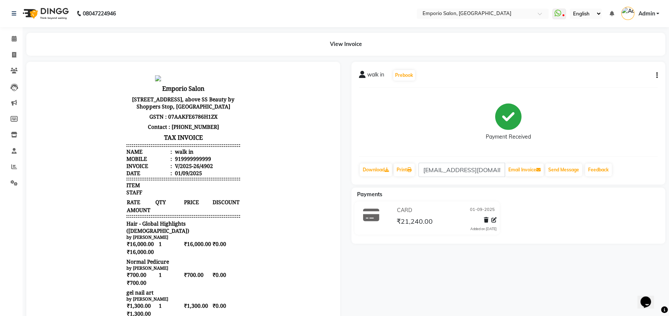
click at [657, 76] on icon "button" at bounding box center [657, 75] width 2 height 0
click at [612, 76] on div "Edit Item Staff" at bounding box center [619, 74] width 52 height 9
select select
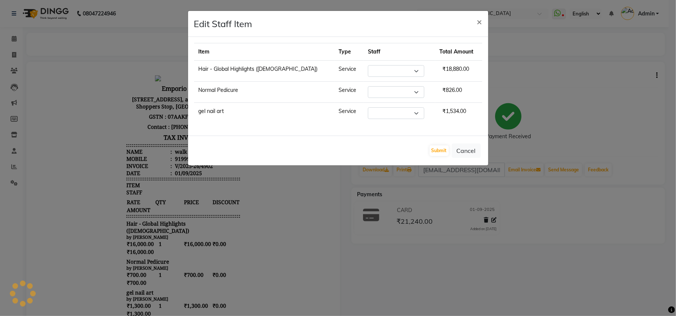
select select "47503"
select select "47508"
select select "62044"
click at [378, 93] on select "Select Anees Anjali beauty [PERSON_NAME] [PERSON_NAME] EMPORIO First Floor [PER…" at bounding box center [392, 92] width 56 height 12
click at [364, 86] on select "Select Anees Anjali beauty [PERSON_NAME] [PERSON_NAME] EMPORIO First Floor [PER…" at bounding box center [392, 92] width 56 height 12
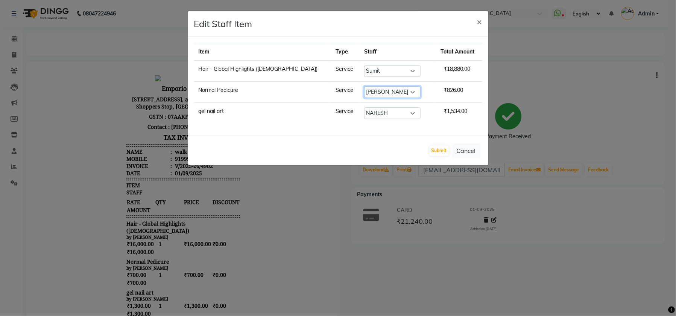
click at [386, 92] on select "Select Anees Anjali beauty Archana Asad AYUSH chunmun EMPORIO First Floor Imtia…" at bounding box center [392, 92] width 56 height 12
click at [518, 86] on ngb-modal-window "Edit Staff Item × Item Type Staff Total Amount Hair - Global Highlights (Female…" at bounding box center [338, 158] width 676 height 316
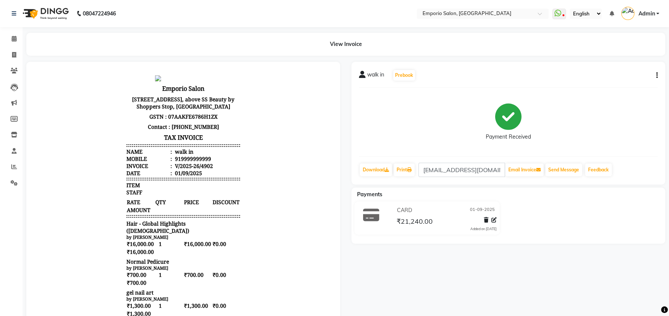
click at [657, 74] on div "walk in Prebook Payment Received Download Print apd@dandekarind.com Email Invoi…" at bounding box center [508, 123] width 314 height 123
click at [656, 75] on icon "button" at bounding box center [657, 75] width 2 height 0
click at [624, 73] on div "Edit Item Staff" at bounding box center [619, 74] width 52 height 9
select select "47503"
select select "47508"
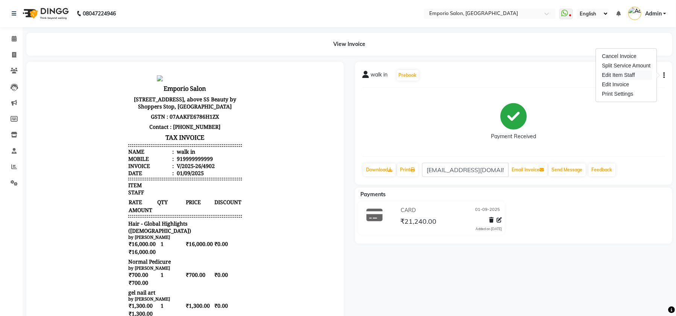
select select "62044"
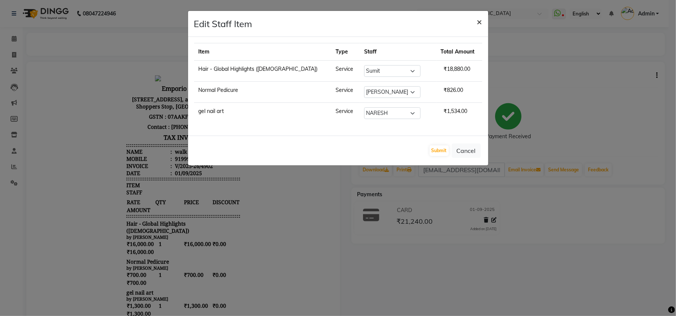
click at [481, 21] on span "×" at bounding box center [479, 21] width 5 height 11
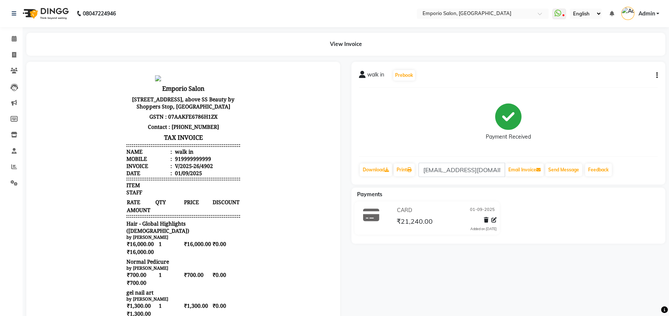
click at [654, 72] on button "button" at bounding box center [655, 75] width 5 height 8
click at [617, 73] on div "Edit Item Staff" at bounding box center [619, 74] width 52 height 9
select select "47503"
select select "47508"
select select "62044"
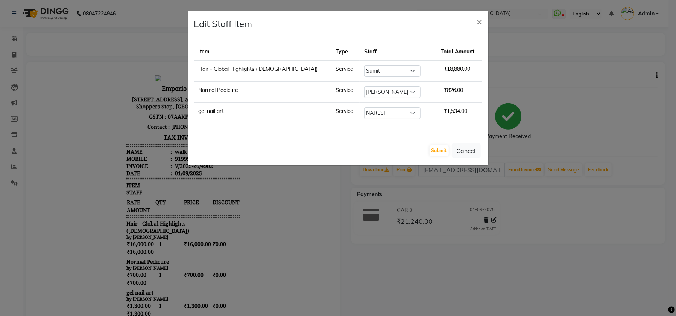
drag, startPoint x: 524, startPoint y: 74, endPoint x: 541, endPoint y: 73, distance: 16.6
click at [541, 73] on ngb-modal-window "Edit Staff Item × Item Type Staff Total Amount Hair - Global Highlights (Female…" at bounding box center [338, 158] width 676 height 316
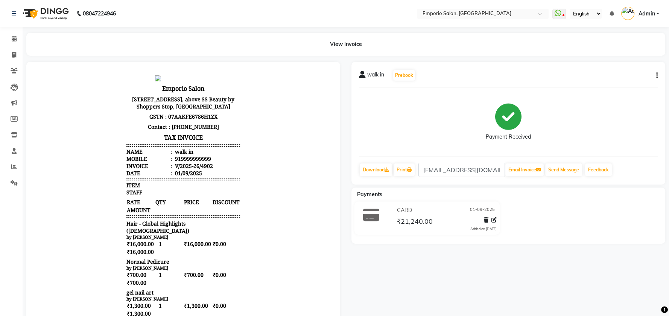
click at [655, 71] on button "button" at bounding box center [655, 75] width 5 height 8
click at [625, 86] on div "Edit Invoice" at bounding box center [619, 84] width 52 height 9
select select "service"
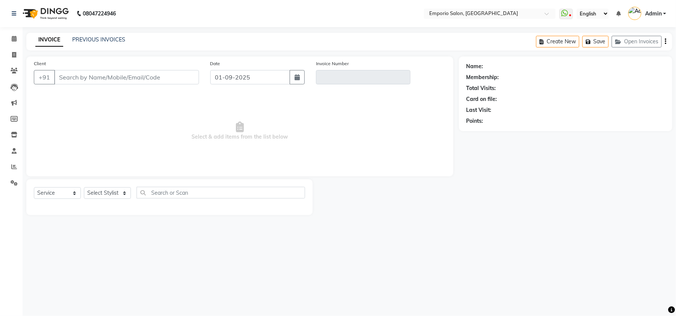
type input "9999999999"
type input "V/2025-26/4902"
select select "1: Object"
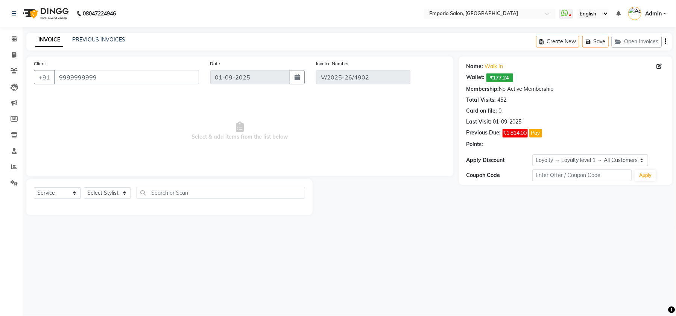
select select "select"
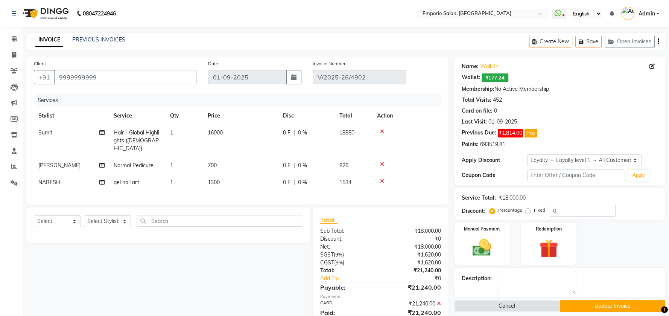
click at [232, 163] on td "700" at bounding box center [240, 165] width 75 height 17
select select "47508"
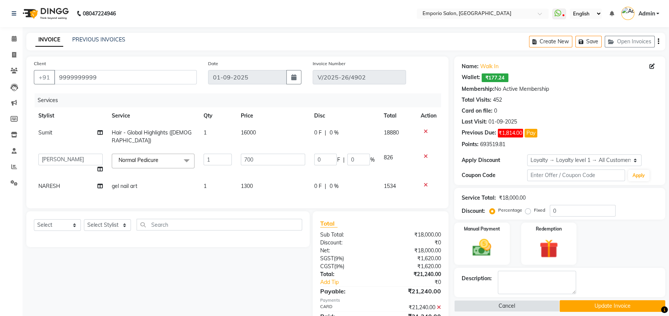
drag, startPoint x: 239, startPoint y: 159, endPoint x: 277, endPoint y: 152, distance: 39.5
click at [240, 159] on td "700" at bounding box center [272, 163] width 73 height 29
click at [278, 153] on input "700" at bounding box center [273, 159] width 64 height 12
type input "7"
type input "500"
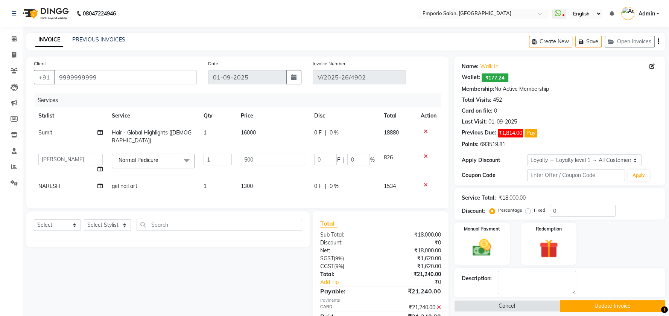
drag, startPoint x: 453, startPoint y: 208, endPoint x: 459, endPoint y: 210, distance: 6.3
click at [455, 208] on div "Client +91 9999999999 Date 01-09-2025 Invoice Number V/2025-26/4902 Services St…" at bounding box center [346, 215] width 650 height 318
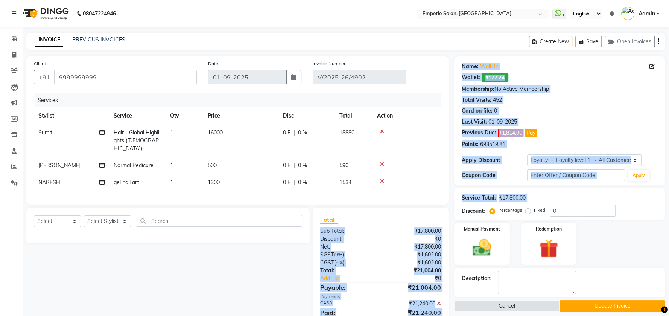
click at [439, 302] on icon at bounding box center [439, 303] width 4 height 5
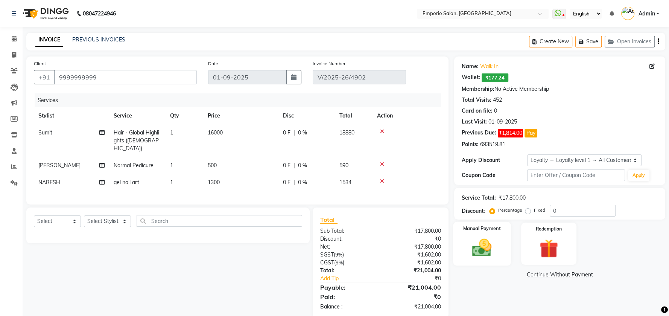
click at [508, 235] on div "Manual Payment" at bounding box center [482, 244] width 58 height 44
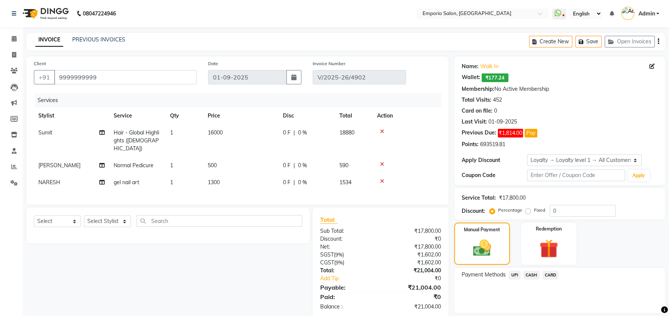
click at [548, 274] on span "CARD" at bounding box center [550, 274] width 16 height 9
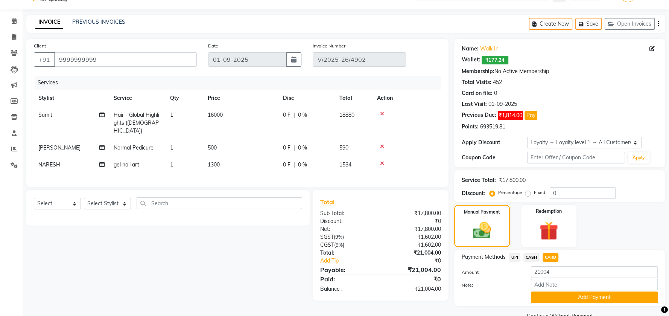
scroll to position [34, 0]
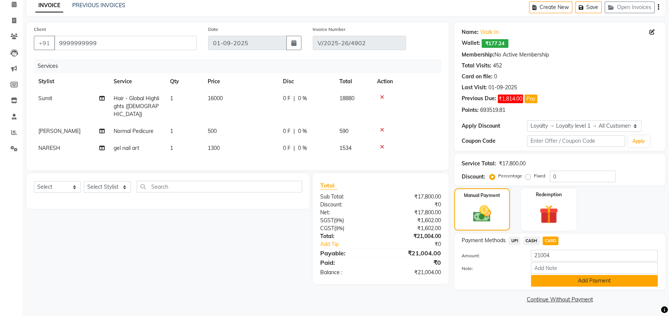
click at [550, 281] on button "Add Payment" at bounding box center [594, 281] width 127 height 12
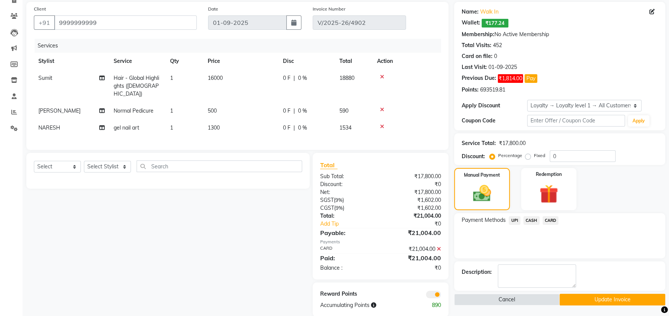
scroll to position [65, 0]
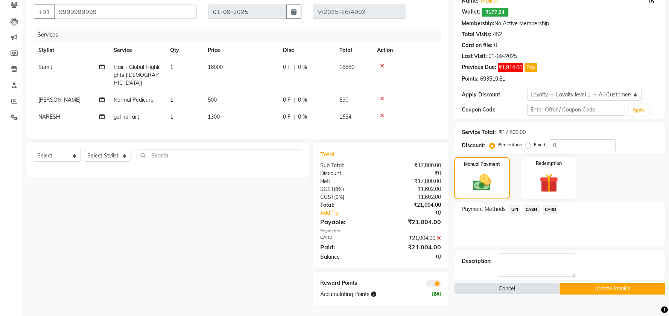
click at [591, 287] on button "Update Invoice" at bounding box center [611, 289] width 105 height 12
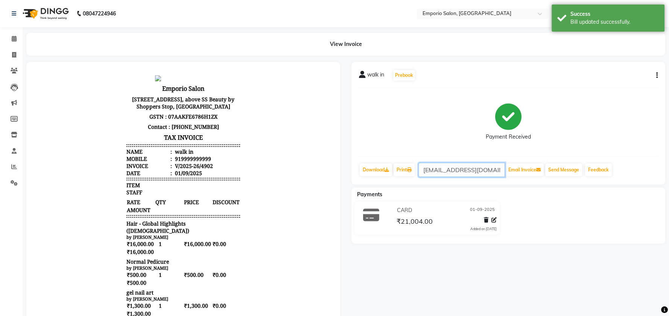
click at [422, 165] on input "apd@dandekarind.com" at bounding box center [461, 170] width 87 height 14
click at [410, 171] on icon at bounding box center [409, 169] width 5 height 5
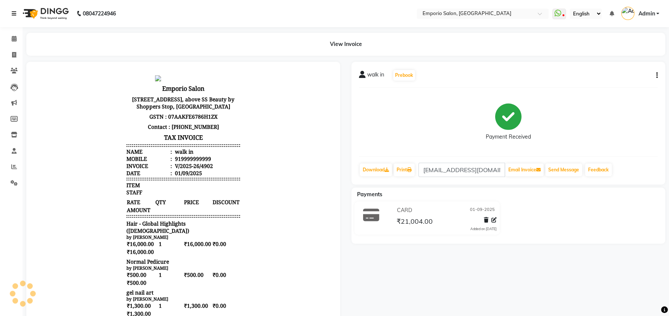
click at [15, 12] on icon at bounding box center [14, 13] width 5 height 5
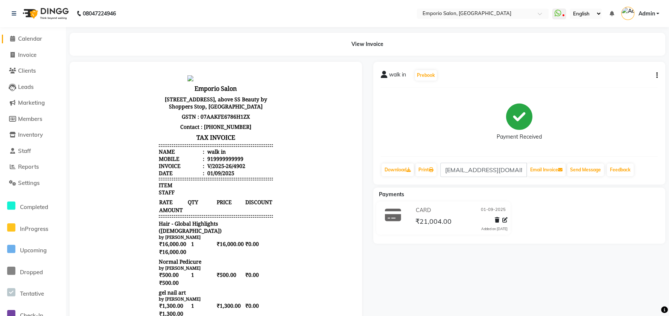
click at [26, 39] on span "Calendar" at bounding box center [30, 38] width 24 height 7
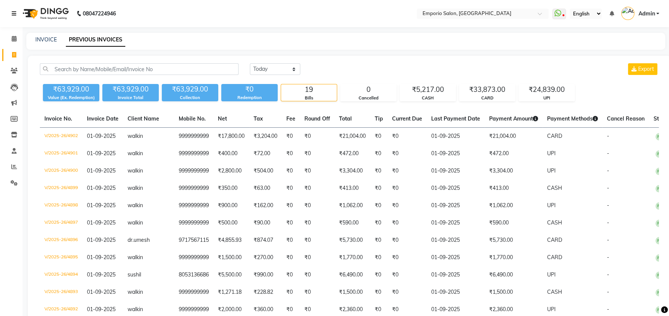
click at [14, 12] on icon at bounding box center [14, 13] width 5 height 5
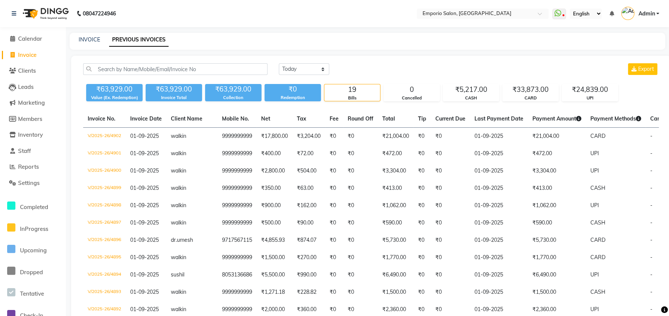
click at [37, 33] on li "Calendar" at bounding box center [33, 39] width 66 height 16
click at [33, 41] on span "Calendar" at bounding box center [30, 38] width 24 height 7
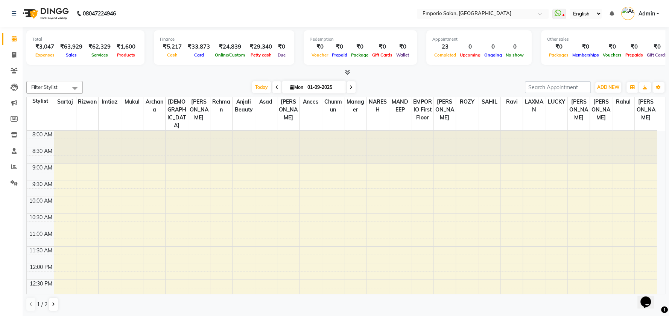
drag, startPoint x: 207, startPoint y: 44, endPoint x: 106, endPoint y: 40, distance: 100.5
click at [106, 40] on div "Total ₹3,047 Expenses ₹63,929 Sales ₹62,329 Services ₹1,600 Products Finance ₹5…" at bounding box center [345, 48] width 639 height 37
